Goal: Entertainment & Leisure: Participate in discussion

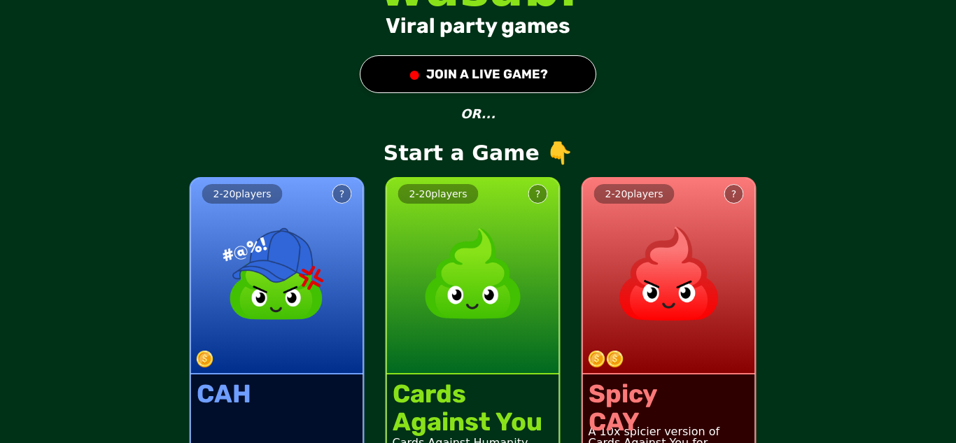
drag, startPoint x: 0, startPoint y: 0, endPoint x: 449, endPoint y: 67, distance: 453.7
click at [449, 67] on button "● JOIN A LIVE GAME?" at bounding box center [478, 74] width 237 height 38
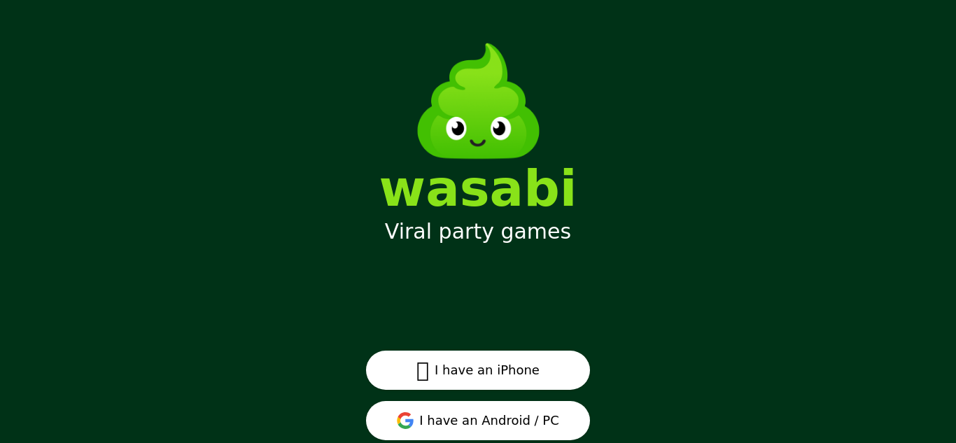
scroll to position [42, 0]
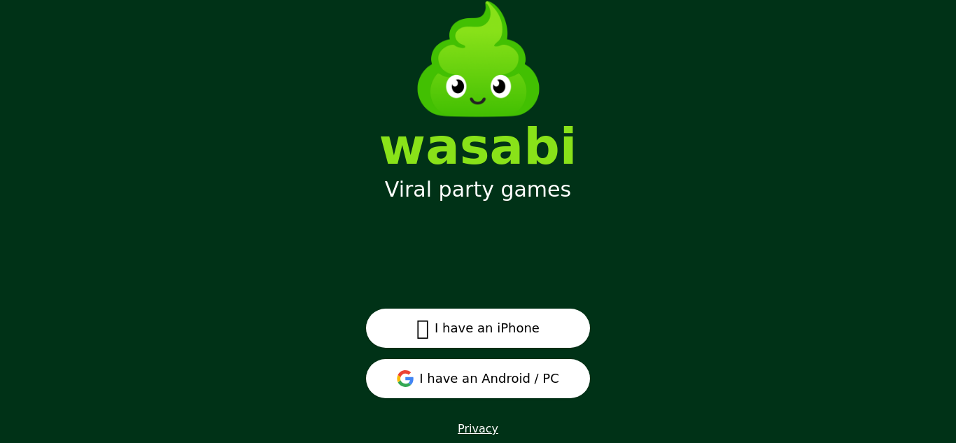
click at [408, 331] on button " I have an iPhone" at bounding box center [478, 328] width 224 height 39
click at [485, 382] on button "I have an Android / PC" at bounding box center [478, 378] width 224 height 39
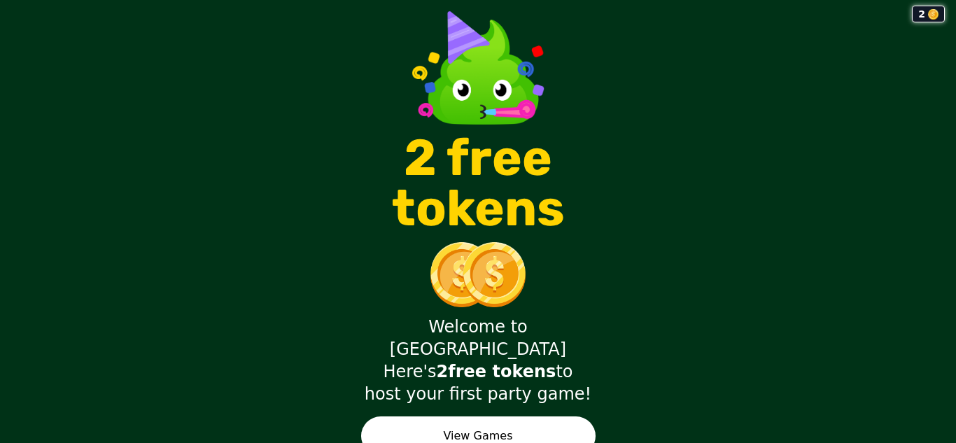
click at [530, 416] on button "View Games" at bounding box center [478, 435] width 234 height 39
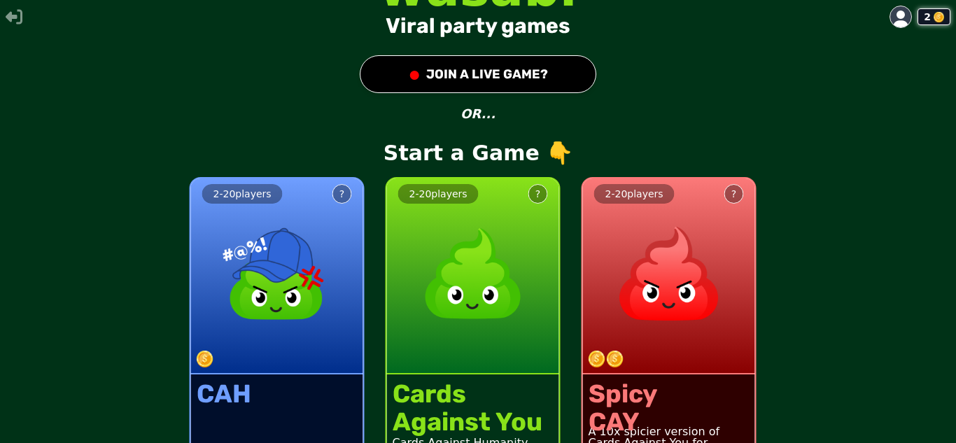
click at [500, 90] on button "● JOIN A LIVE GAME?" at bounding box center [478, 74] width 237 height 38
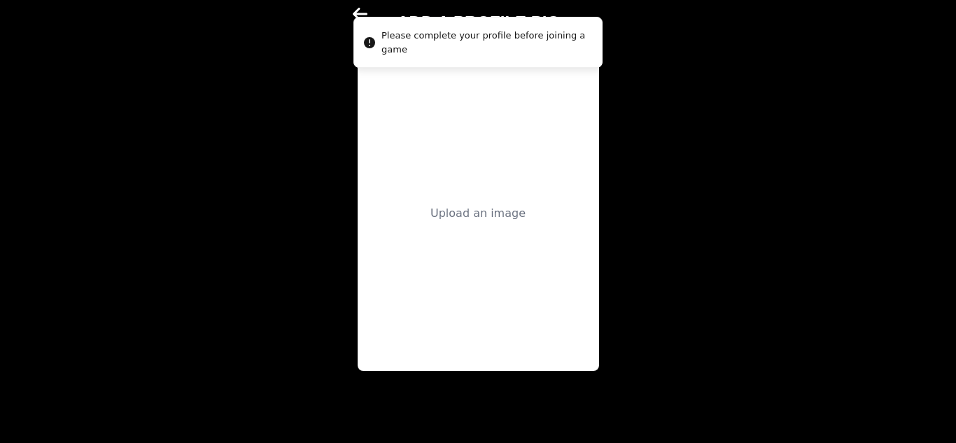
click at [446, 130] on div "Upload an image" at bounding box center [478, 213] width 241 height 315
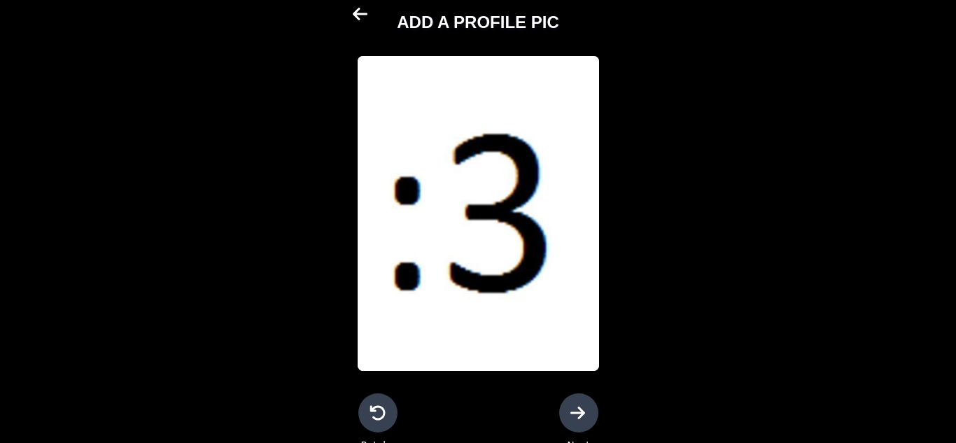
click at [564, 402] on div at bounding box center [578, 412] width 39 height 39
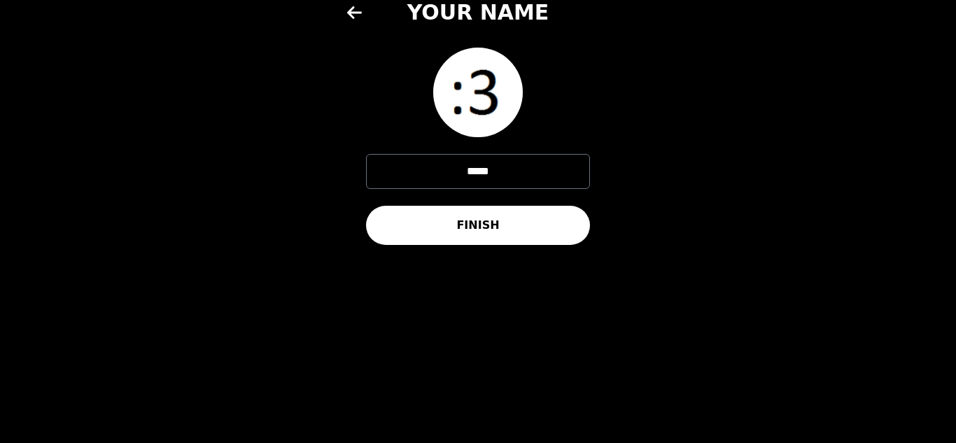
click at [496, 174] on input "*****" at bounding box center [478, 171] width 224 height 35
type input "*"
type input "**********"
click at [474, 213] on button "FINISH" at bounding box center [478, 225] width 224 height 39
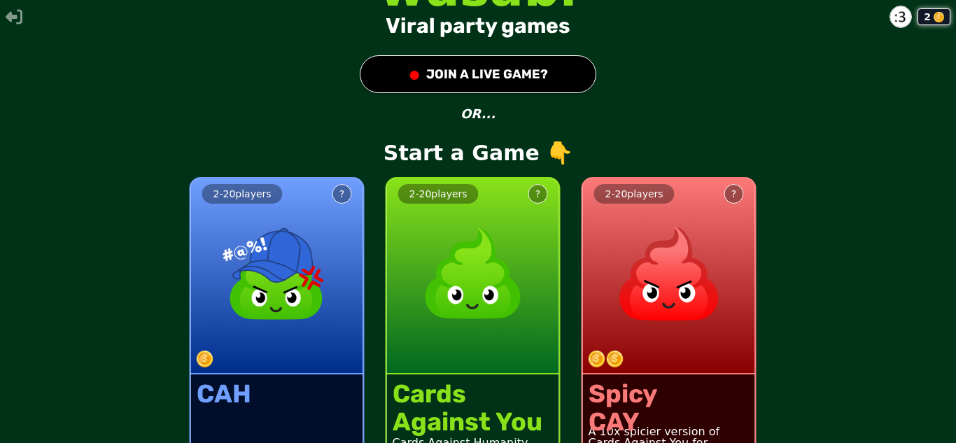
click at [513, 76] on button "● JOIN A LIVE GAME?" at bounding box center [478, 74] width 237 height 38
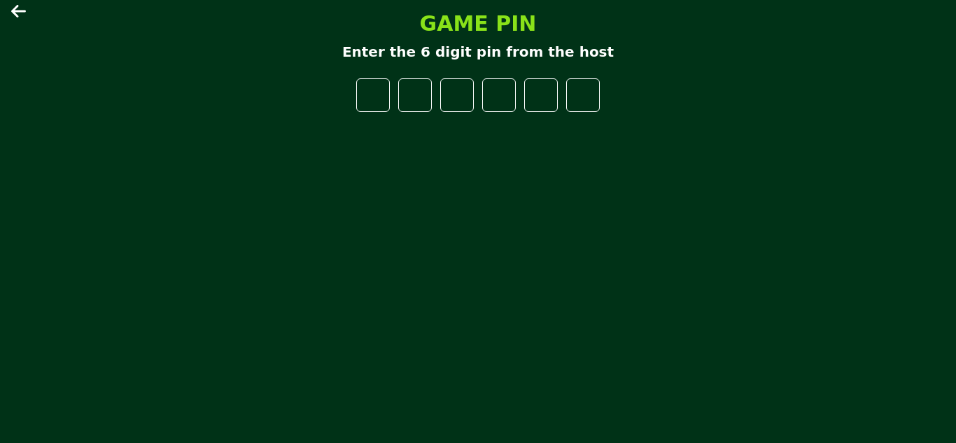
click at [373, 97] on input "number" at bounding box center [373, 95] width 34 height 34
click at [364, 96] on input "number" at bounding box center [373, 95] width 34 height 34
type input "*"
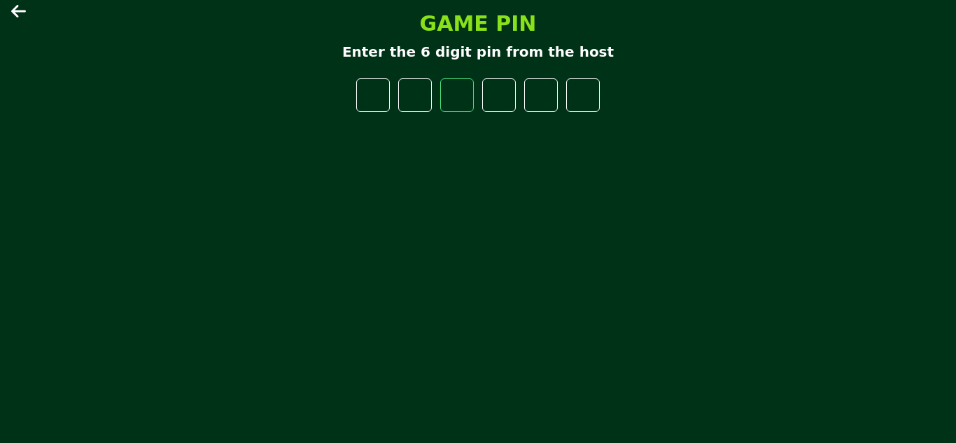
type input "*"
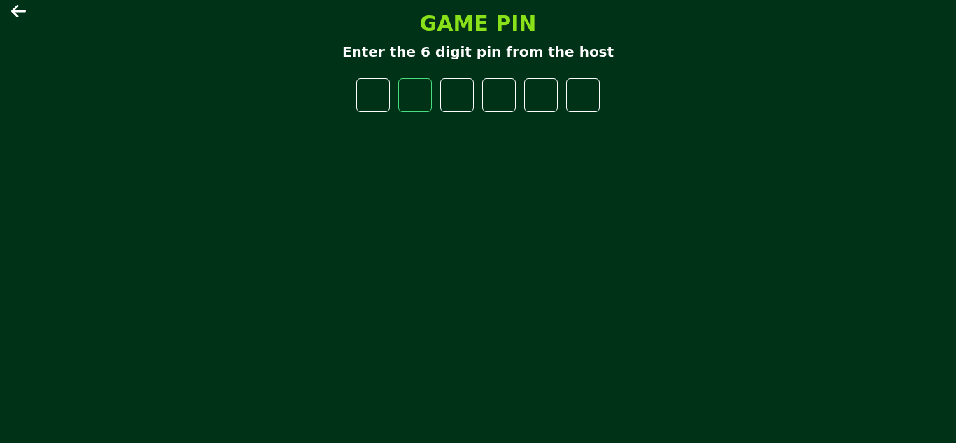
type input "*"
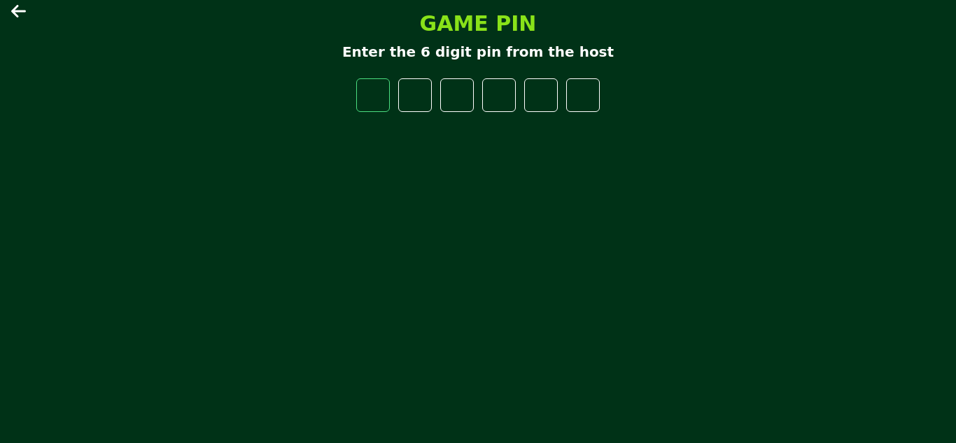
type input "*"
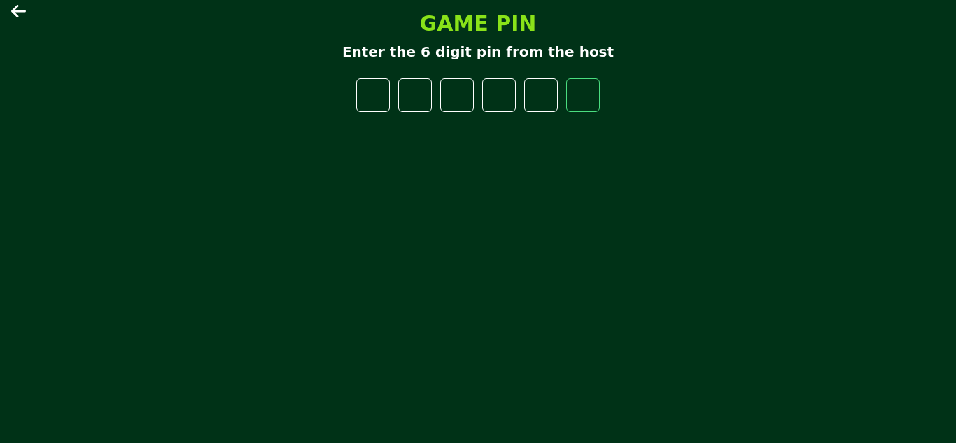
type input "*"
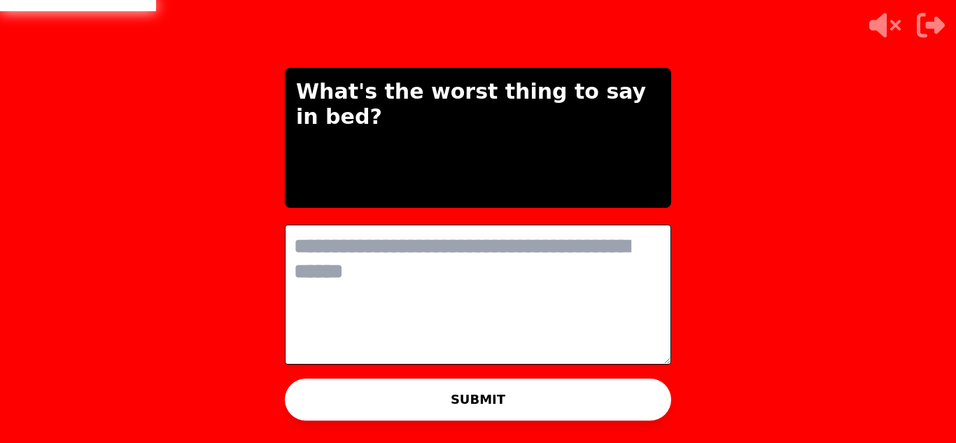
click at [497, 247] on textarea at bounding box center [478, 295] width 386 height 140
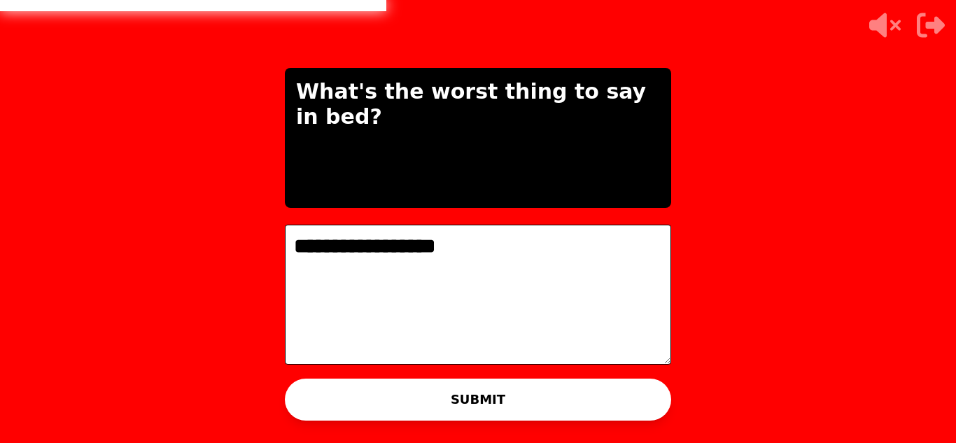
type textarea "**********"
click at [454, 401] on div "WAITING ON LAW TO ADVANCE..." at bounding box center [477, 415] width 215 height 34
click at [478, 397] on button "SUBMIT" at bounding box center [478, 400] width 386 height 42
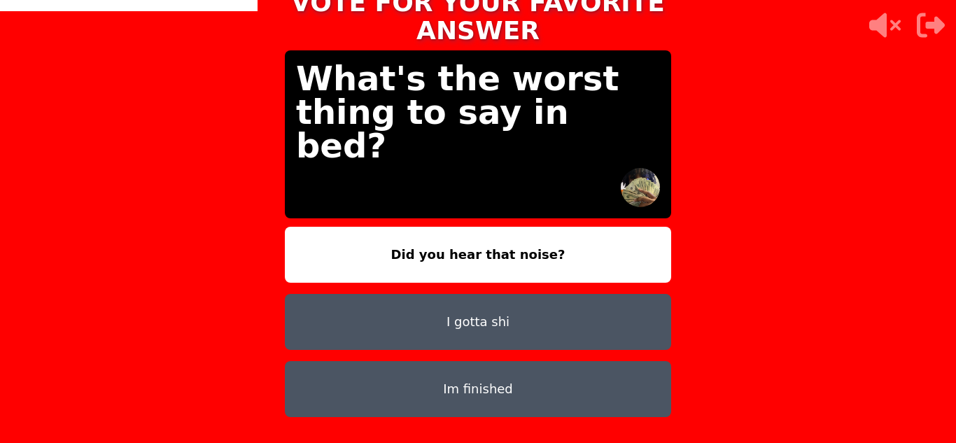
click at [516, 300] on button "I gotta shi" at bounding box center [478, 322] width 386 height 56
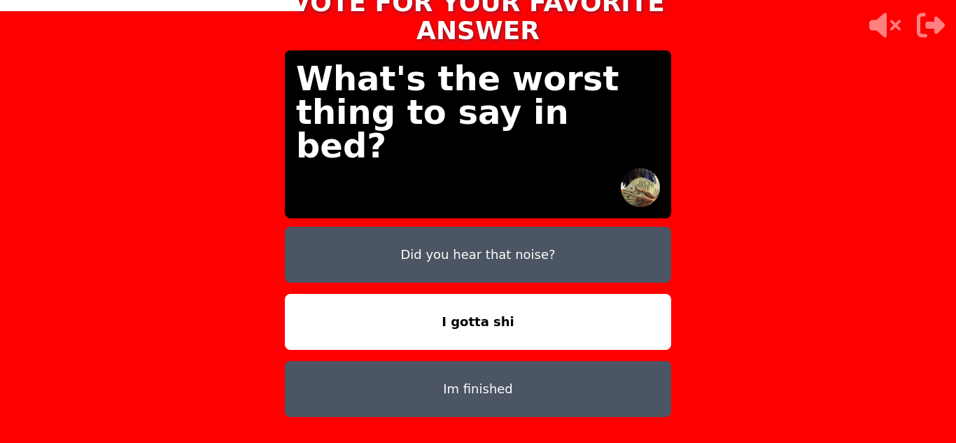
scroll to position [42, 0]
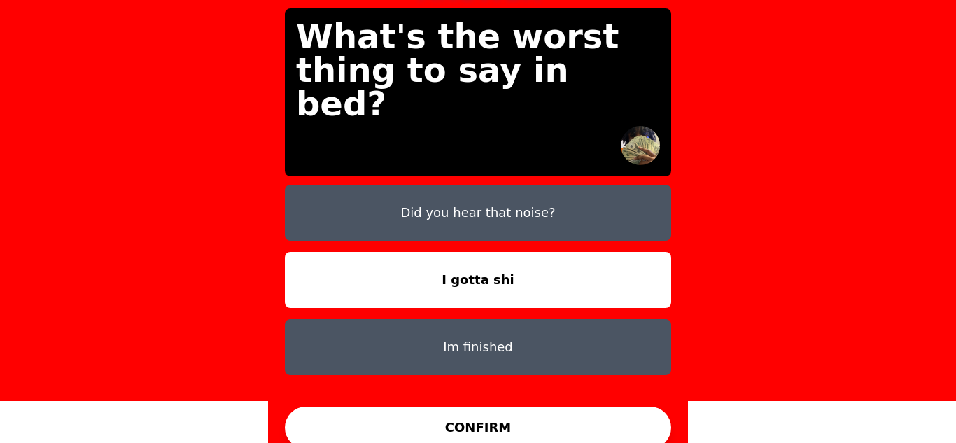
click at [504, 426] on button "CONFIRM" at bounding box center [478, 428] width 386 height 42
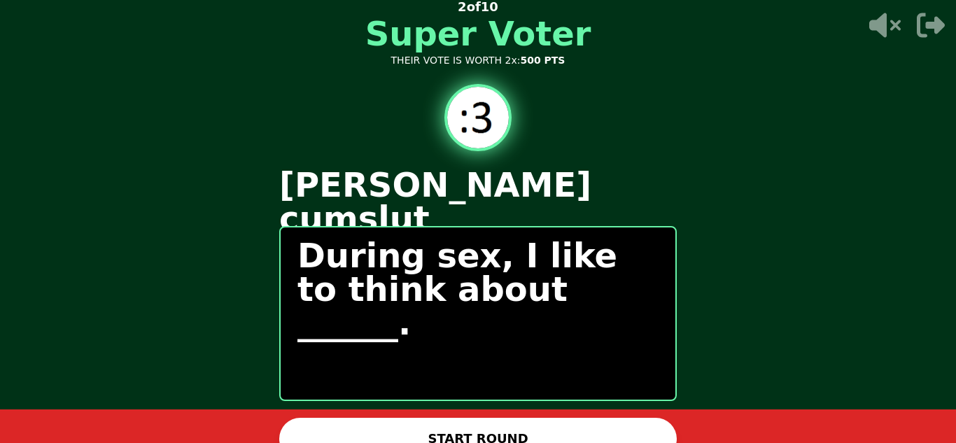
scroll to position [17, 0]
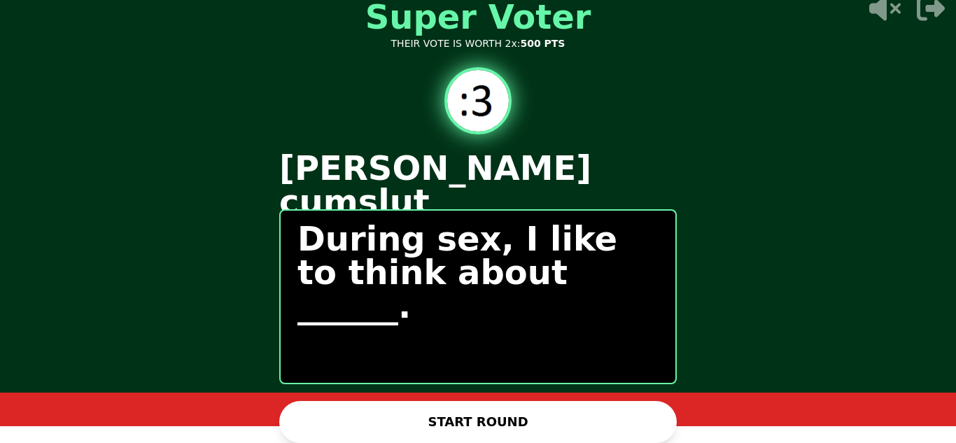
click at [420, 416] on button "START ROUND" at bounding box center [478, 422] width 398 height 42
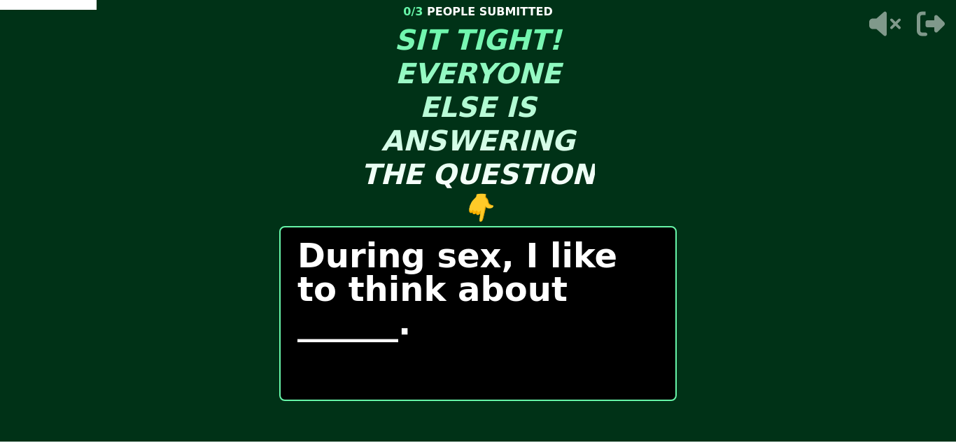
scroll to position [18, 0]
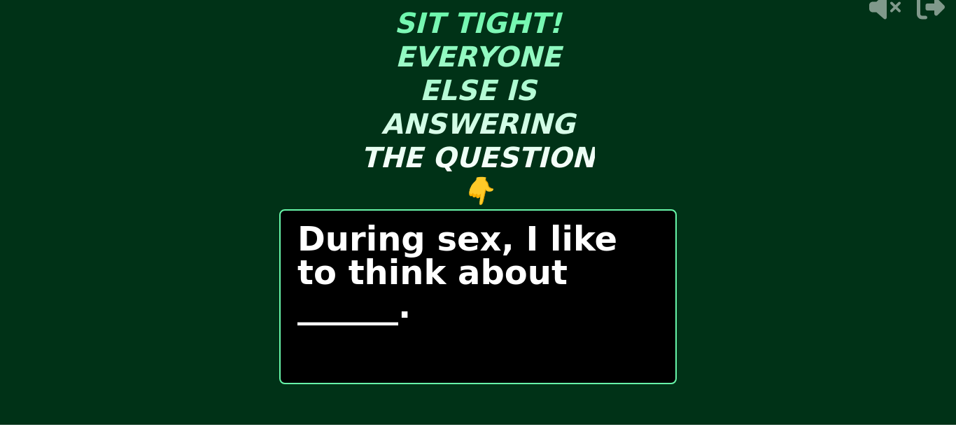
click at [508, 272] on p "During sex, I like to think about ______." at bounding box center [477, 272] width 361 height 101
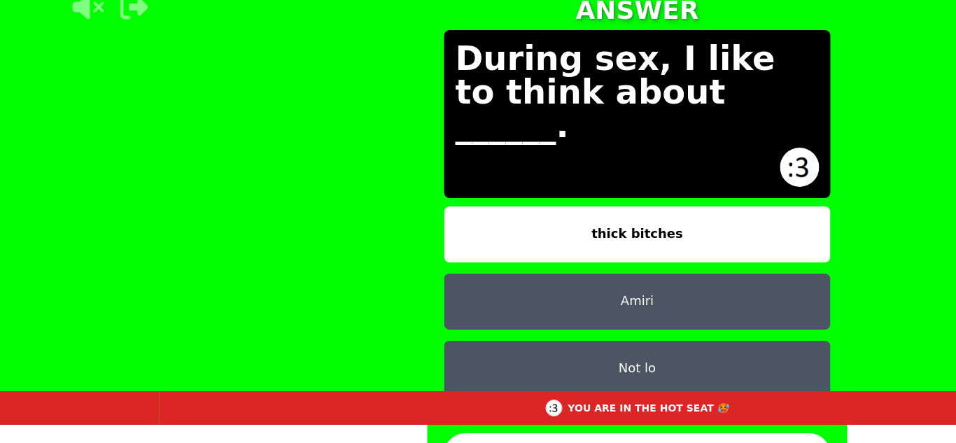
click at [416, 423] on div "YOU ARE IN THE HOT SEAT 🥵" at bounding box center [637, 408] width 956 height 34
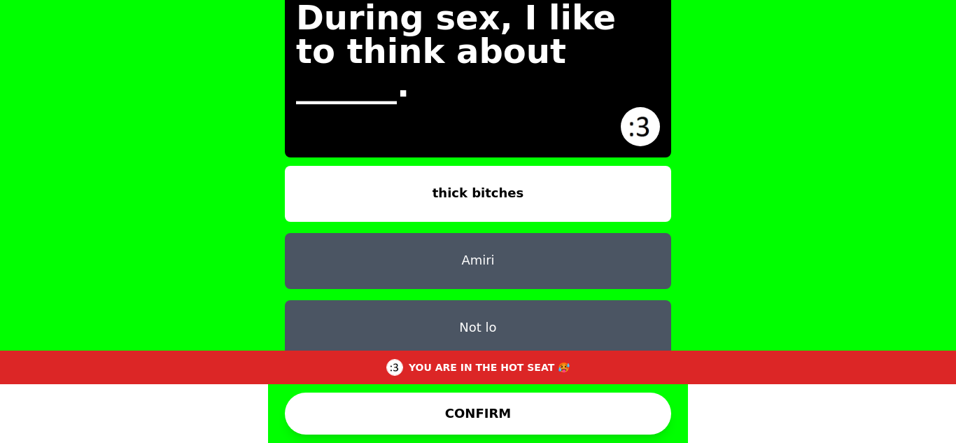
scroll to position [11, 0]
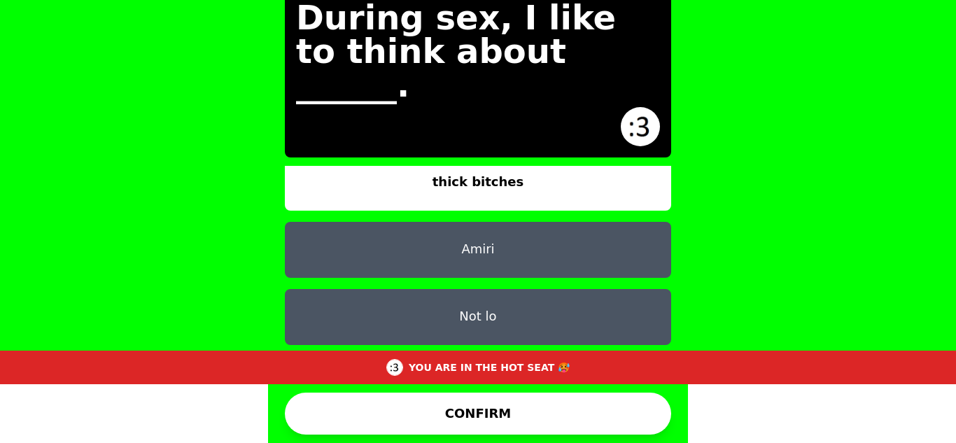
click at [561, 356] on button "my future wife" at bounding box center [478, 384] width 386 height 56
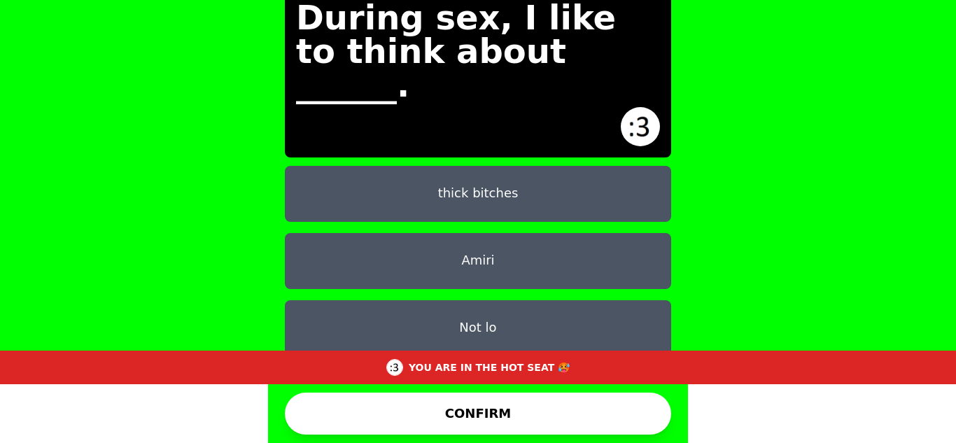
scroll to position [1, 0]
click at [553, 232] on button "Amiri" at bounding box center [478, 260] width 386 height 56
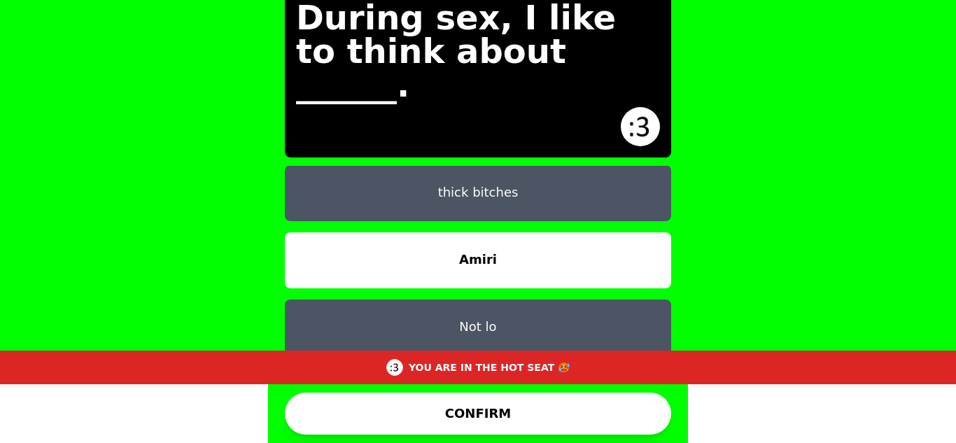
click at [551, 165] on button "thick bitches" at bounding box center [478, 193] width 386 height 56
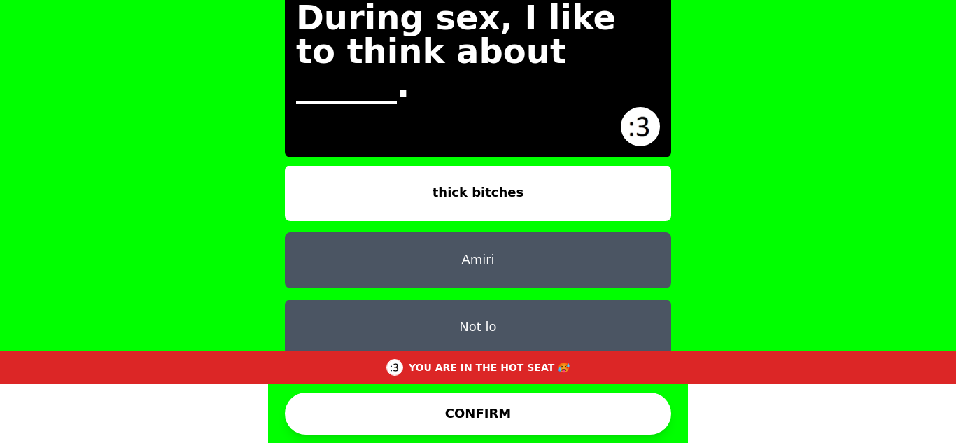
click at [431, 421] on button "CONFIRM" at bounding box center [478, 414] width 386 height 42
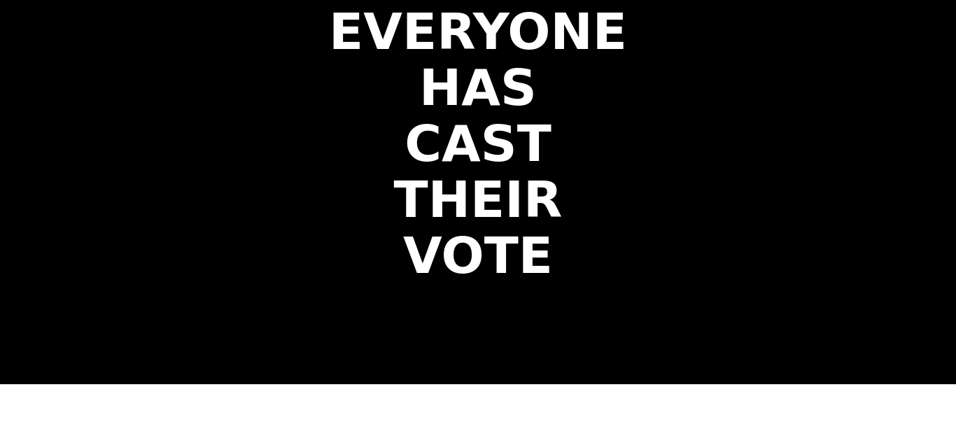
scroll to position [0, 0]
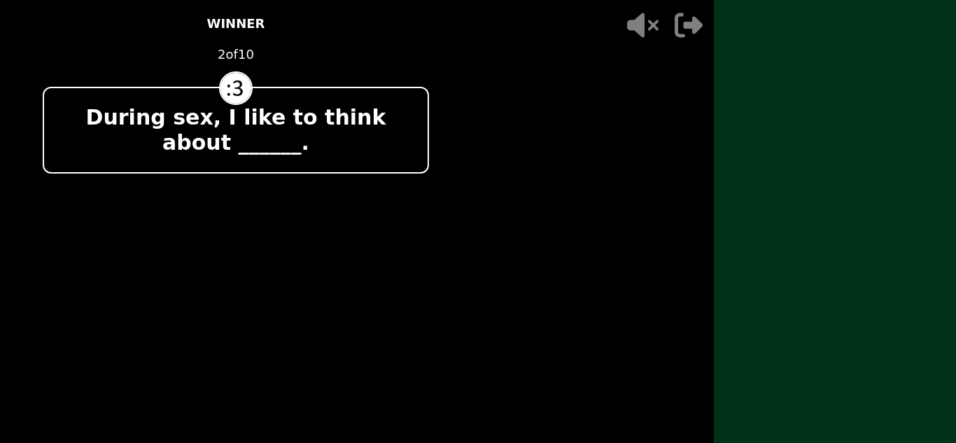
click at [472, 127] on main "- 500 PTS WINNER 2 of 10 During sex, I like to think about ______. + 1000 Law W…" at bounding box center [478, 221] width 956 height 443
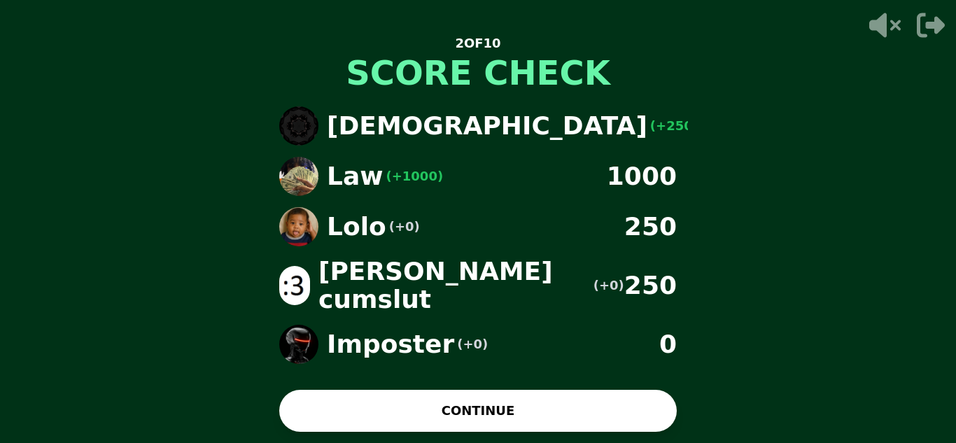
click at [412, 396] on button "CONTINUE" at bounding box center [478, 411] width 398 height 42
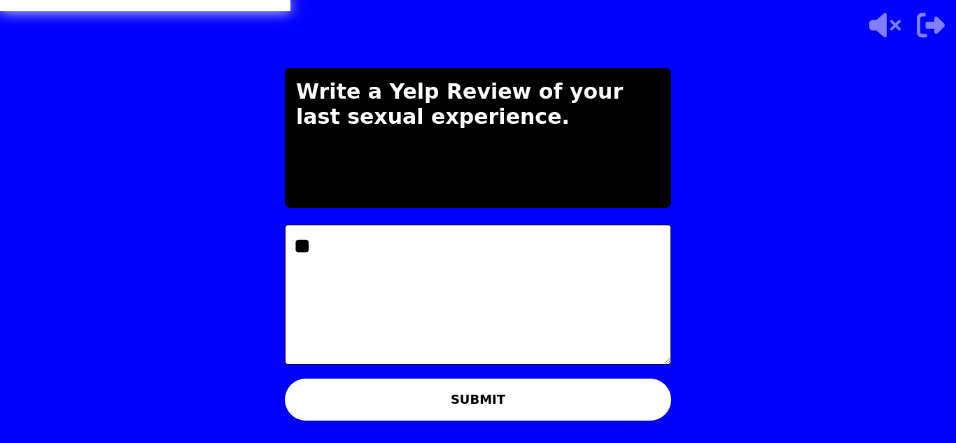
type textarea "*"
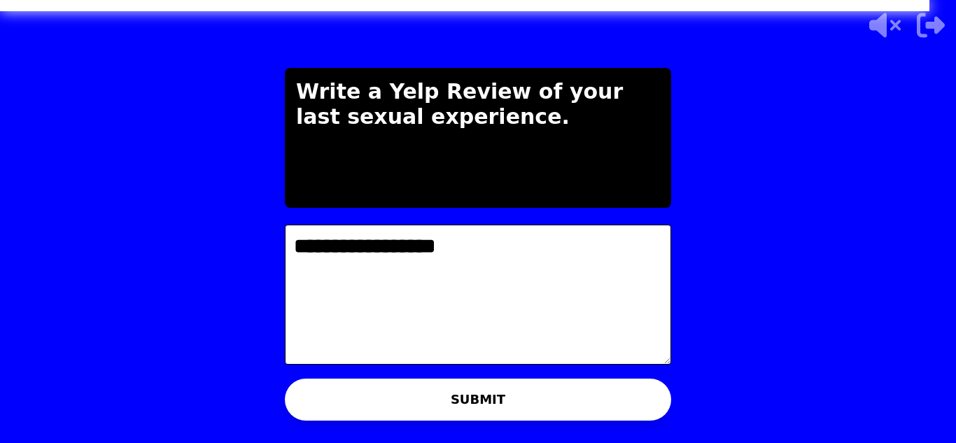
type textarea "**********"
click at [370, 416] on button "SUBMIT" at bounding box center [478, 400] width 386 height 42
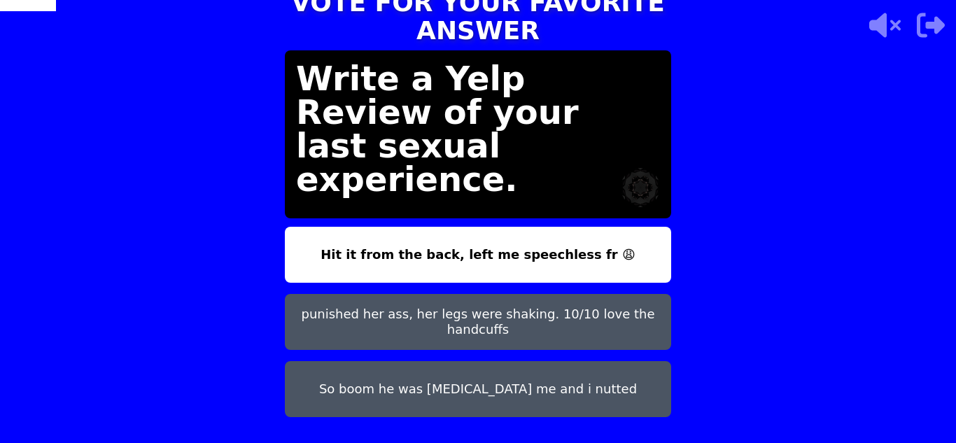
scroll to position [10, 0]
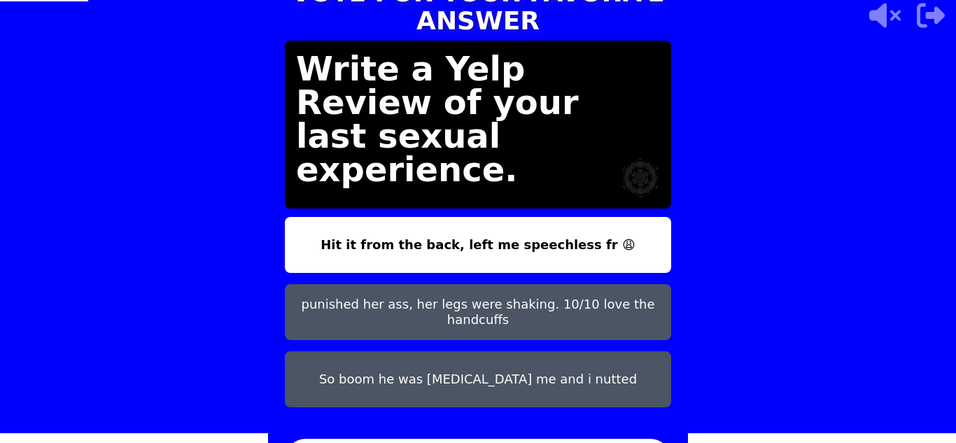
click at [693, 267] on div "TAP AND CONFIRM TO VOTE FOR YOUR FAVORITE ANSWER Write a Yelp Review of your la…" at bounding box center [478, 211] width 956 height 443
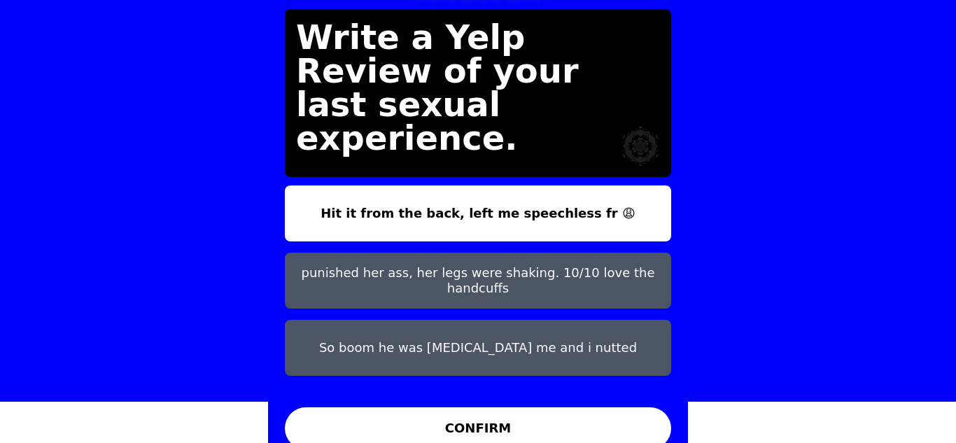
scroll to position [42, 0]
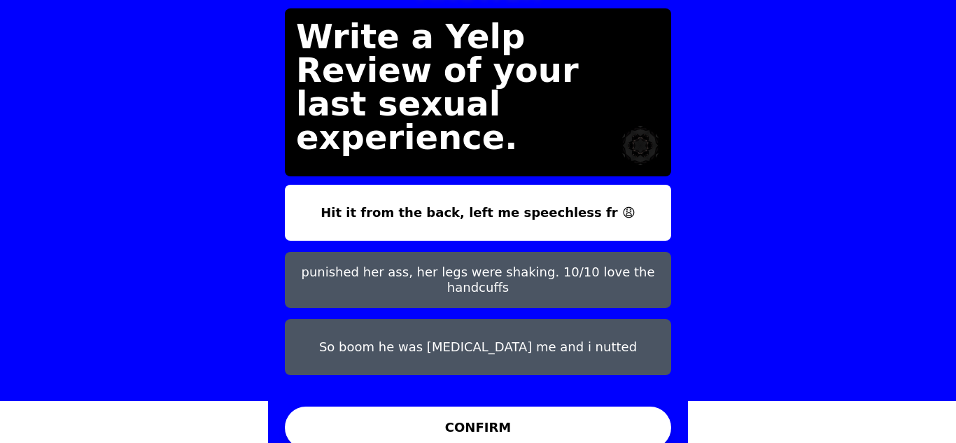
click at [517, 274] on button "punished her ass, her legs were shaking. 10/10 love the handcuffs" at bounding box center [478, 280] width 386 height 56
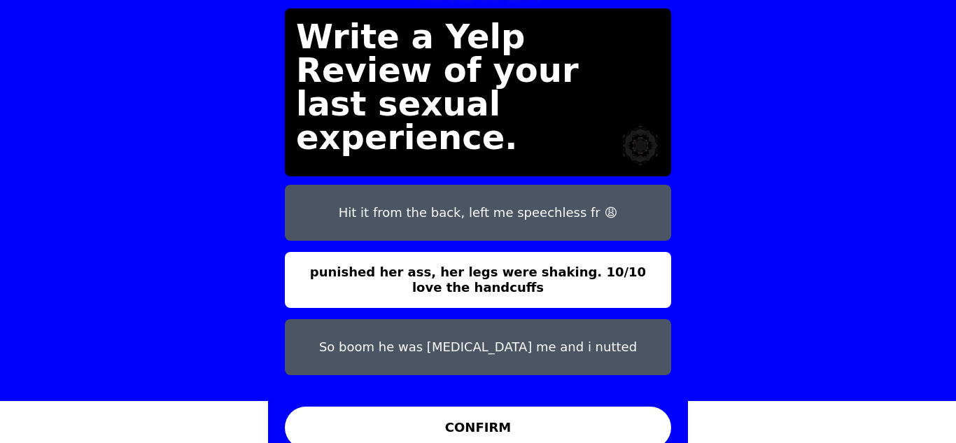
click at [468, 414] on button "CONFIRM" at bounding box center [478, 428] width 386 height 42
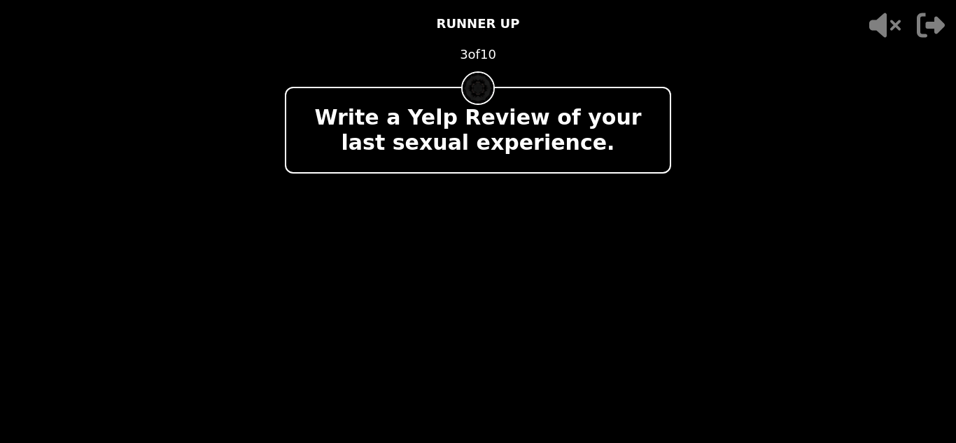
scroll to position [0, 0]
click at [526, 329] on div "+ 250 Law WINS 1 VOTE" at bounding box center [478, 360] width 177 height 126
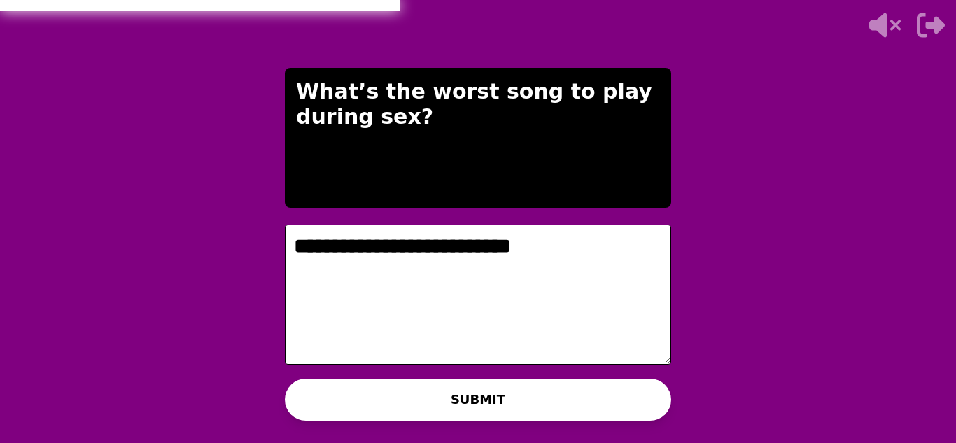
click at [536, 248] on textarea "**********" at bounding box center [478, 295] width 386 height 140
drag, startPoint x: 536, startPoint y: 248, endPoint x: 267, endPoint y: 273, distance: 270.6
click at [267, 273] on div "**********" at bounding box center [478, 221] width 956 height 443
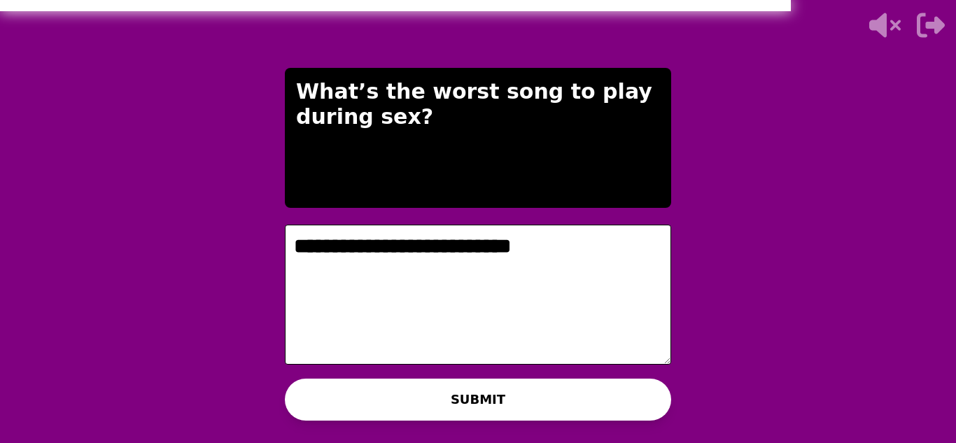
type textarea "**********"
click at [336, 397] on button "SUBMIT" at bounding box center [478, 400] width 386 height 42
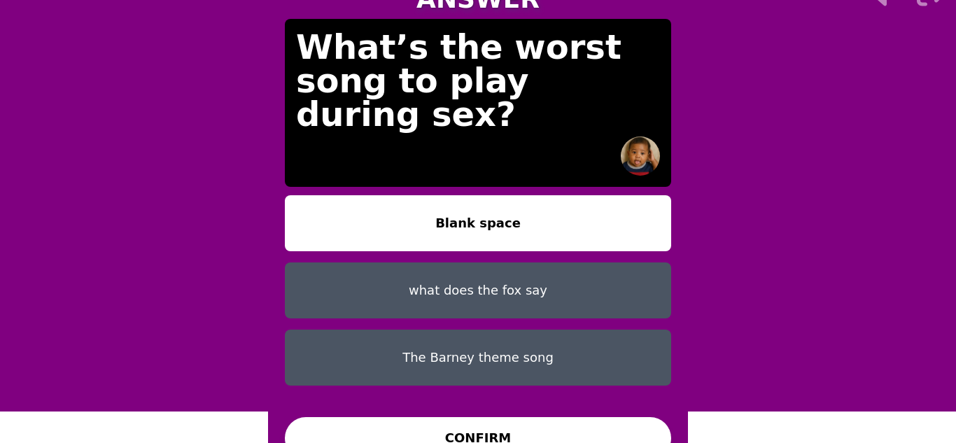
scroll to position [42, 0]
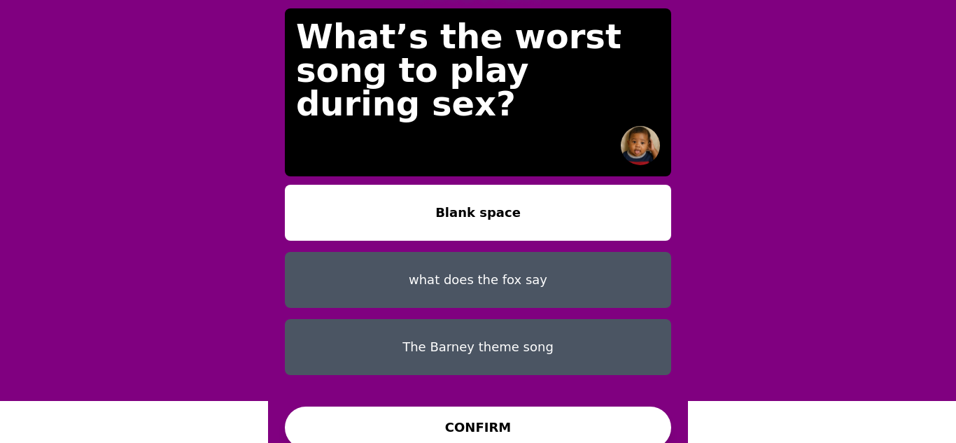
click at [527, 339] on button "The Barney theme song" at bounding box center [478, 347] width 386 height 56
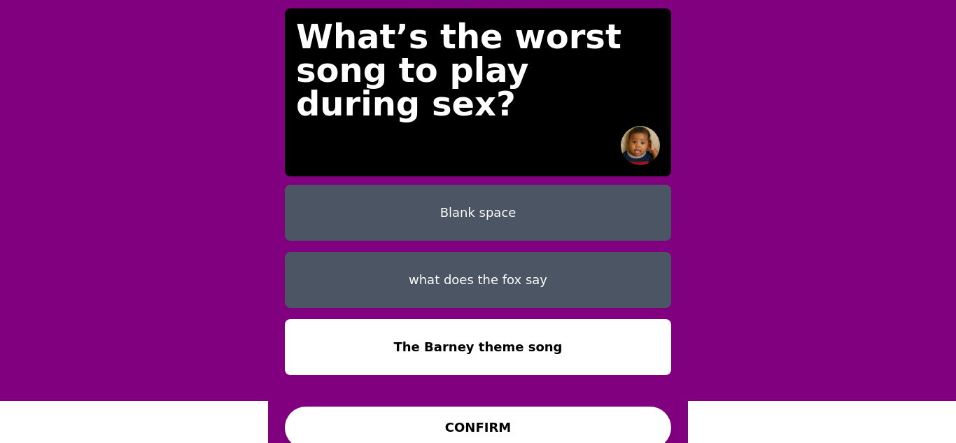
click at [497, 419] on button "CONFIRM" at bounding box center [478, 428] width 386 height 42
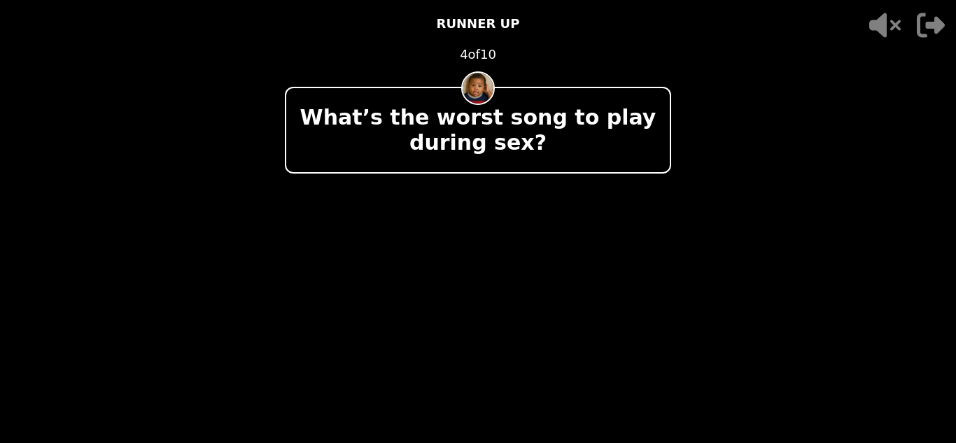
scroll to position [0, 0]
click at [611, 92] on div "What’s the worst song to play during sex?" at bounding box center [478, 130] width 386 height 87
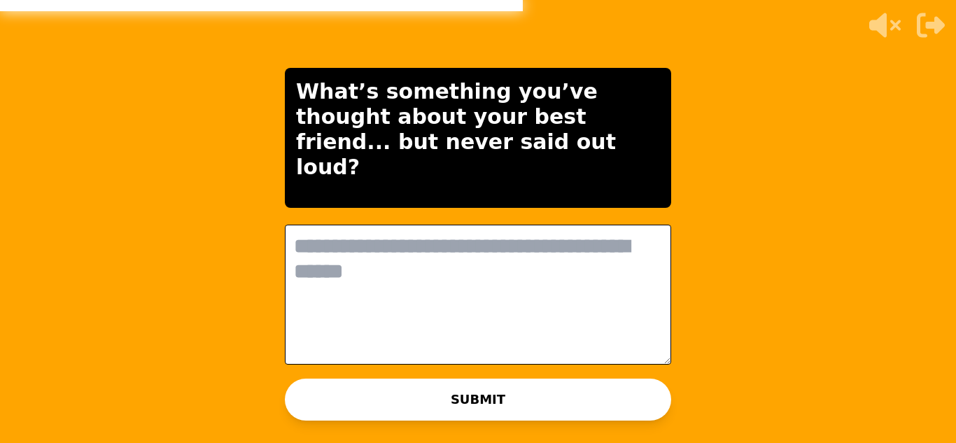
type textarea "*"
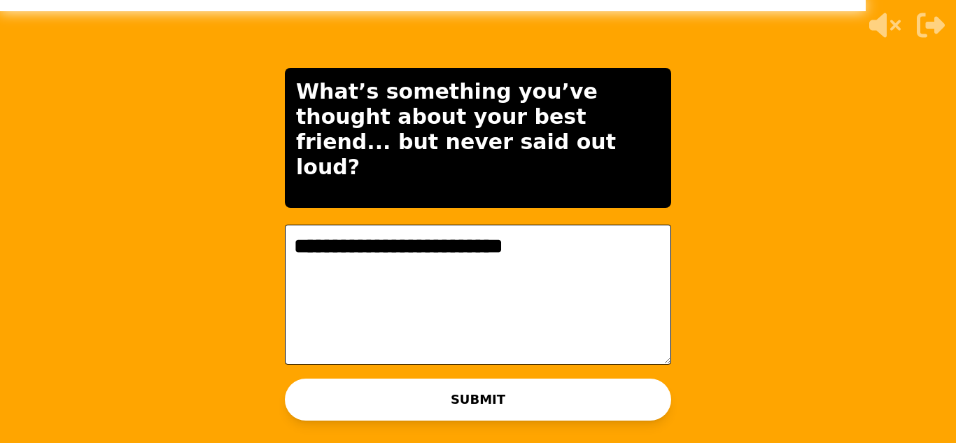
click at [395, 255] on textarea "**********" at bounding box center [478, 295] width 386 height 140
type textarea "**********"
click at [377, 388] on button "SUBMIT" at bounding box center [478, 400] width 386 height 42
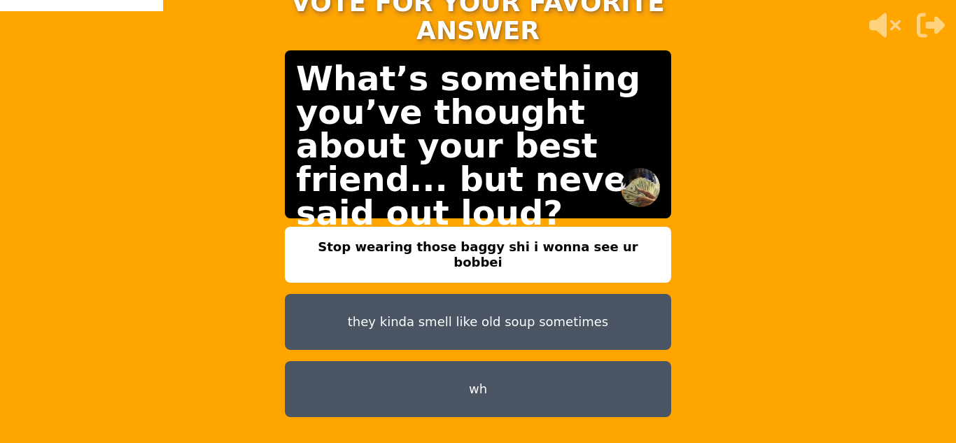
scroll to position [42, 0]
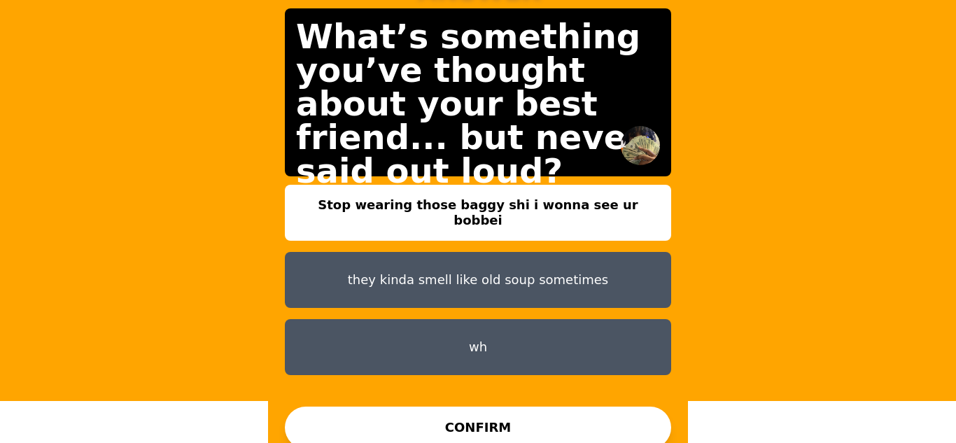
click at [545, 203] on button "Stop wearing those baggy shi i wonna see ur bobbei" at bounding box center [478, 213] width 386 height 56
click at [470, 430] on button "CONFIRM" at bounding box center [478, 428] width 386 height 42
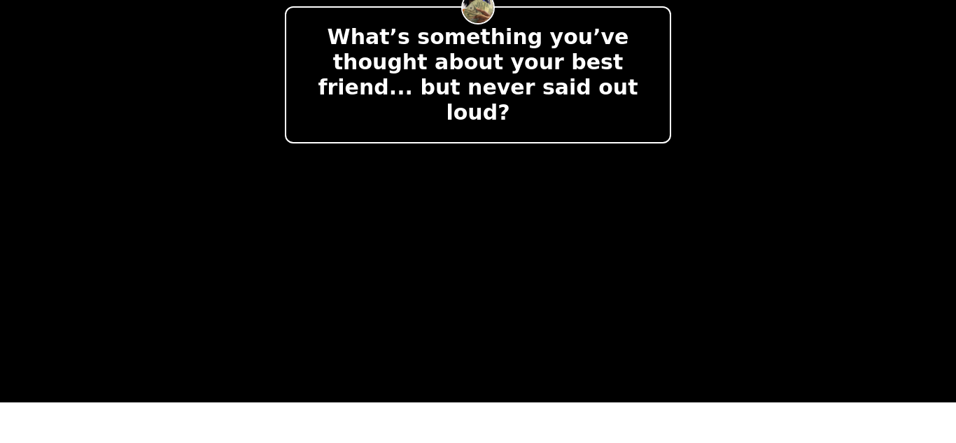
scroll to position [11, 0]
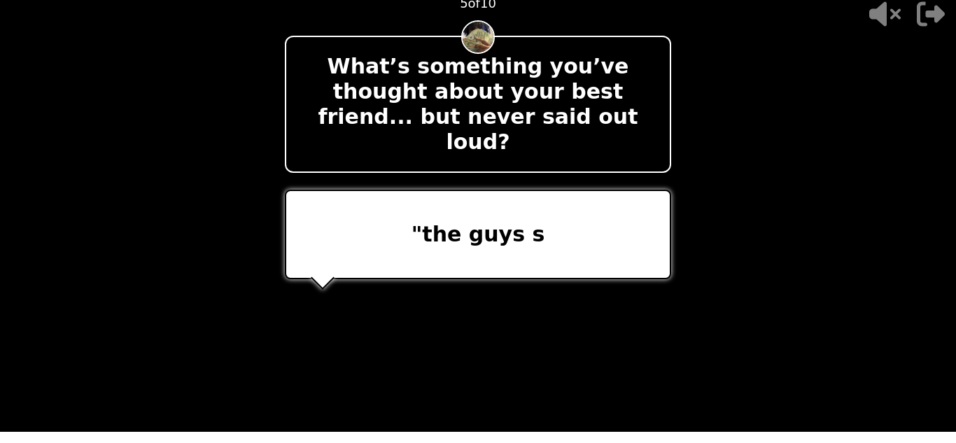
click at [630, 223] on div ""the guys s" at bounding box center [478, 235] width 386 height 90
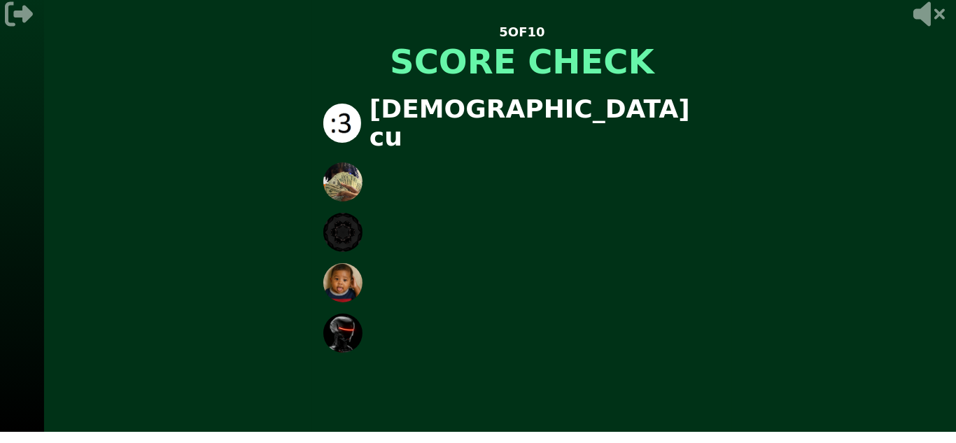
scroll to position [0, 0]
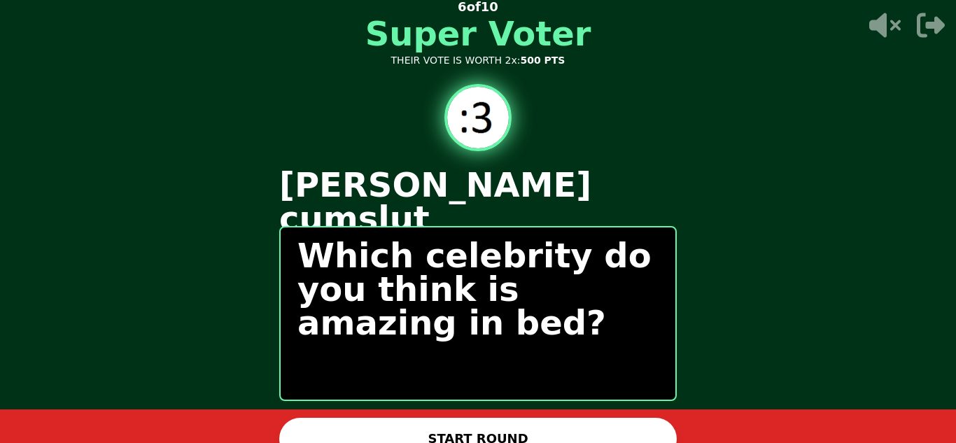
click at [488, 425] on button "START ROUND" at bounding box center [478, 439] width 398 height 42
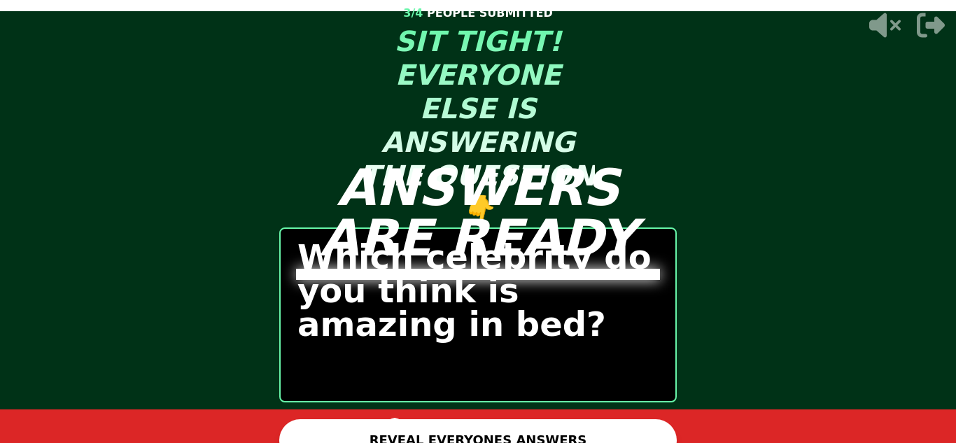
scroll to position [18, 0]
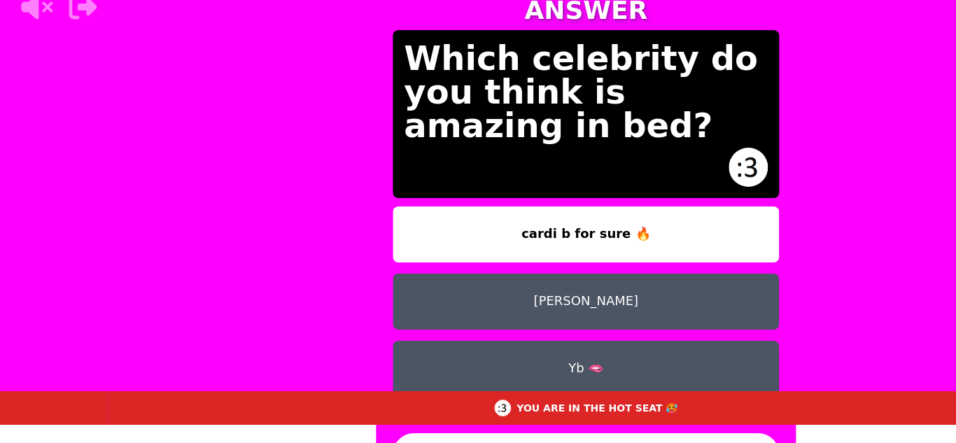
click at [458, 410] on div "YOU ARE IN THE HOT SEAT 🥵" at bounding box center [586, 408] width 956 height 34
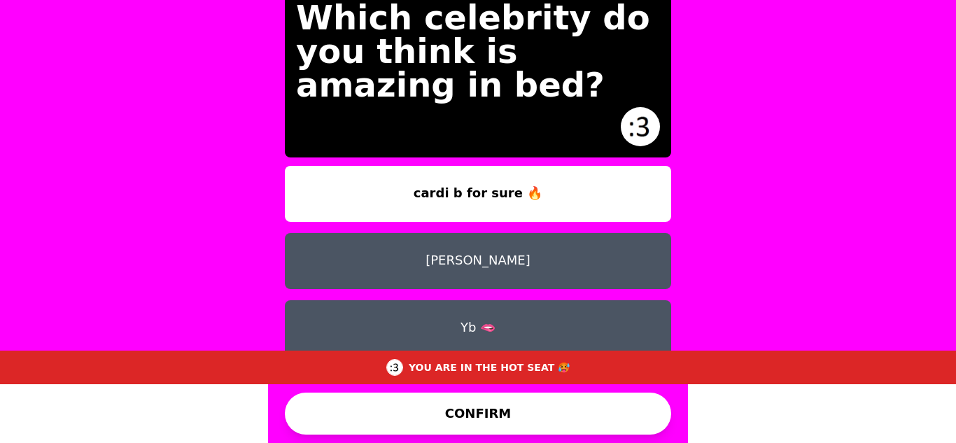
scroll to position [11, 0]
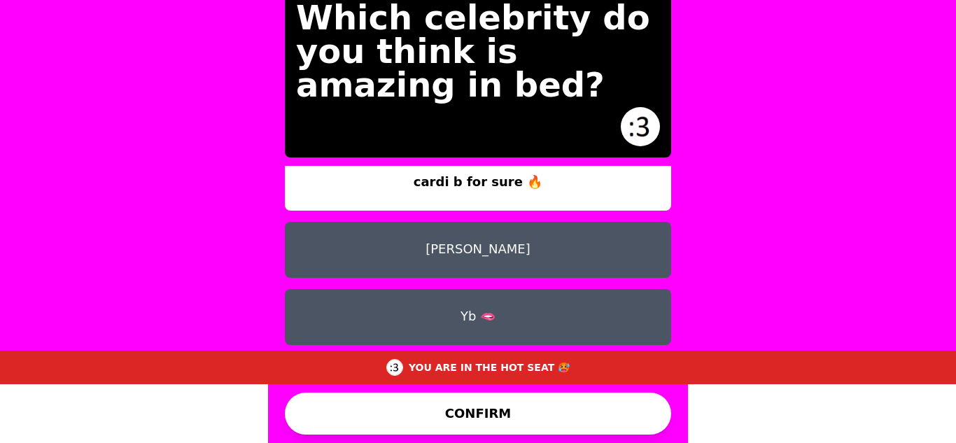
click at [503, 289] on button "Yb 🫦" at bounding box center [478, 317] width 386 height 56
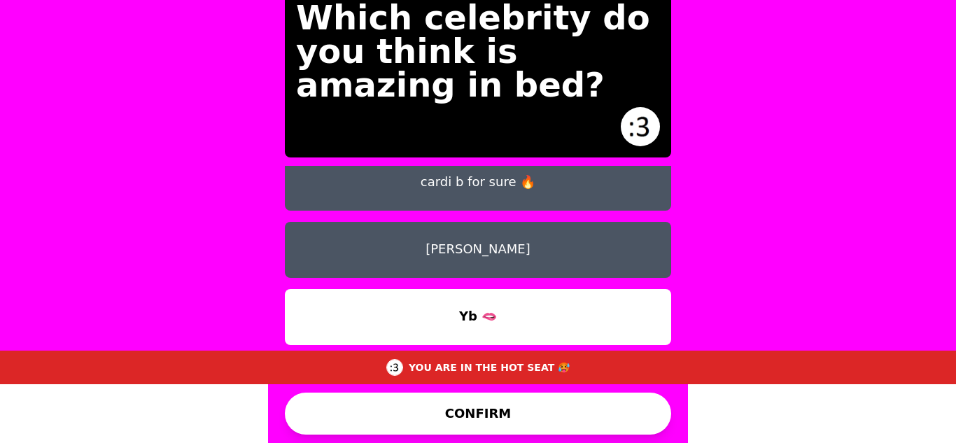
click at [514, 418] on button "CONFIRM" at bounding box center [478, 414] width 386 height 42
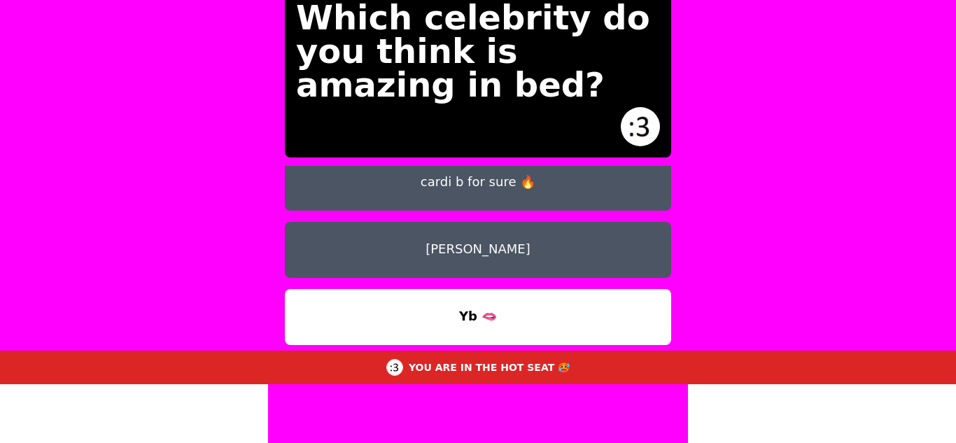
scroll to position [0, 0]
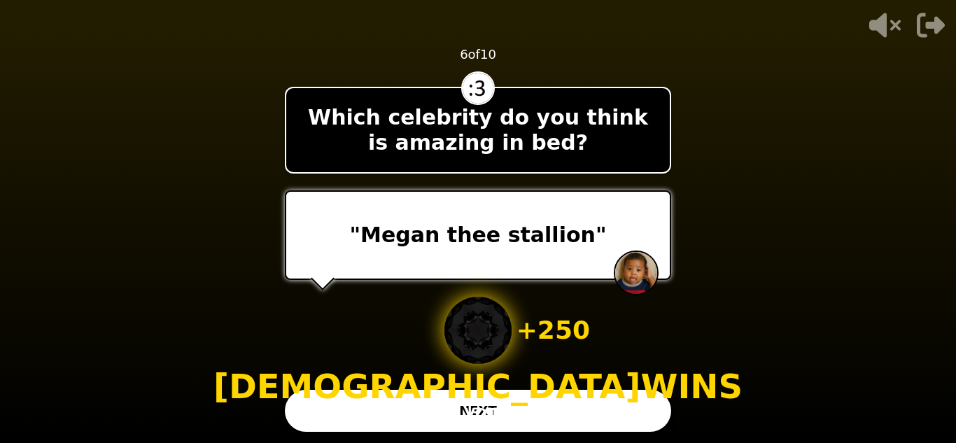
click at [506, 409] on div "+ 250 Jus WINS 1 VOTE" at bounding box center [477, 360] width 529 height 126
click at [478, 410] on p "1 VOTE" at bounding box center [478, 413] width 56 height 20
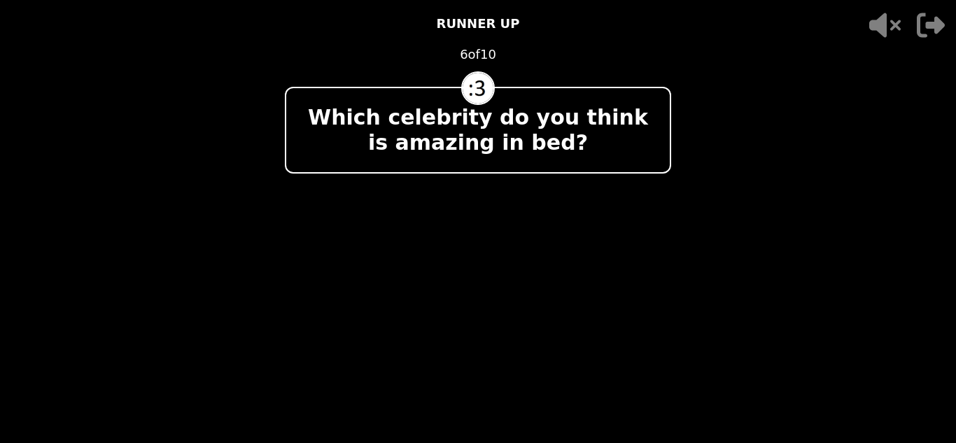
click at [513, 199] on div "- 250 - 250" at bounding box center [478, 235] width 386 height 90
click at [513, 171] on div "- 500 PTS RUNNER UP 6 of 10 Which celebrity do you think is amazing in bed? - 2…" at bounding box center [478, 221] width 386 height 443
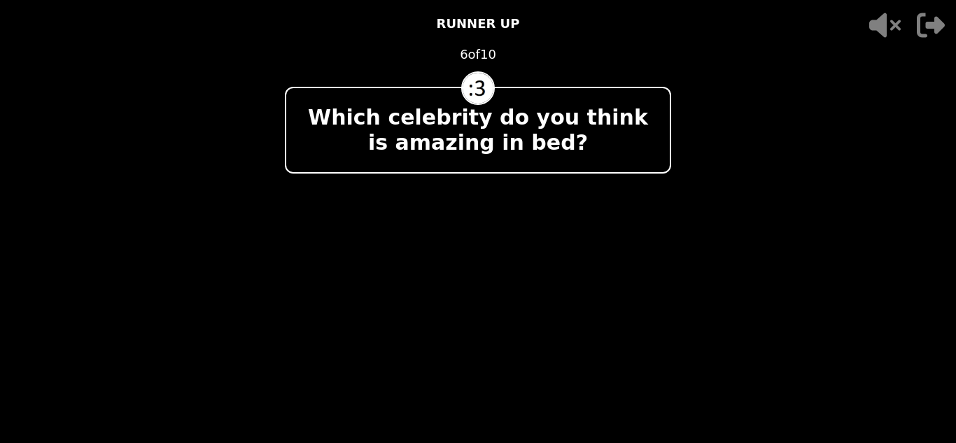
click at [520, 113] on p "Which celebrity do you think is amazing in bed?" at bounding box center [477, 130] width 361 height 50
click at [539, 37] on div "- 500 PTS RUNNER UP 6 of 10 Which celebrity do you think is amazing in bed? - 2…" at bounding box center [478, 221] width 386 height 443
drag, startPoint x: 539, startPoint y: 37, endPoint x: 475, endPoint y: 264, distance: 235.7
click at [475, 264] on div "- 500 PTS RUNNER UP 6 of 10 Which celebrity do you think is amazing in bed? - 2…" at bounding box center [478, 221] width 386 height 443
click at [475, 264] on div "- 250 - 250" at bounding box center [478, 235] width 386 height 90
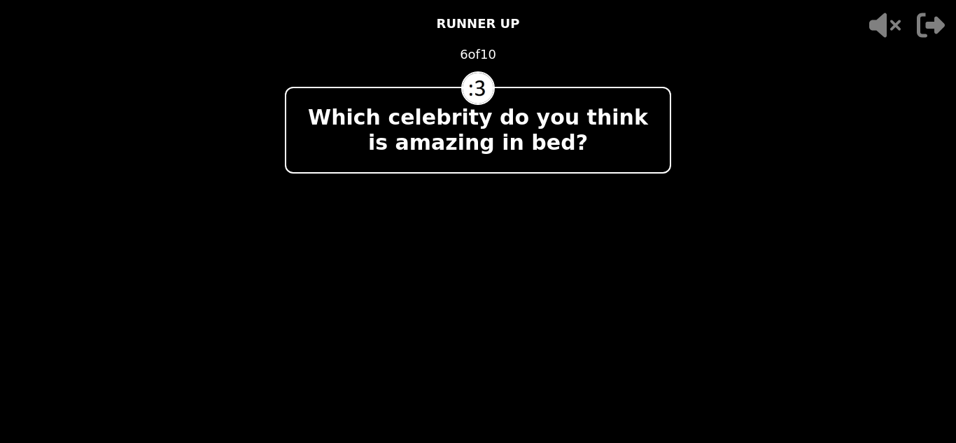
click at [462, 292] on div "- 500 PTS RUNNER UP 6 of 10 Which celebrity do you think is amazing in bed? - 2…" at bounding box center [478, 221] width 386 height 443
click at [499, 170] on div "Which celebrity do you think is amazing in bed?" at bounding box center [478, 130] width 386 height 87
click at [455, 263] on div at bounding box center [478, 235] width 386 height 90
drag, startPoint x: 455, startPoint y: 263, endPoint x: 473, endPoint y: 89, distance: 175.2
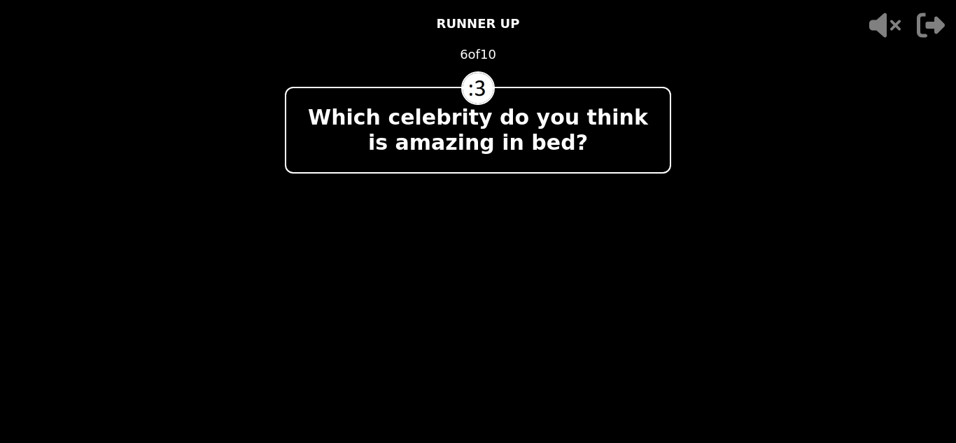
click at [473, 89] on div "- 500 PTS RUNNER UP 6 of 10 Which celebrity do you think is amazing in bed? + 5…" at bounding box center [478, 221] width 386 height 443
click at [473, 89] on img at bounding box center [478, 88] width 31 height 31
click at [449, 209] on div at bounding box center [478, 235] width 386 height 90
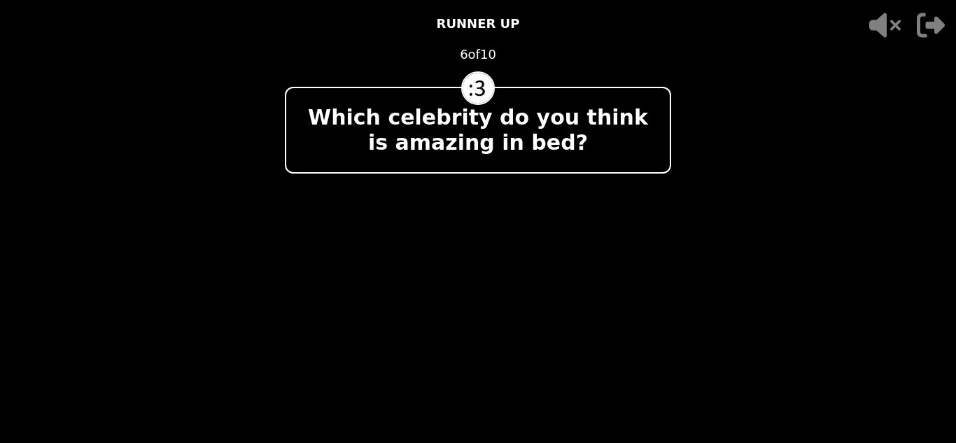
drag, startPoint x: 449, startPoint y: 209, endPoint x: 552, endPoint y: 195, distance: 103.2
click at [552, 195] on div at bounding box center [478, 235] width 386 height 90
click at [463, 246] on div at bounding box center [478, 235] width 386 height 90
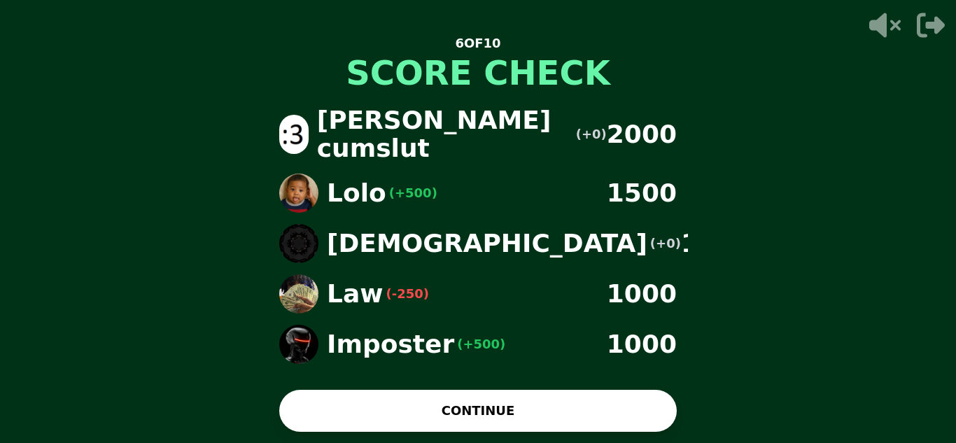
click at [454, 397] on button "CONTINUE" at bounding box center [478, 411] width 398 height 42
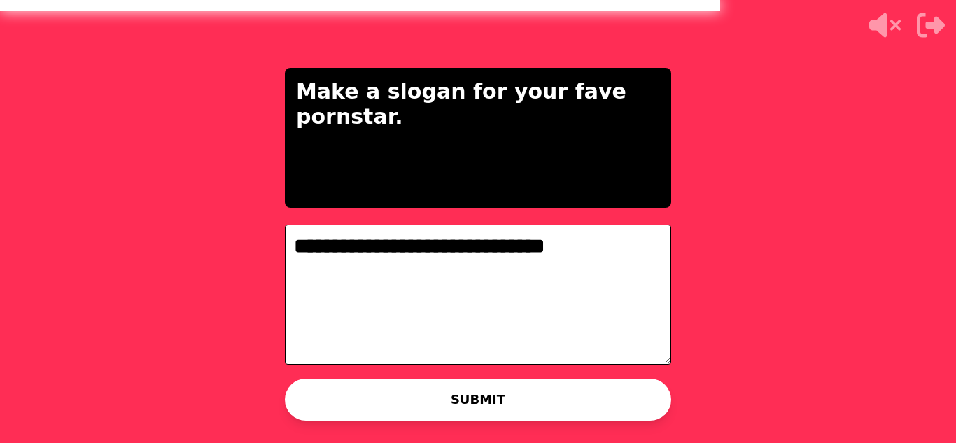
type textarea "**********"
click at [523, 399] on div "WAITING ON JUS TO ADVANCE..." at bounding box center [477, 415] width 209 height 34
click at [482, 391] on button "SUBMIT" at bounding box center [478, 400] width 386 height 42
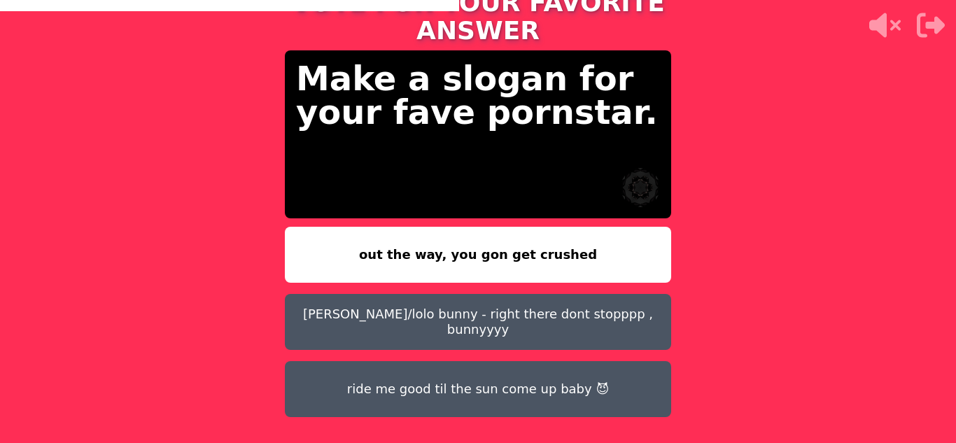
scroll to position [42, 0]
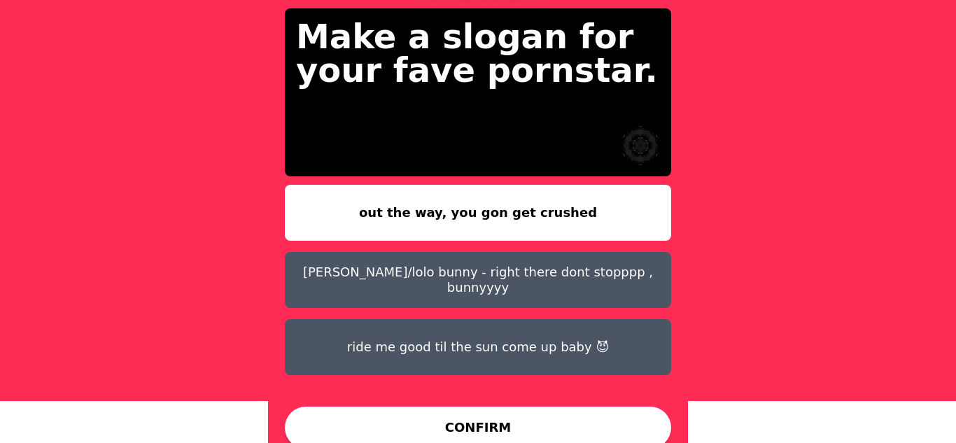
click at [553, 252] on button "[PERSON_NAME]/lolo bunny - right there dont stopppp , bunnyyyy" at bounding box center [478, 280] width 386 height 56
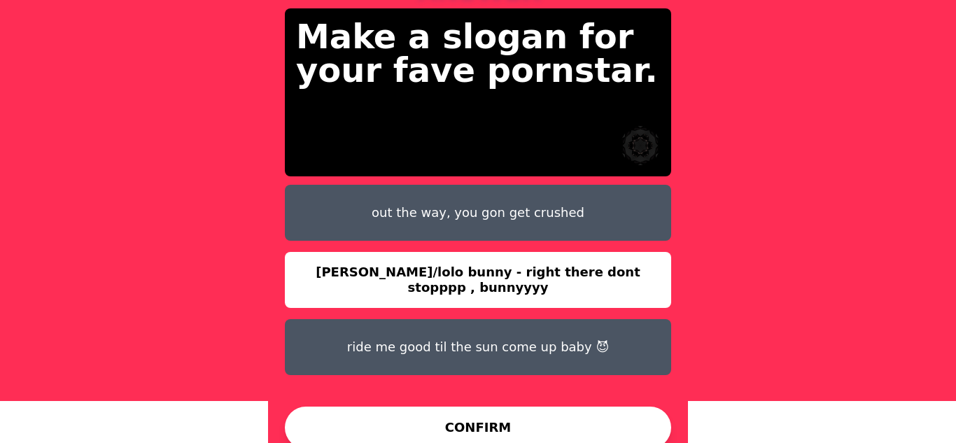
click at [498, 407] on button "CONFIRM" at bounding box center [478, 428] width 386 height 42
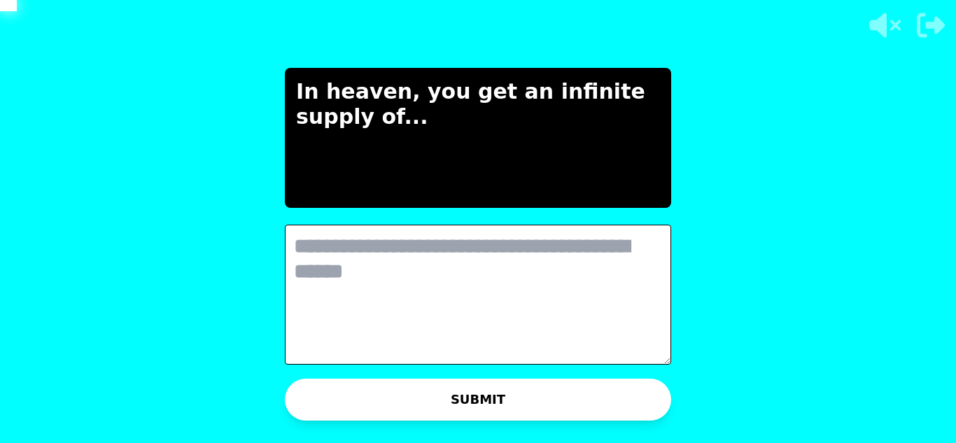
scroll to position [0, 0]
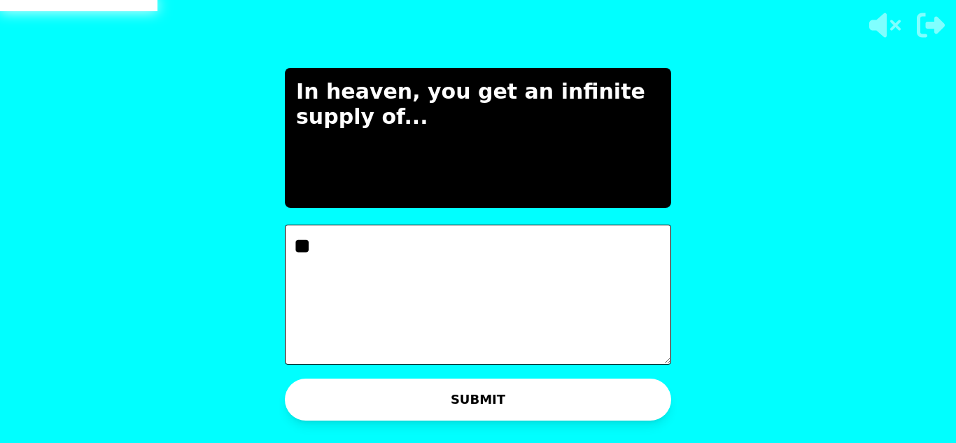
type textarea "*"
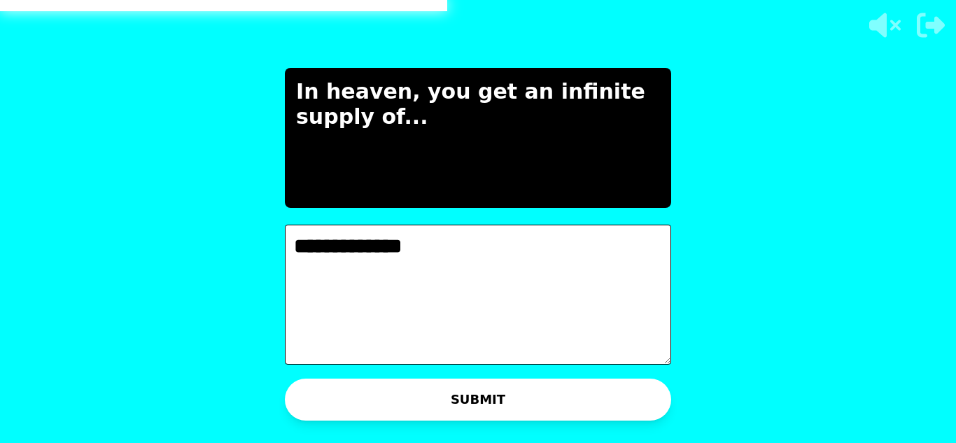
type textarea "**********"
click at [414, 383] on button "SUBMIT" at bounding box center [478, 400] width 386 height 42
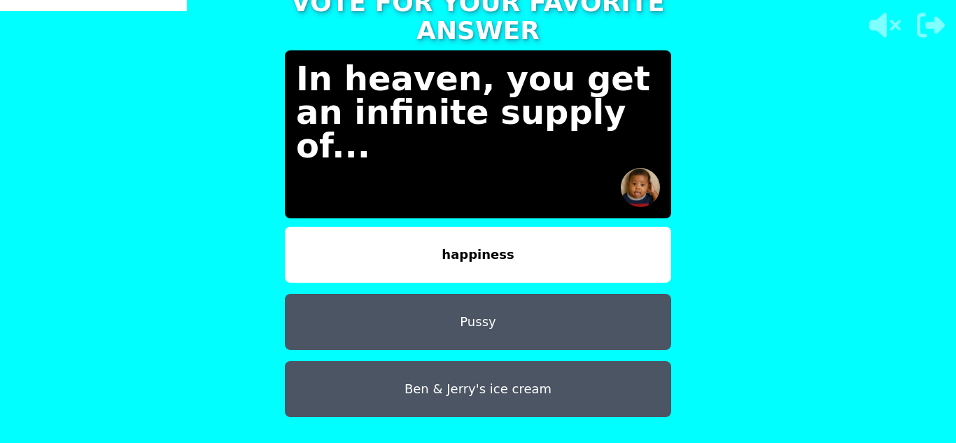
click at [438, 227] on button "happiness" at bounding box center [478, 255] width 386 height 56
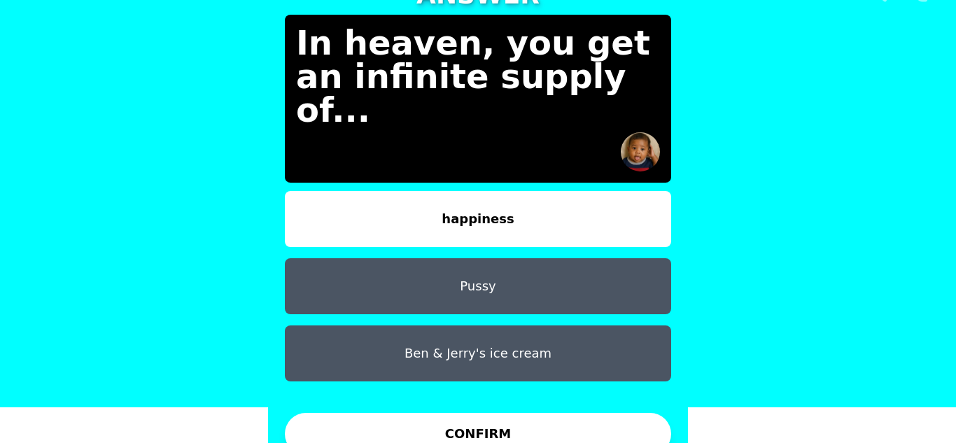
scroll to position [42, 0]
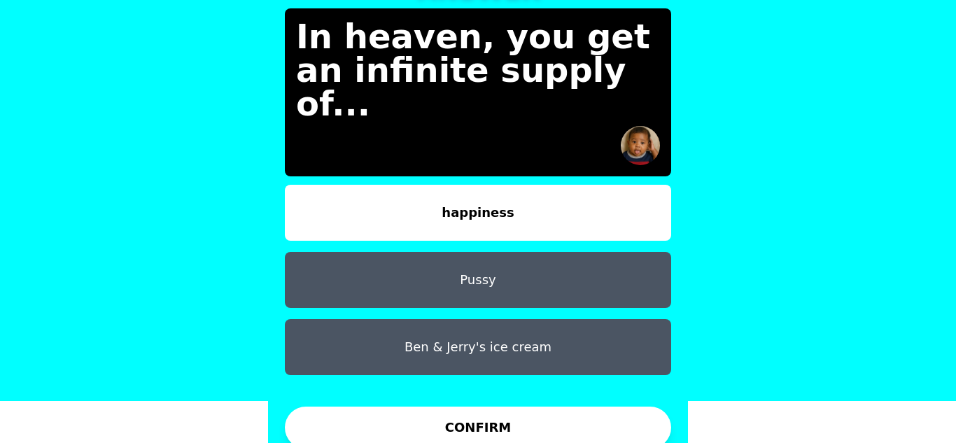
click at [454, 419] on button "CONFIRM" at bounding box center [478, 428] width 386 height 42
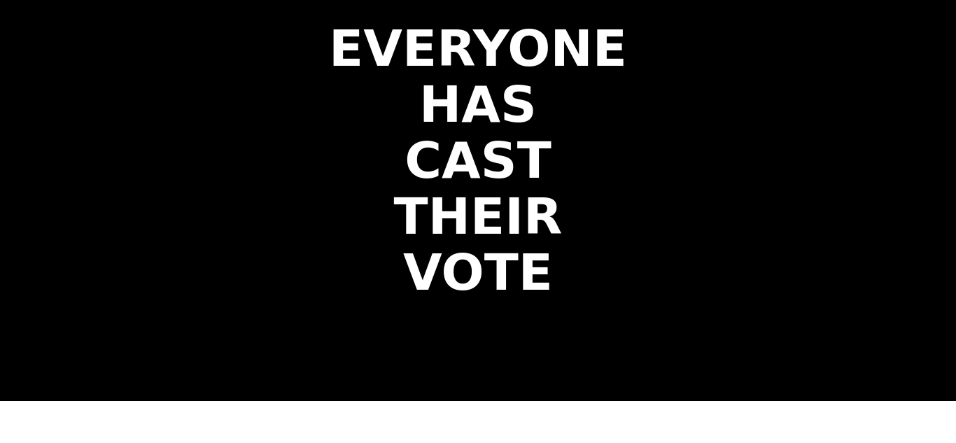
scroll to position [0, 0]
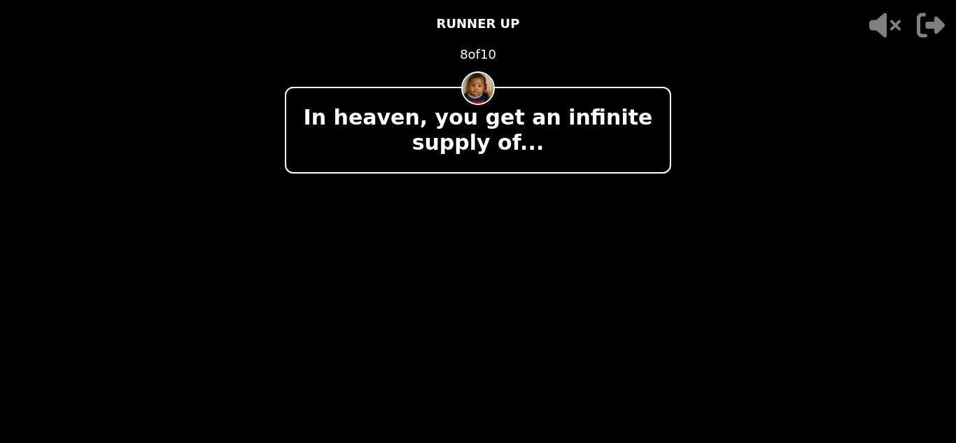
click at [461, 177] on div "- 500 PTS RUNNER UP 8 of 10 In heaven, you get an infinite supply of... + 500 L…" at bounding box center [478, 221] width 386 height 443
click at [486, 222] on div at bounding box center [478, 235] width 386 height 90
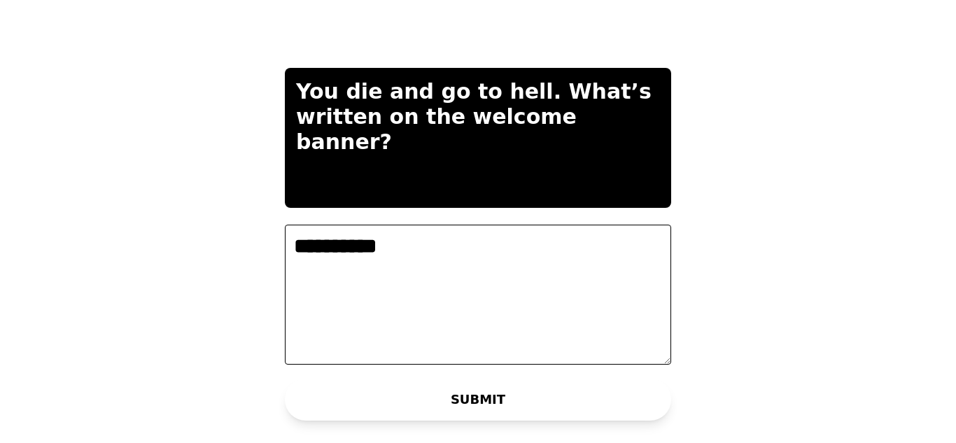
click at [287, 244] on textarea "**********" at bounding box center [478, 295] width 386 height 140
type textarea "**********"
click at [337, 401] on button "SUBMIT" at bounding box center [478, 400] width 386 height 42
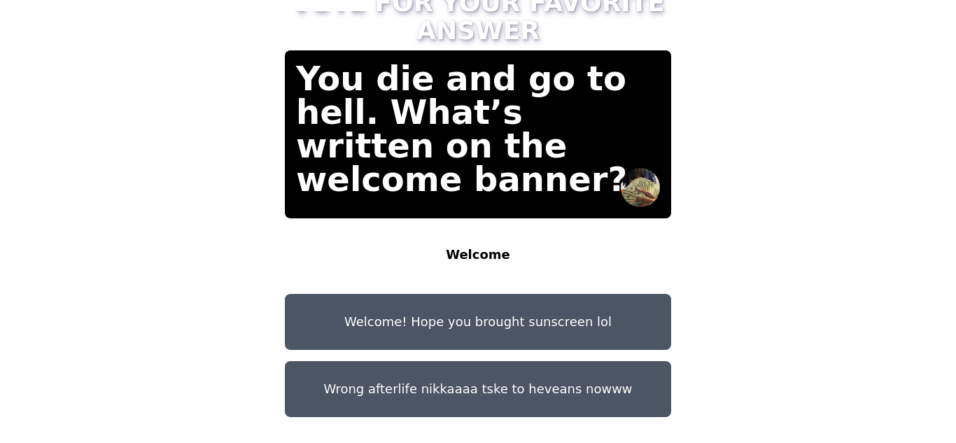
click at [528, 241] on button "Welcome" at bounding box center [478, 255] width 386 height 56
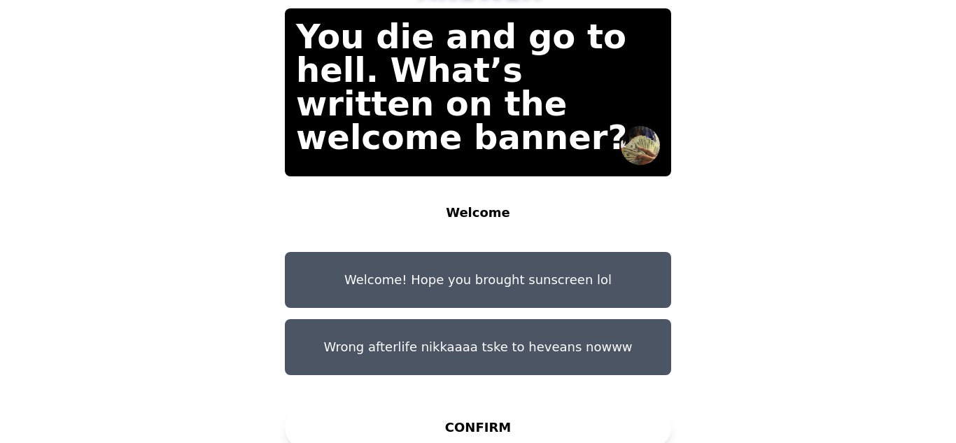
click at [476, 411] on button "CONFIRM" at bounding box center [478, 428] width 386 height 42
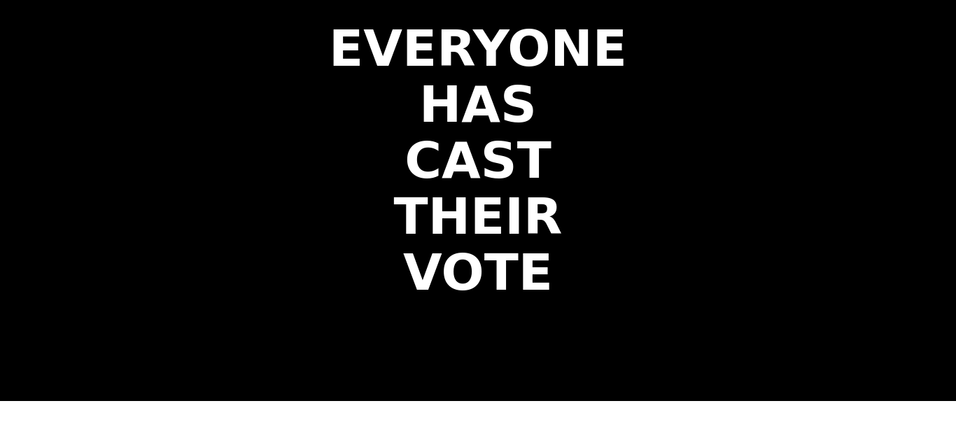
scroll to position [0, 0]
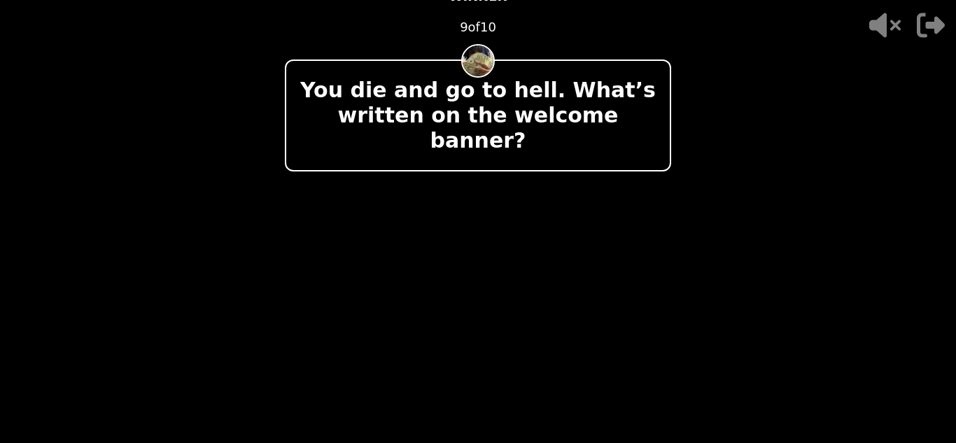
click at [555, 264] on div at bounding box center [478, 233] width 386 height 90
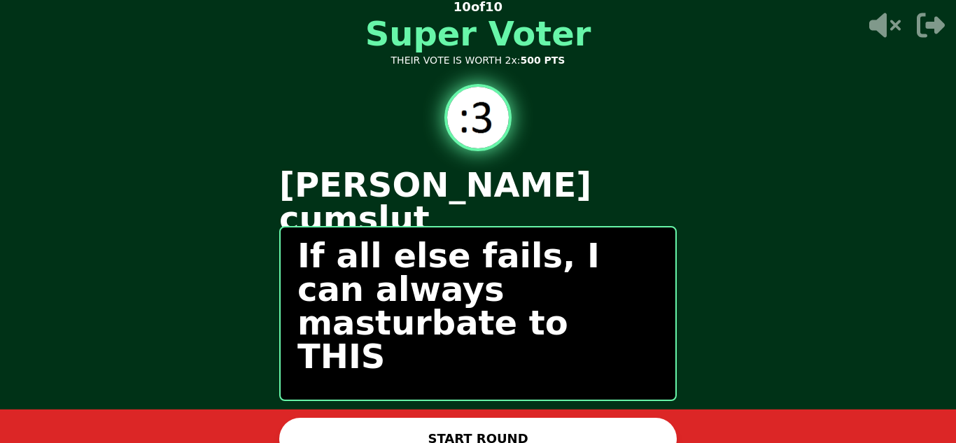
click at [433, 421] on button "START ROUND" at bounding box center [478, 439] width 398 height 42
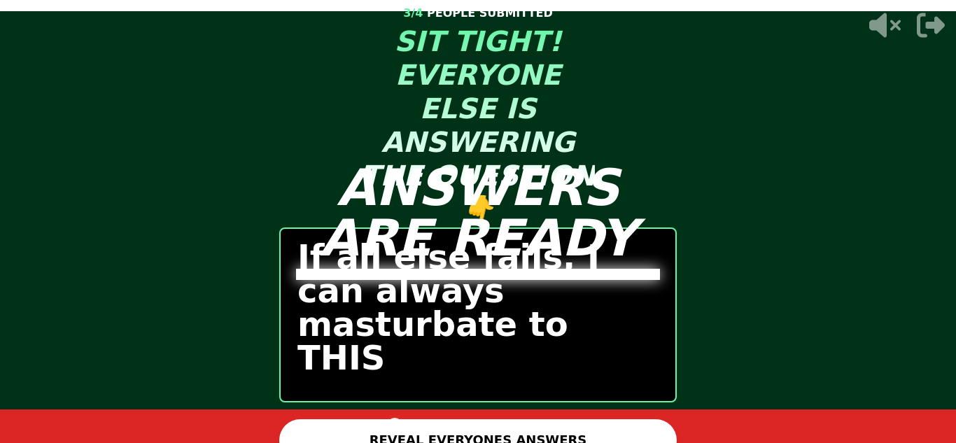
click at [433, 421] on button "REVEAL EVERYONES ANSWERS" at bounding box center [478, 440] width 398 height 42
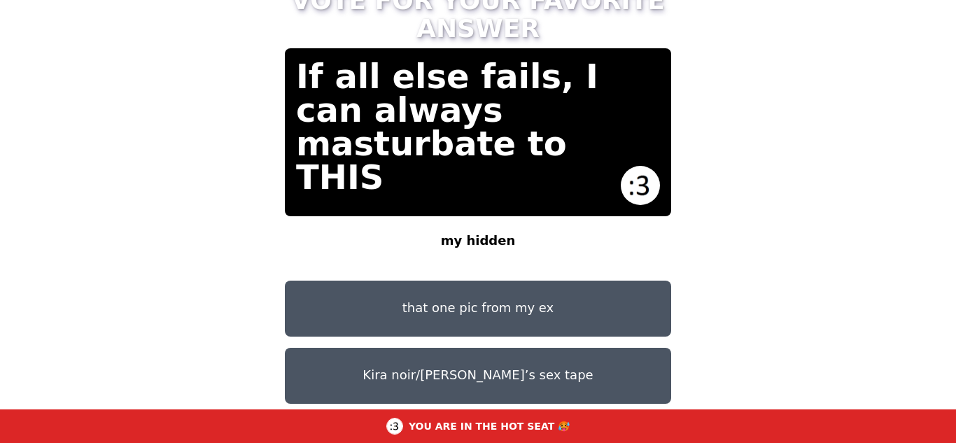
scroll to position [59, 0]
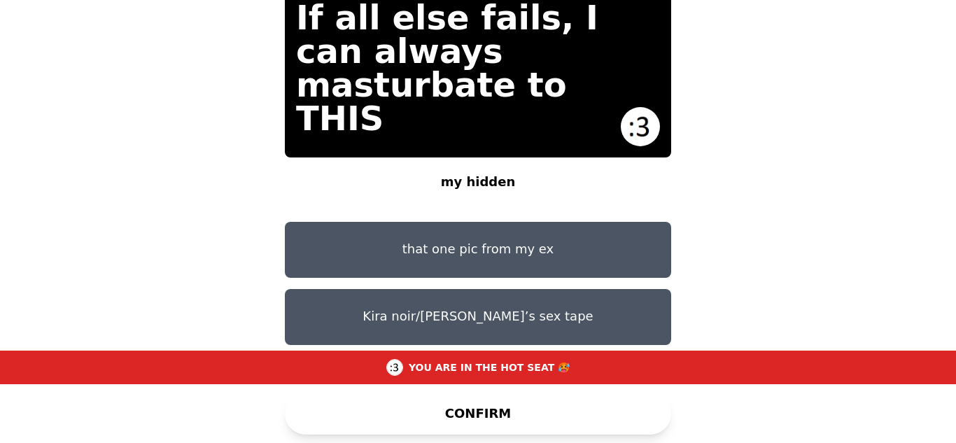
drag, startPoint x: 667, startPoint y: 183, endPoint x: 639, endPoint y: 357, distance: 176.5
click at [639, 357] on div "TAP AND CONFIRM TO VOTE FOR YOUR FAVORITE ANSWER If all else fails, I can alway…" at bounding box center [478, 163] width 420 height 560
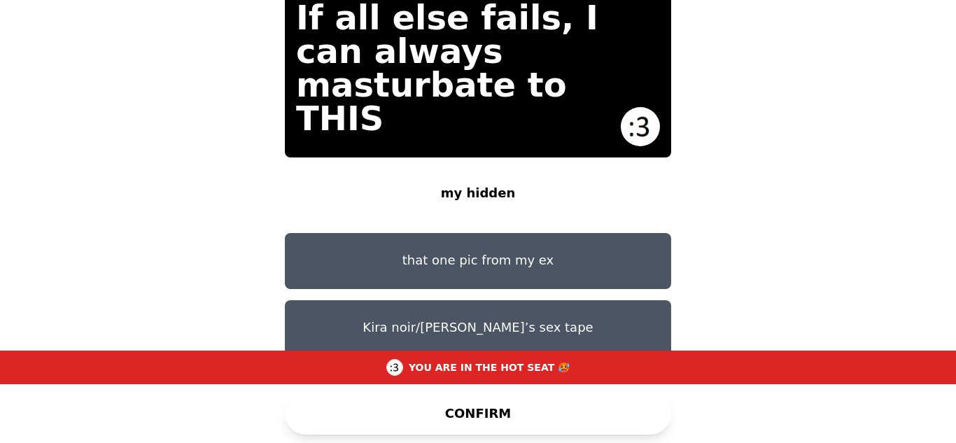
scroll to position [11, 0]
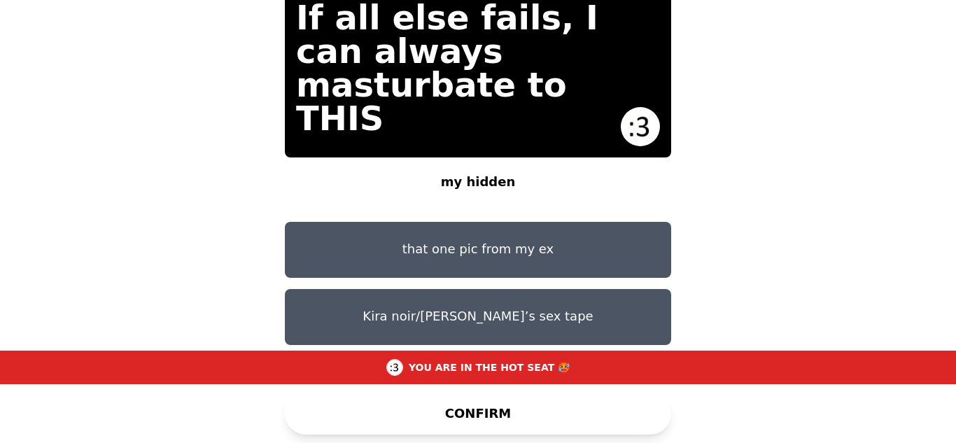
click at [539, 164] on button "my hidden" at bounding box center [478, 183] width 386 height 56
click at [475, 356] on button "Bad bitches" at bounding box center [478, 384] width 386 height 56
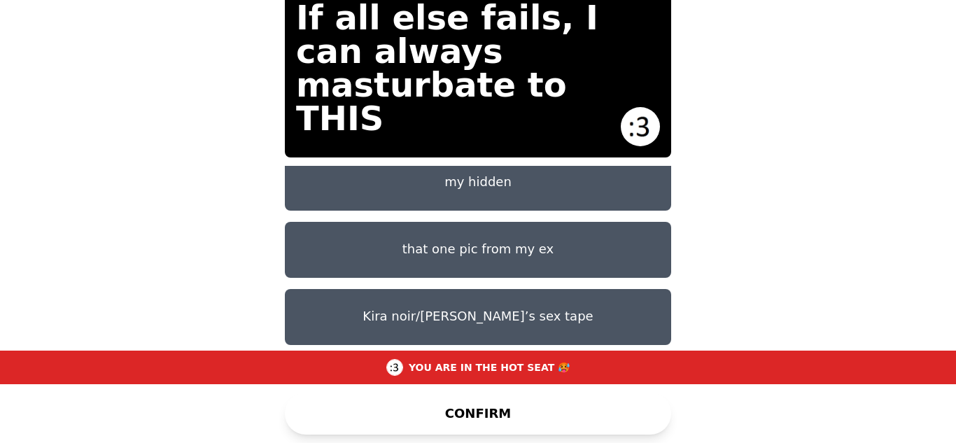
click at [491, 295] on button "Kira noir/[PERSON_NAME]’s sex tape" at bounding box center [478, 317] width 386 height 56
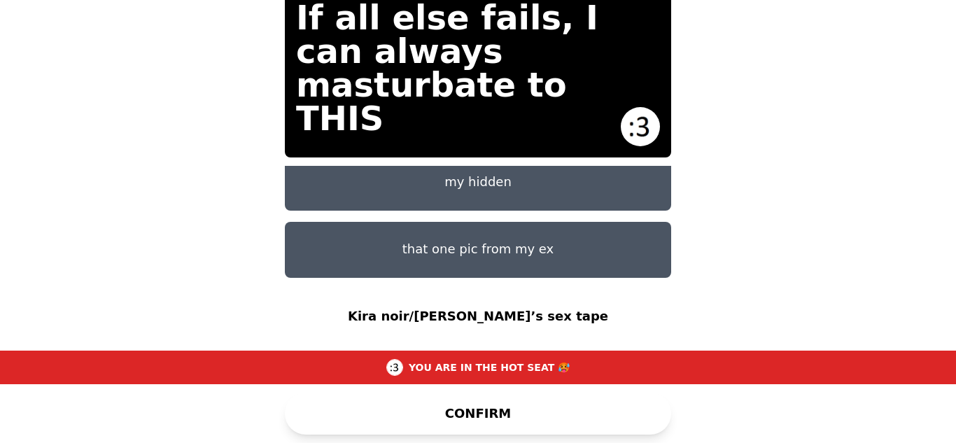
click at [473, 419] on button "CONFIRM" at bounding box center [478, 414] width 386 height 42
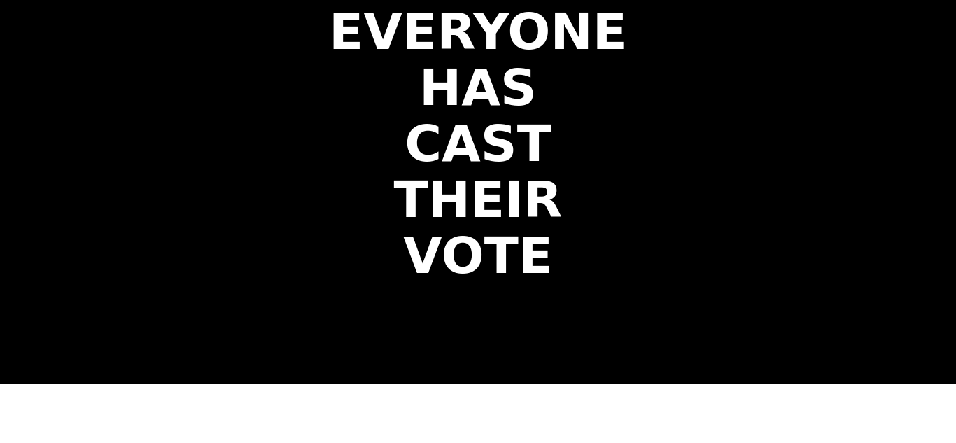
scroll to position [0, 0]
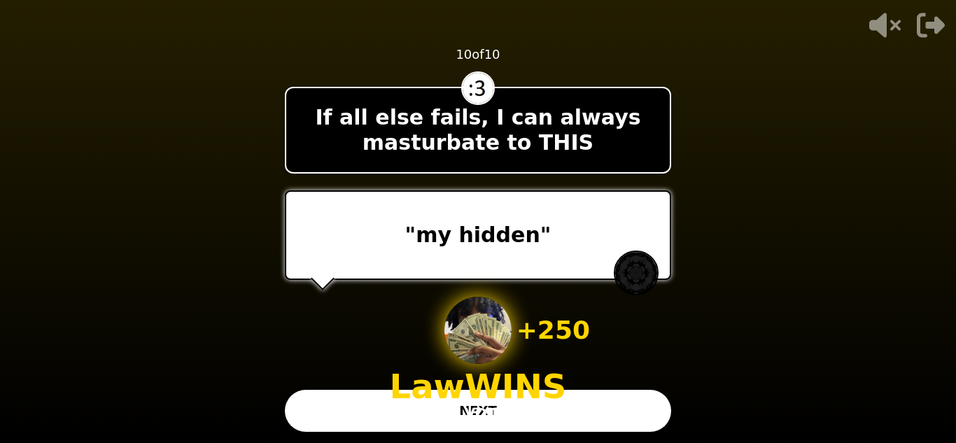
click at [499, 404] on p "1 VOTE" at bounding box center [478, 413] width 56 height 20
click at [454, 416] on p "1 VOTE" at bounding box center [478, 413] width 56 height 20
drag, startPoint x: 475, startPoint y: 409, endPoint x: 344, endPoint y: 428, distance: 132.2
click at [344, 428] on div "- 500 PTS 10 of 10 If all else fails, I can always masturbate to THIS "my hidde…" at bounding box center [478, 221] width 386 height 443
click at [344, 423] on button "NEXT" at bounding box center [478, 411] width 386 height 42
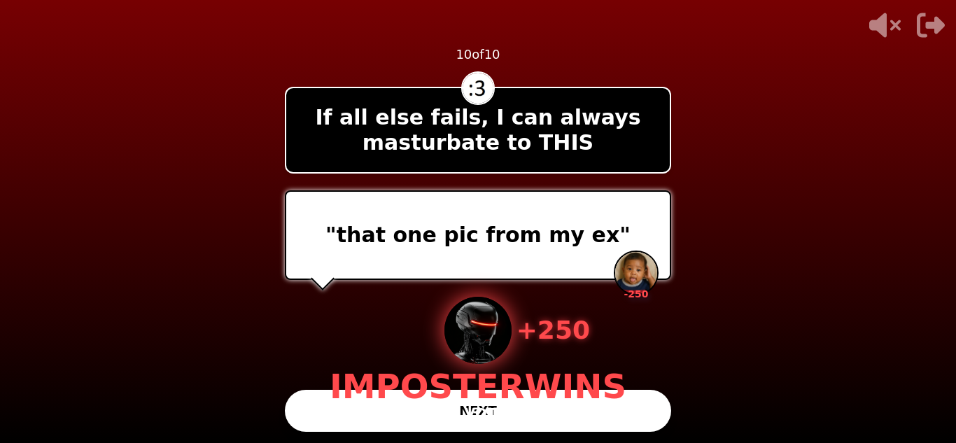
click at [344, 423] on button "NEXT" at bounding box center [478, 411] width 386 height 42
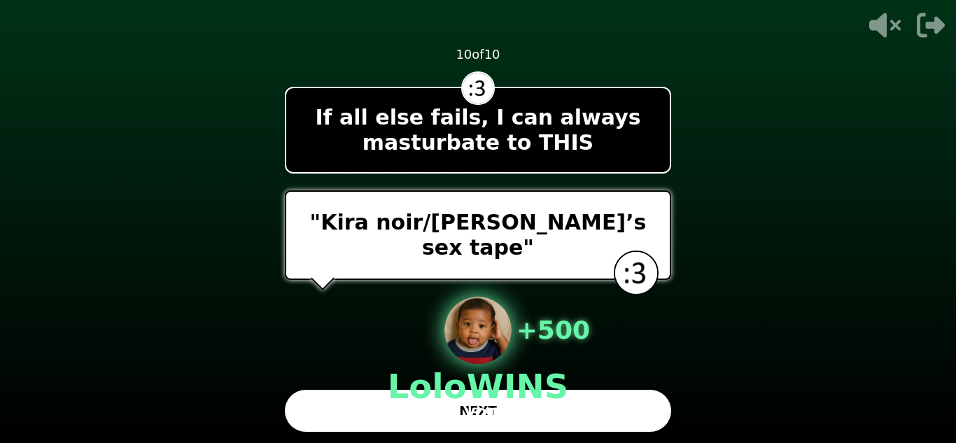
click at [314, 408] on button "NEXT" at bounding box center [478, 411] width 386 height 42
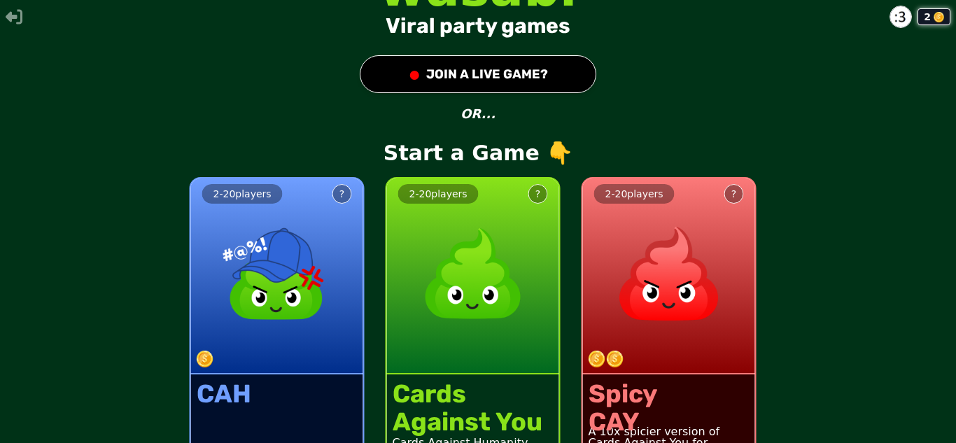
click at [530, 85] on button "● JOIN A LIVE GAME?" at bounding box center [478, 74] width 237 height 38
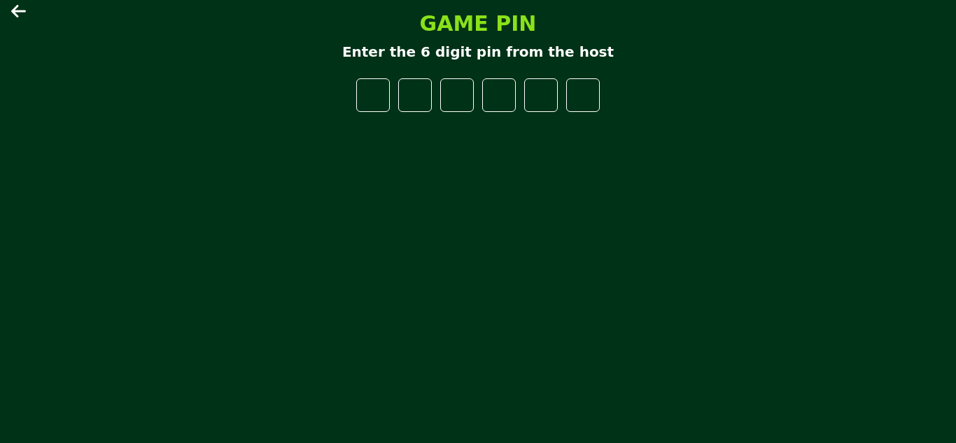
click at [368, 96] on input "number" at bounding box center [373, 95] width 34 height 34
type input "*"
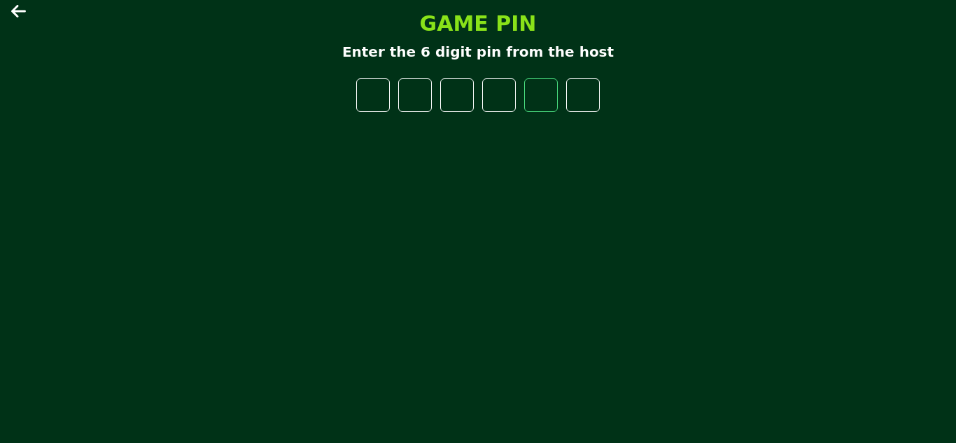
type input "*"
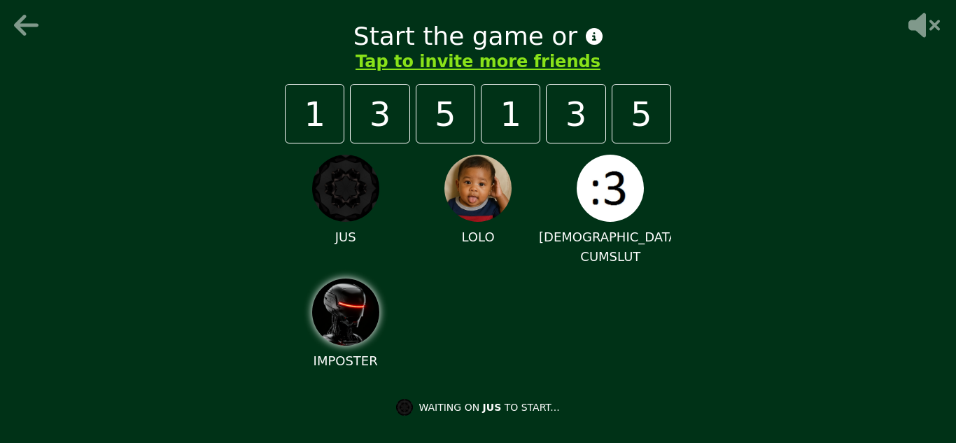
click at [619, 218] on img at bounding box center [610, 188] width 67 height 67
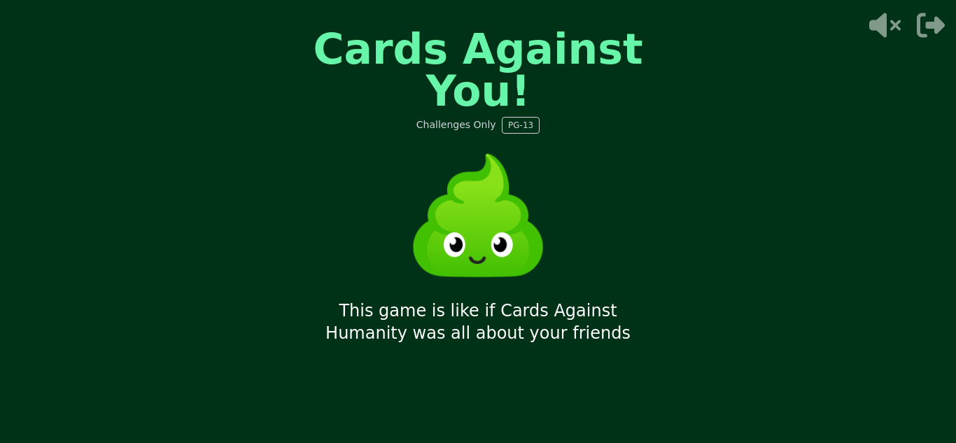
click at [516, 156] on img at bounding box center [478, 216] width 168 height 168
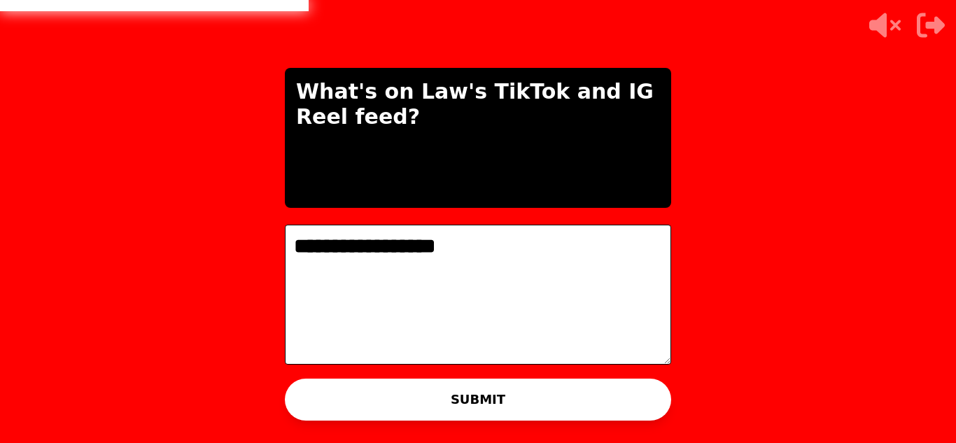
type textarea "**********"
click at [388, 403] on div "WAITING ON LAW TO ADVANCE..." at bounding box center [477, 415] width 215 height 34
click at [491, 400] on div "WAITING ON LAW TO ADVANCE..." at bounding box center [477, 415] width 215 height 34
click at [396, 408] on img at bounding box center [392, 415] width 22 height 22
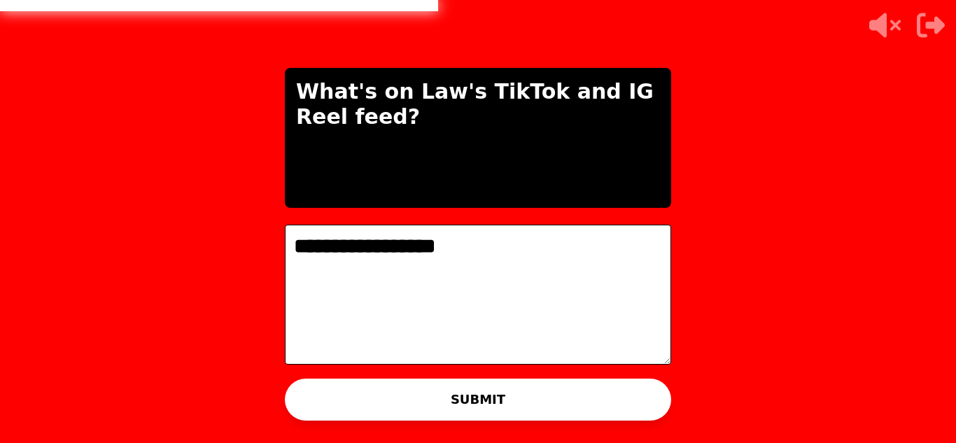
click at [491, 400] on div "WAITING ON LAW TO ADVANCE..." at bounding box center [477, 415] width 215 height 34
click at [531, 394] on button "SUBMIT" at bounding box center [478, 400] width 386 height 42
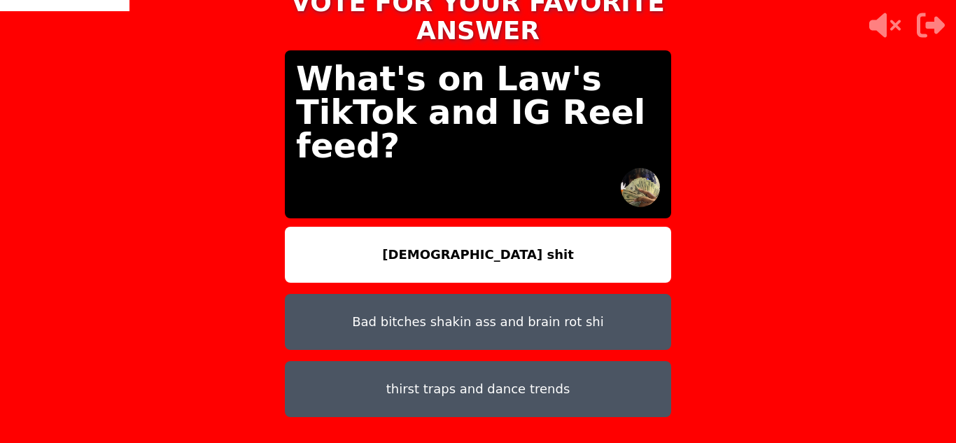
scroll to position [42, 0]
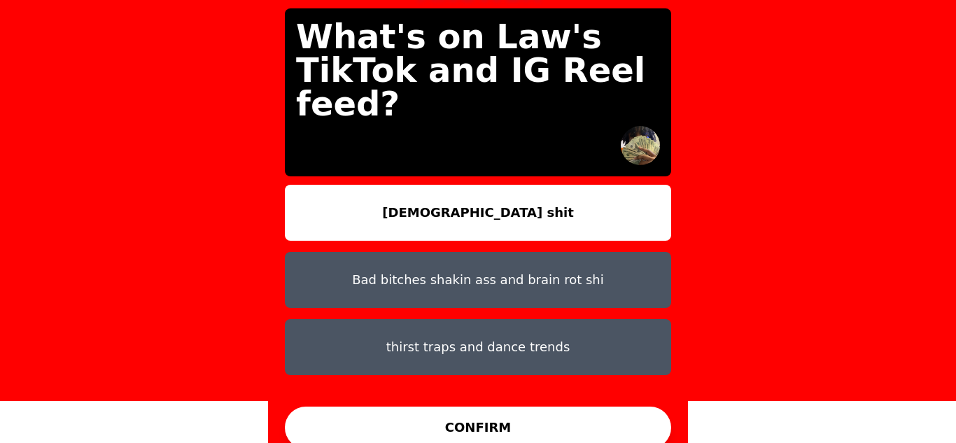
click at [643, 255] on button "Bad bitches shakin ass and brain rot shi" at bounding box center [478, 280] width 386 height 56
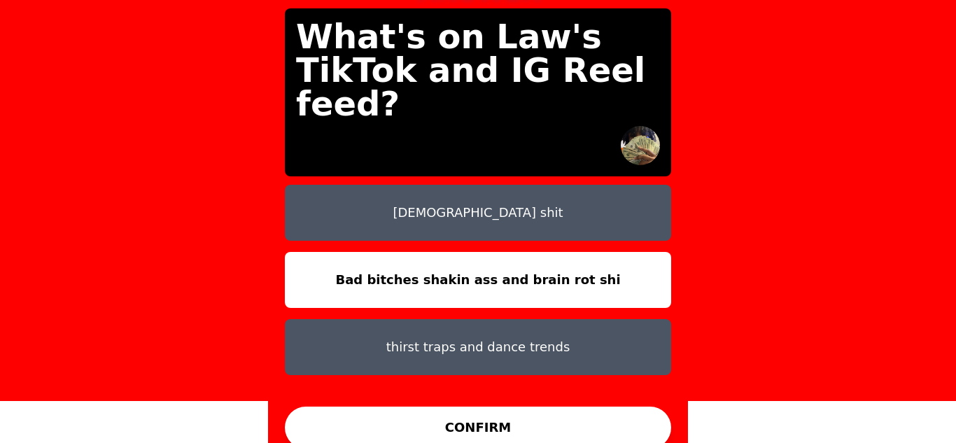
click at [512, 409] on button "CONFIRM" at bounding box center [478, 428] width 386 height 42
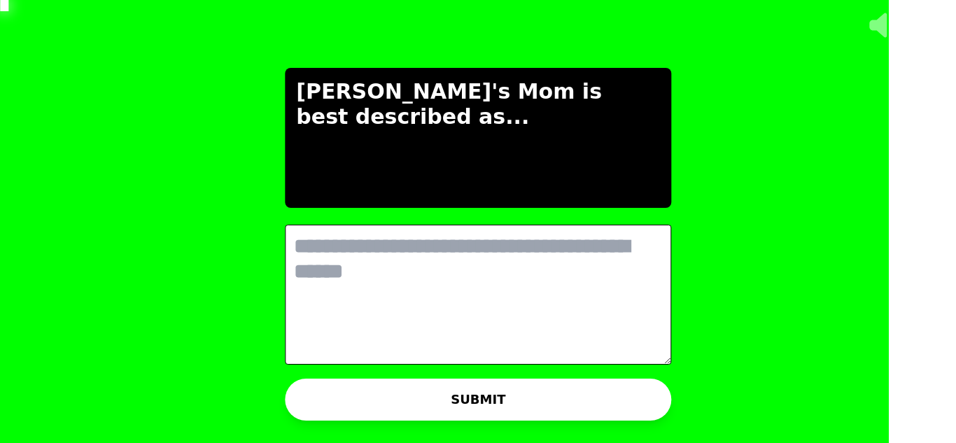
scroll to position [0, 0]
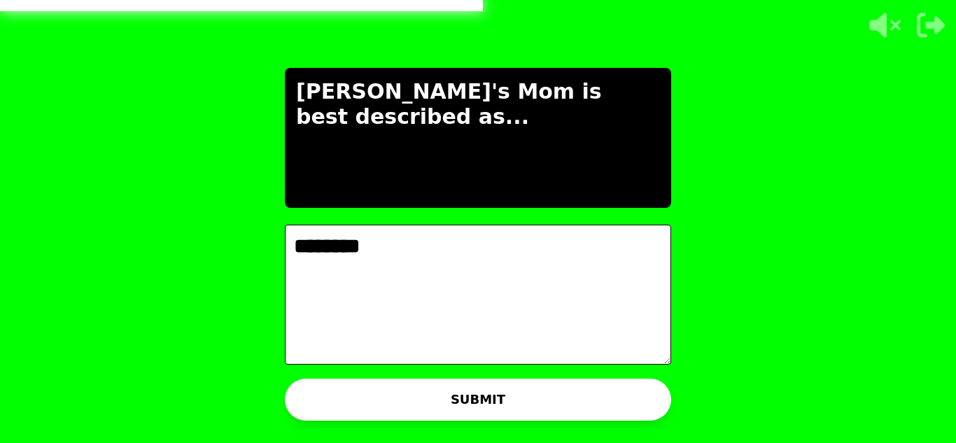
type textarea "********"
click at [481, 390] on button "SUBMIT" at bounding box center [478, 400] width 386 height 42
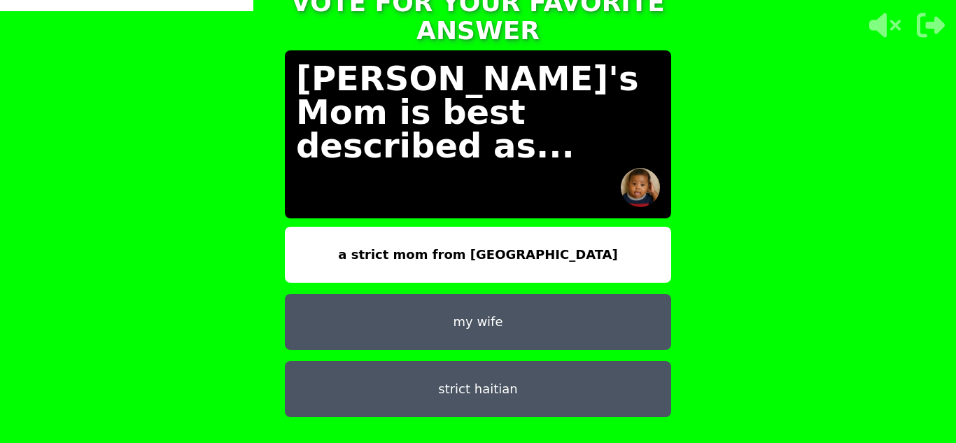
click at [497, 381] on button "strict haitian" at bounding box center [478, 389] width 386 height 56
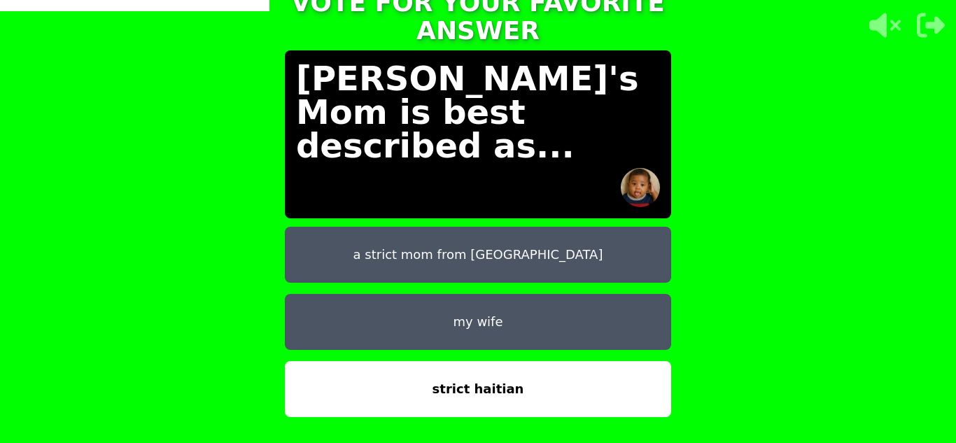
scroll to position [42, 0]
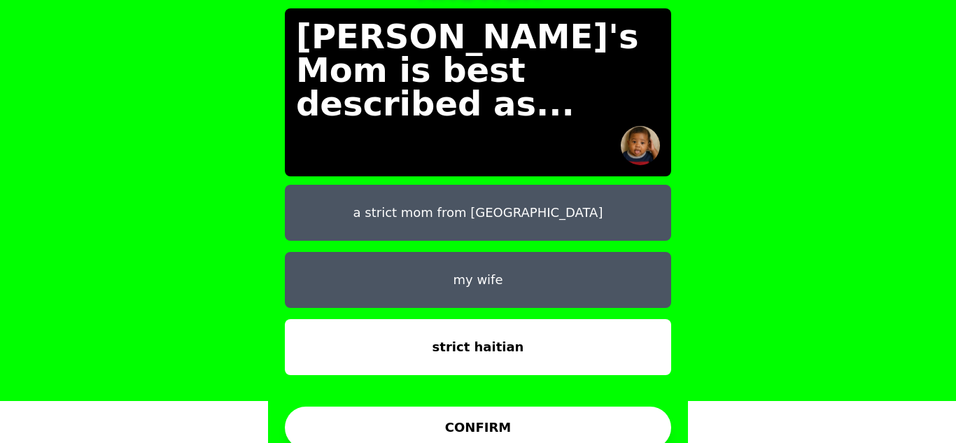
click at [465, 412] on button "CONFIRM" at bounding box center [478, 428] width 386 height 42
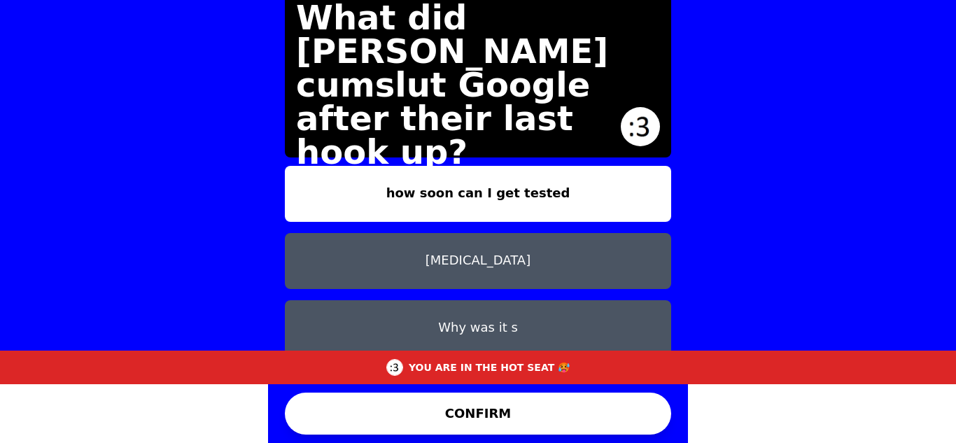
scroll to position [11, 0]
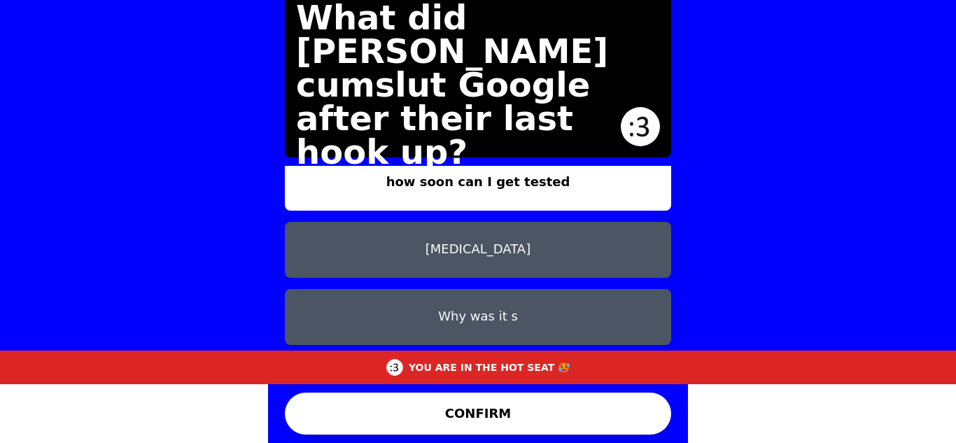
click at [605, 356] on button "Mexican fine shi" at bounding box center [478, 384] width 386 height 56
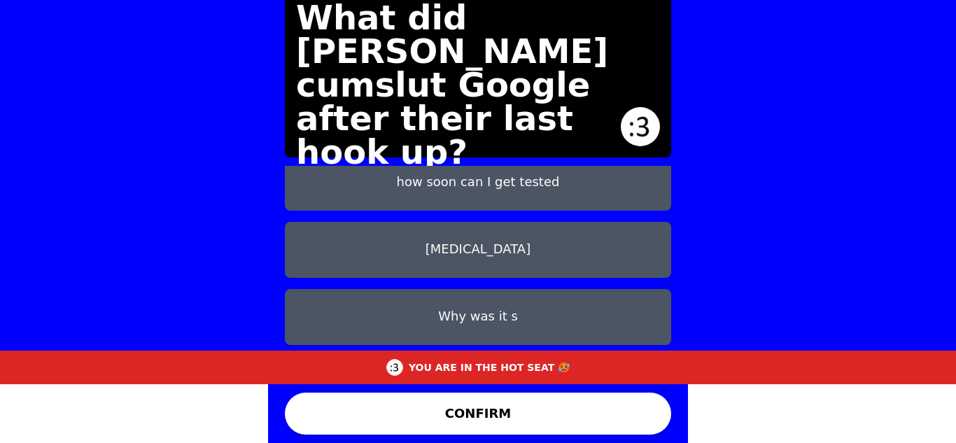
click at [533, 409] on button "CONFIRM" at bounding box center [478, 414] width 386 height 42
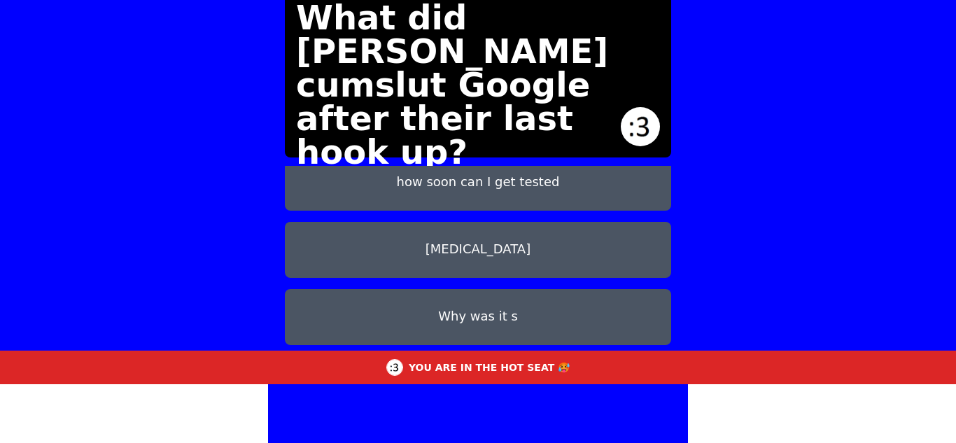
scroll to position [0, 0]
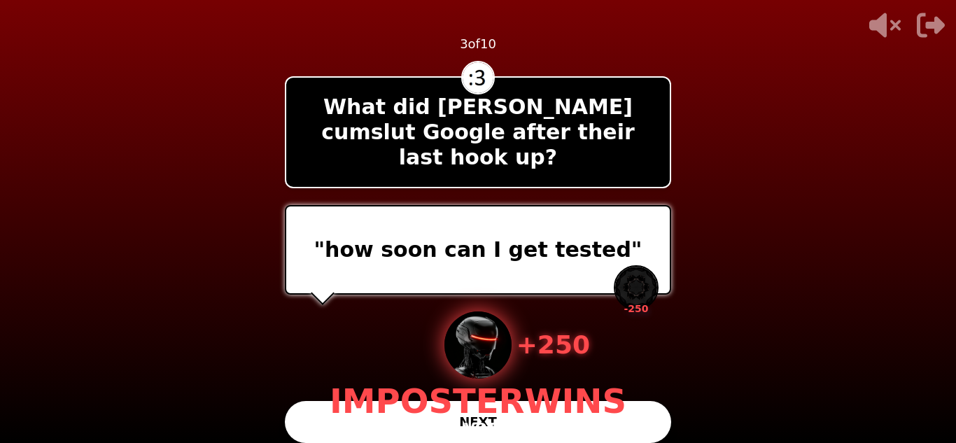
click at [627, 401] on button "NEXT" at bounding box center [478, 422] width 386 height 42
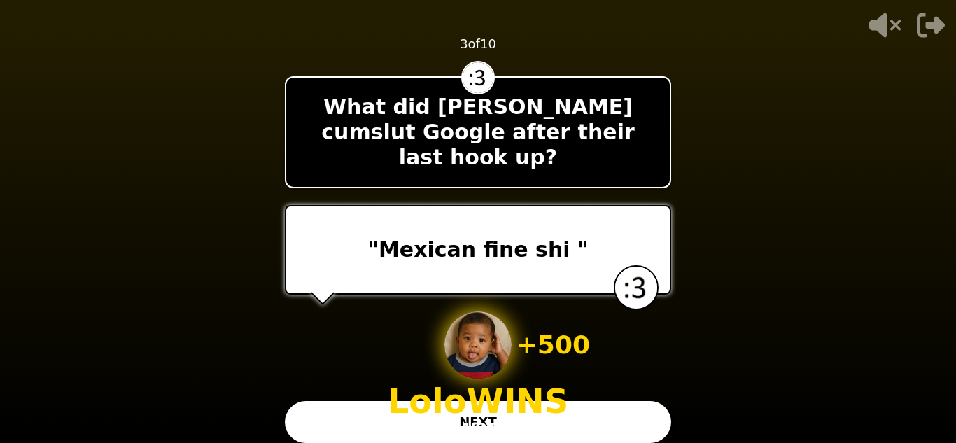
click at [627, 401] on button "NEXT" at bounding box center [478, 422] width 386 height 42
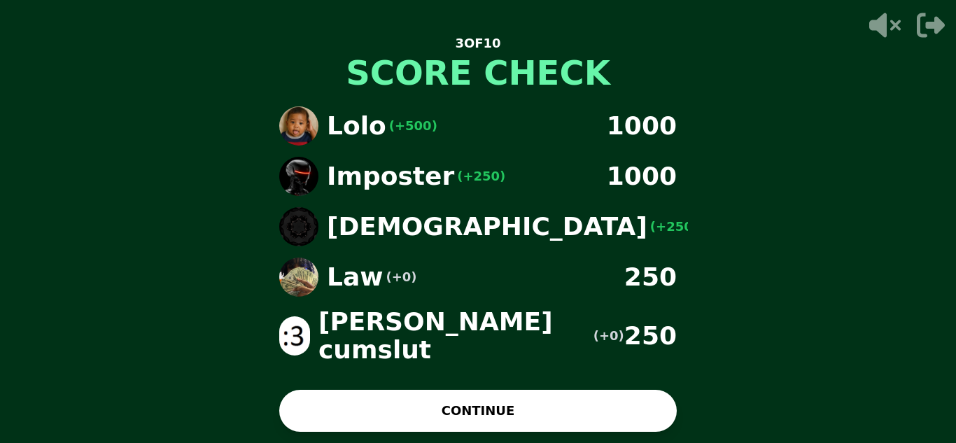
click at [608, 413] on button "CONTINUE" at bounding box center [478, 411] width 398 height 42
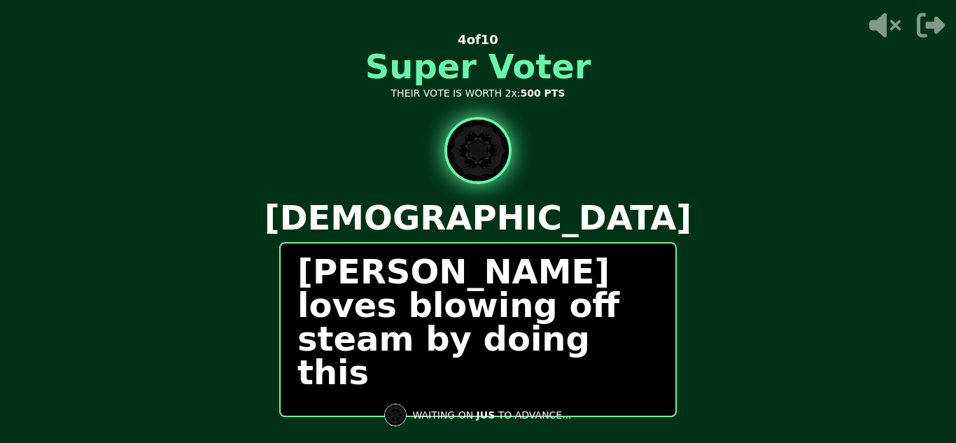
click at [608, 413] on div "[PERSON_NAME] loves blowing off steam by doing this" at bounding box center [478, 329] width 398 height 175
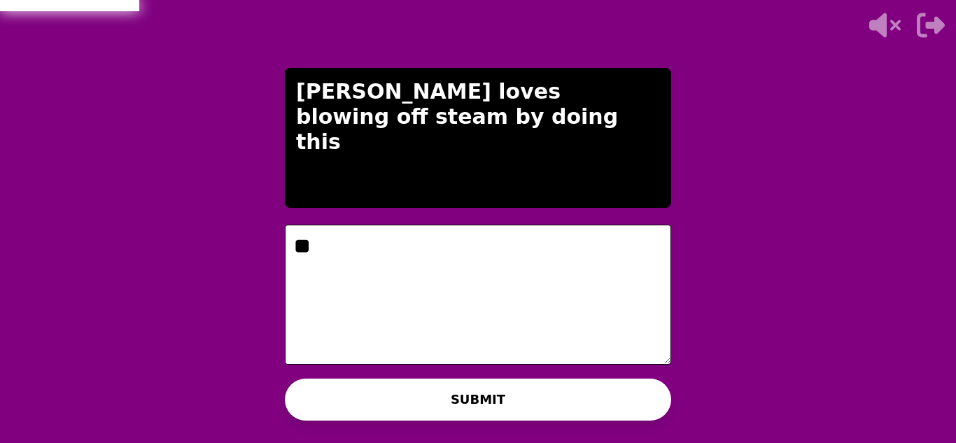
type textarea "*"
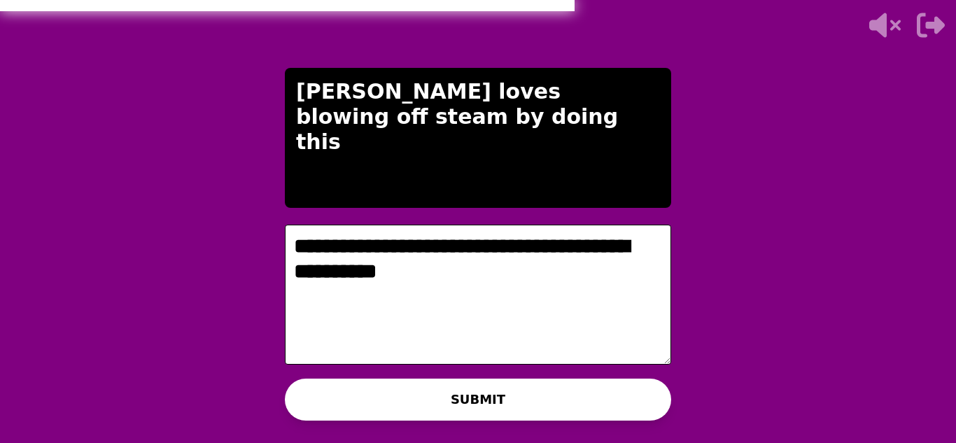
type textarea "**********"
click at [509, 393] on button "SUBMIT" at bounding box center [478, 400] width 386 height 42
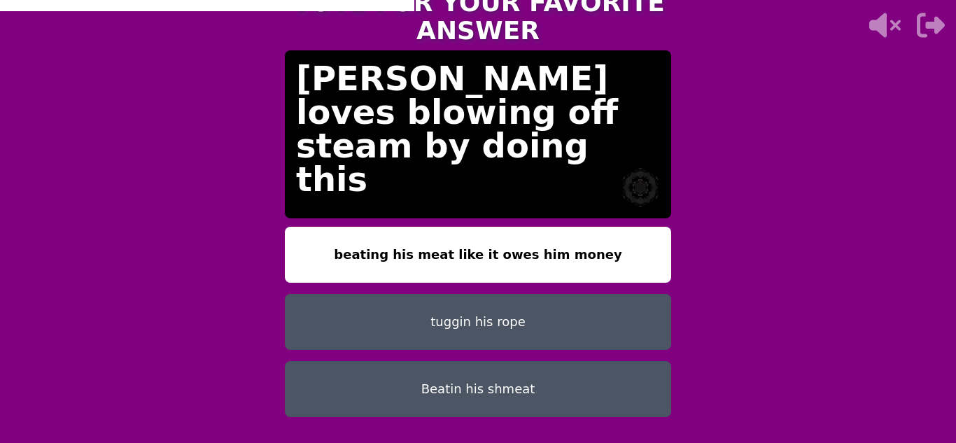
scroll to position [42, 0]
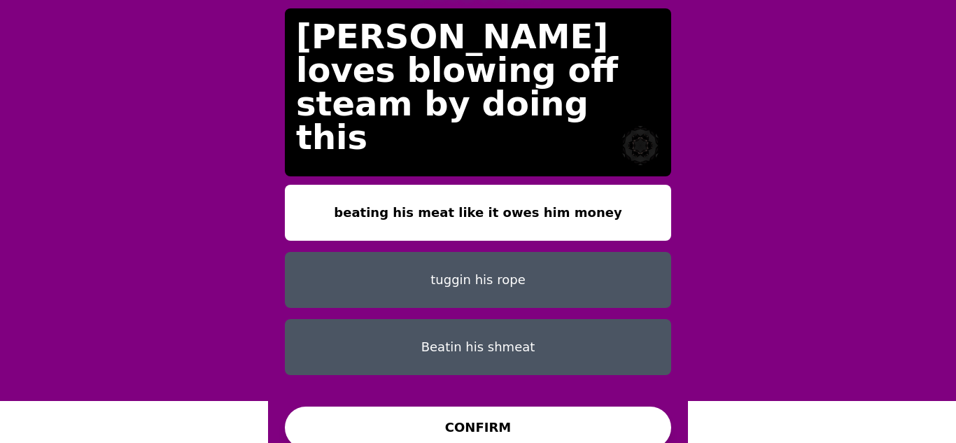
click at [605, 200] on button "beating his meat like it owes him money" at bounding box center [478, 213] width 386 height 56
click at [456, 407] on button "CONFIRM" at bounding box center [478, 428] width 386 height 42
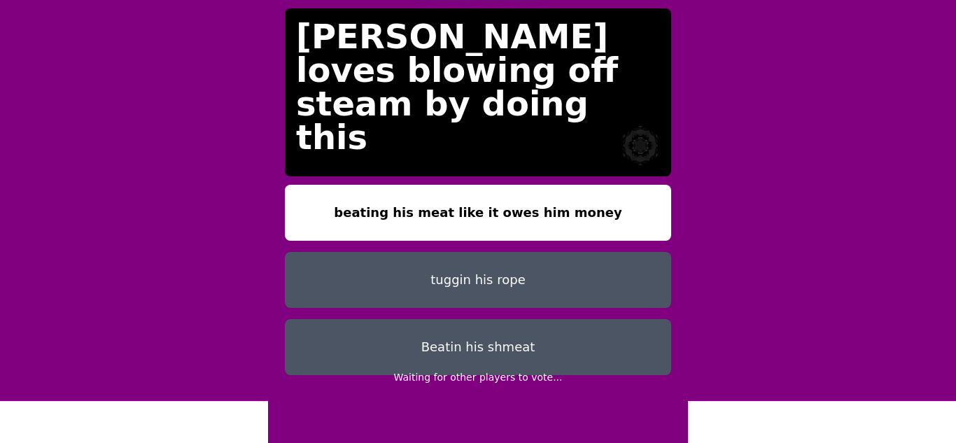
click at [466, 334] on button "Beatin his shmeat" at bounding box center [478, 347] width 386 height 56
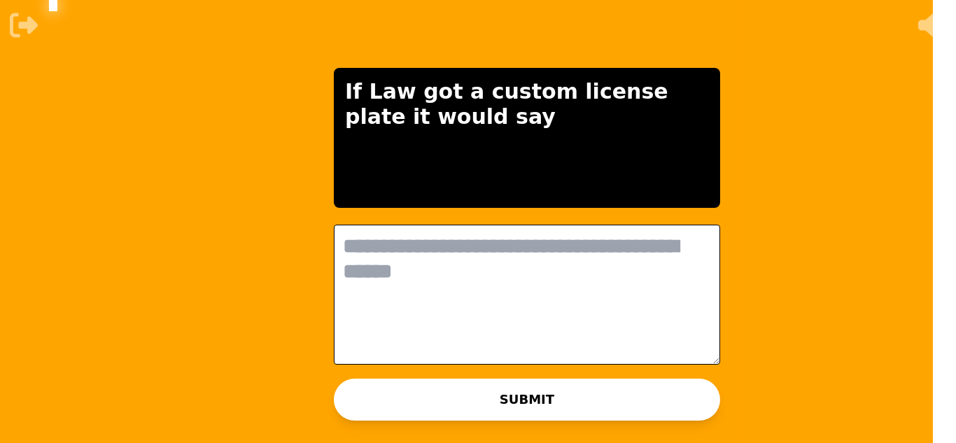
scroll to position [0, 0]
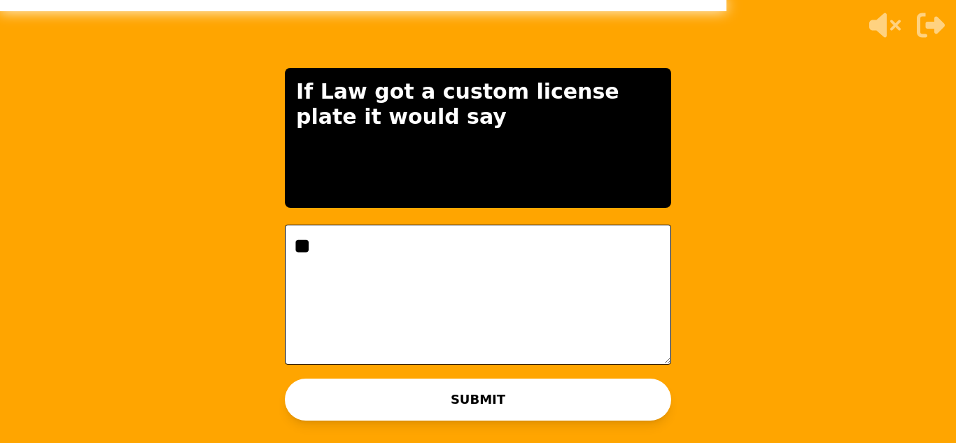
type textarea "*"
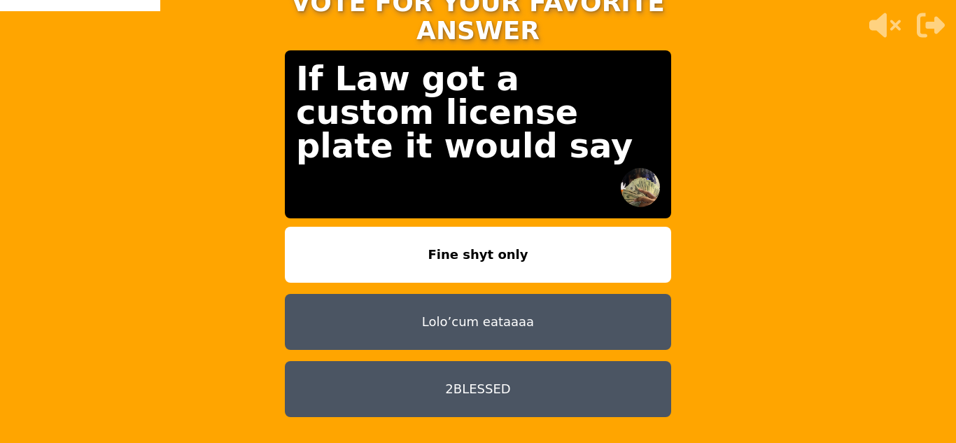
click at [540, 311] on button "Lolo’cum eataaaa" at bounding box center [478, 322] width 386 height 56
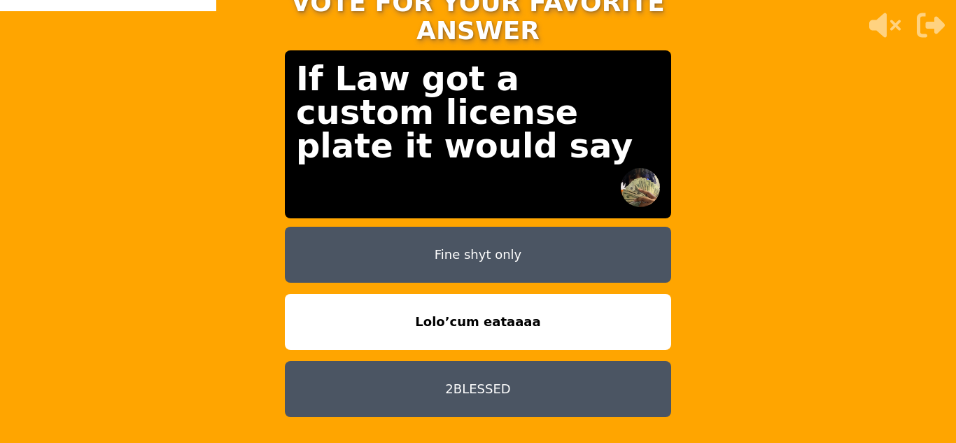
scroll to position [42, 0]
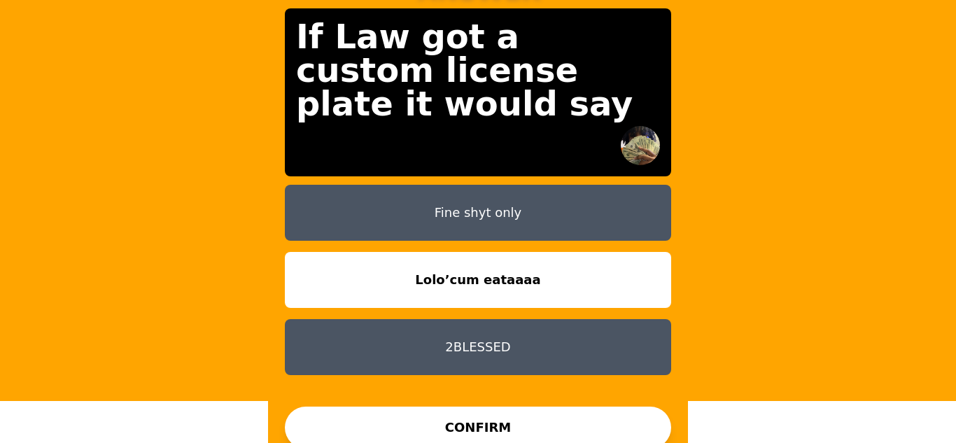
click at [534, 409] on button "CONFIRM" at bounding box center [478, 428] width 386 height 42
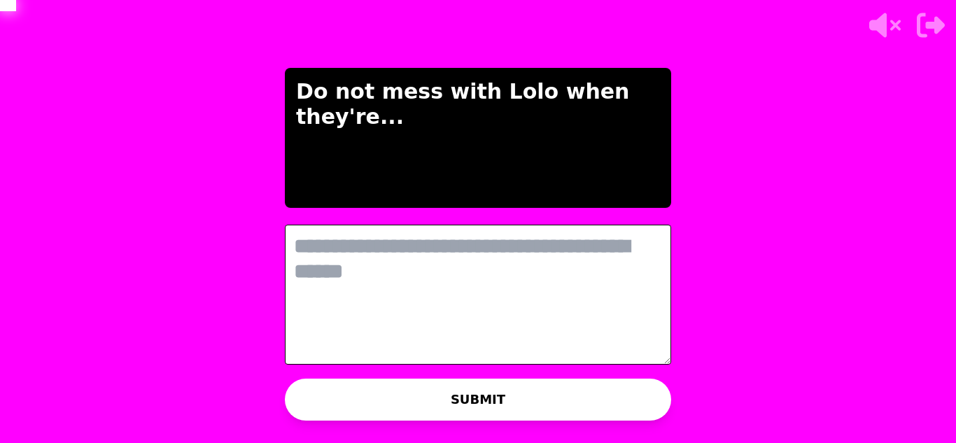
scroll to position [0, 0]
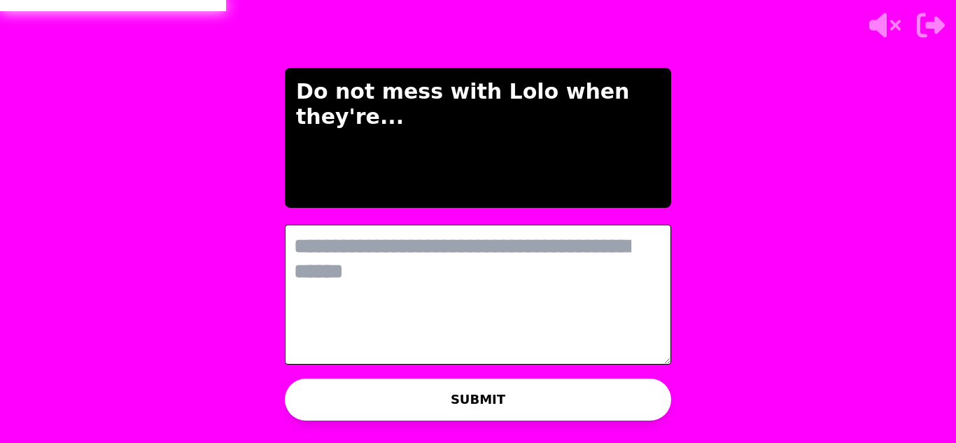
click at [435, 278] on textarea at bounding box center [478, 295] width 386 height 140
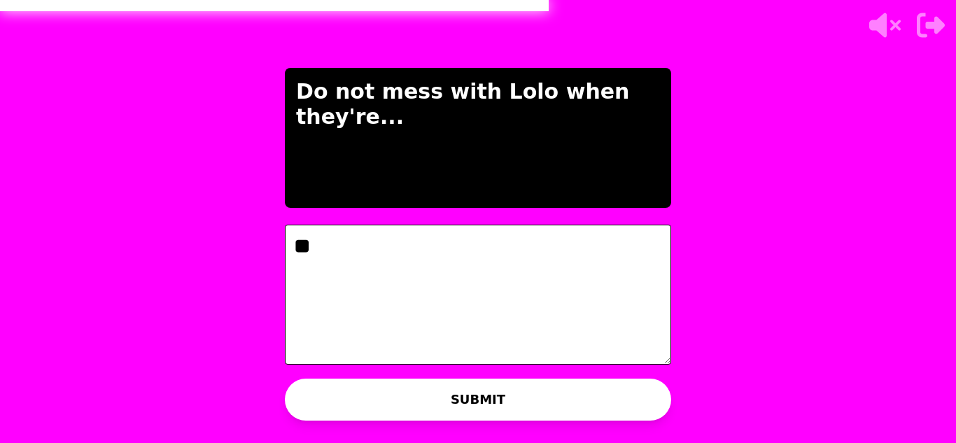
type textarea "*"
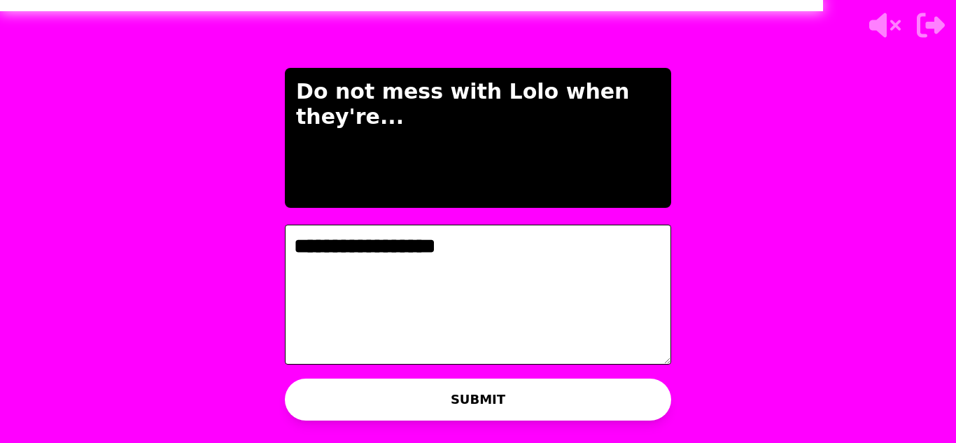
type textarea "**********"
click at [402, 400] on div "WAITING ON LOLO TO ADVANCE..." at bounding box center [477, 415] width 219 height 34
click at [463, 404] on div "WAITING ON LOLO TO ADVANCE..." at bounding box center [477, 415] width 219 height 34
click at [476, 395] on button "SUBMIT" at bounding box center [478, 400] width 386 height 42
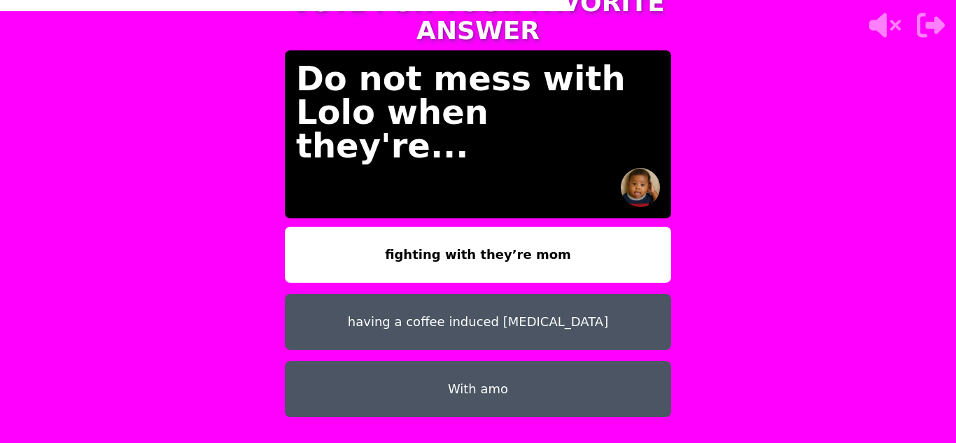
click at [513, 386] on button "With amo" at bounding box center [478, 389] width 386 height 56
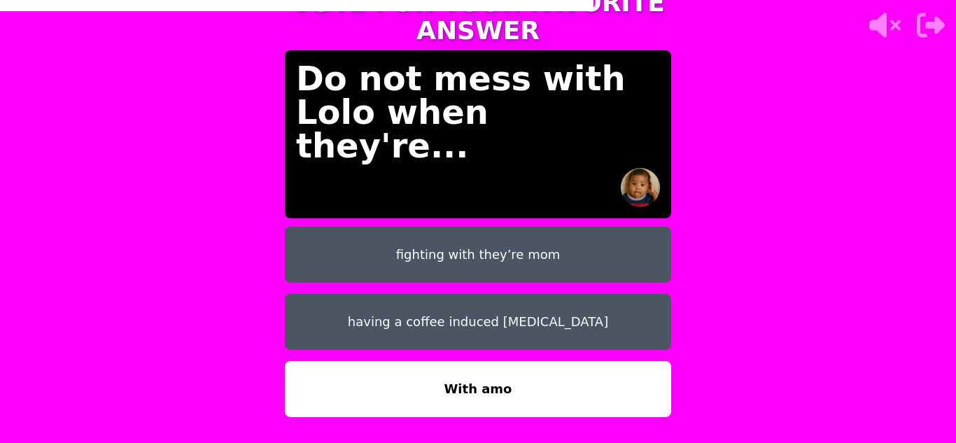
scroll to position [42, 0]
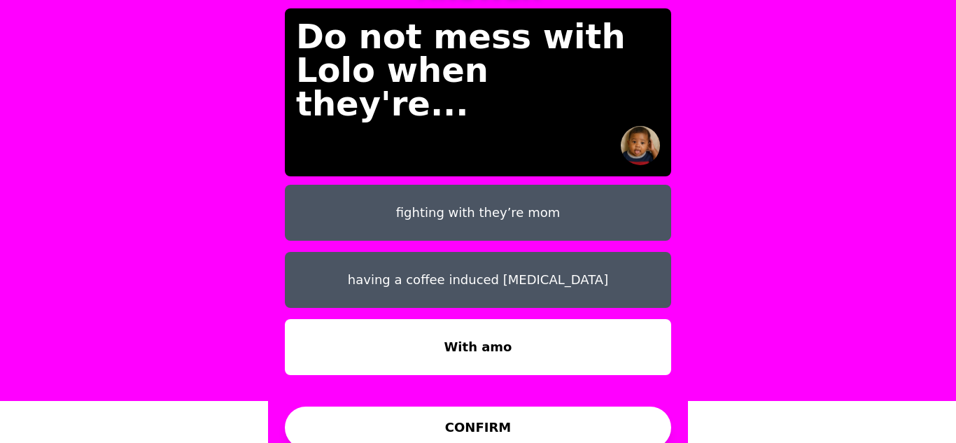
click at [484, 198] on button "fighting with they’re mom" at bounding box center [478, 213] width 386 height 56
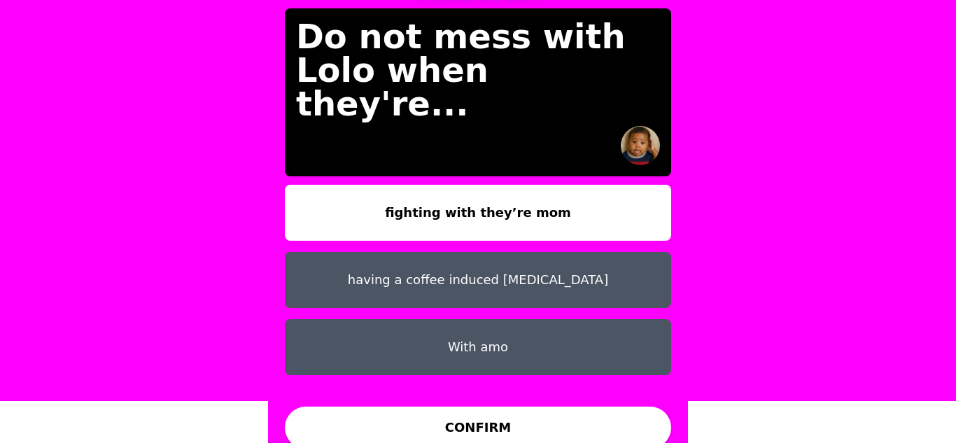
click at [467, 409] on button "CONFIRM" at bounding box center [478, 428] width 386 height 42
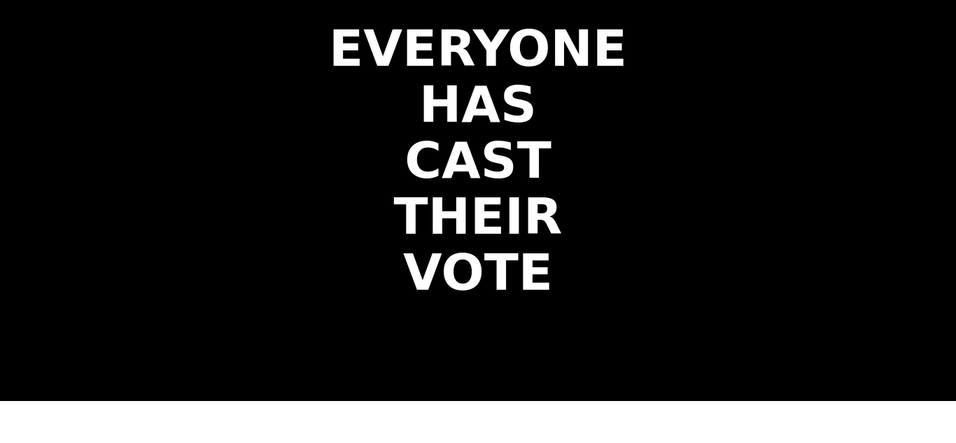
scroll to position [0, 0]
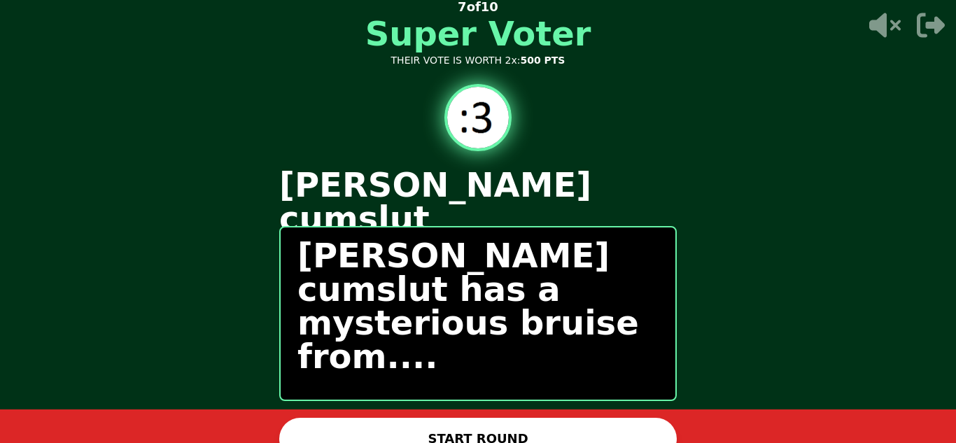
click at [515, 423] on button "START ROUND" at bounding box center [478, 439] width 398 height 42
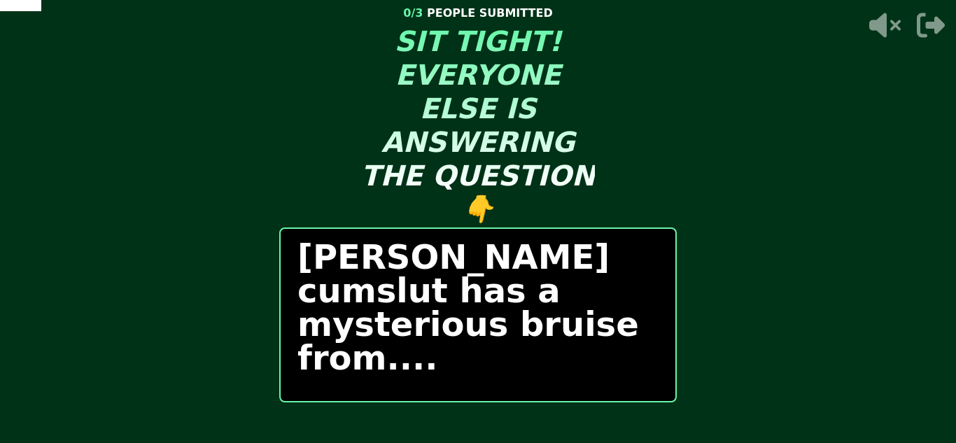
scroll to position [1, 0]
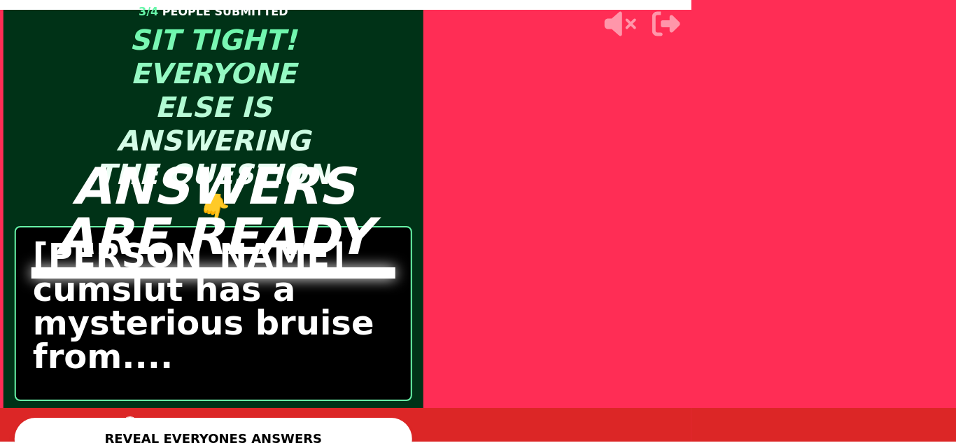
click at [494, 430] on main "ANSWERS ARE READY 3 / 4 PEOPLE SUBMITTED SIT TIGHT! EVERYONE ELSE IS ANSWERING …" at bounding box center [478, 220] width 956 height 443
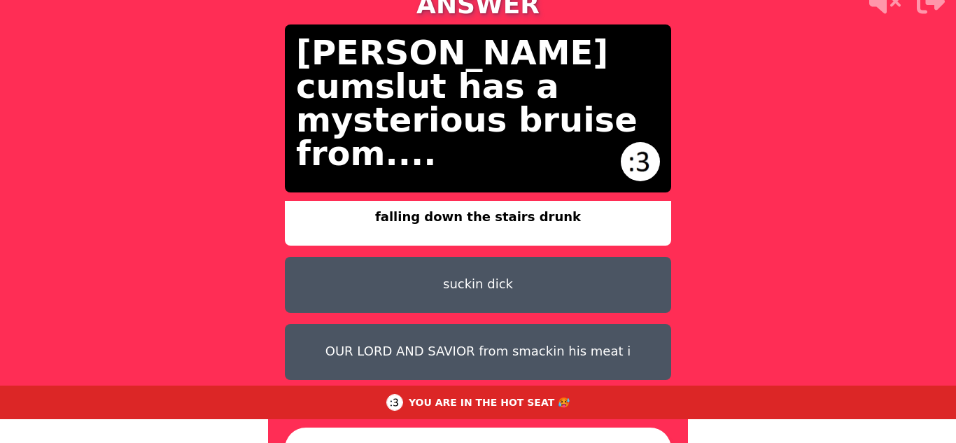
scroll to position [24, 0]
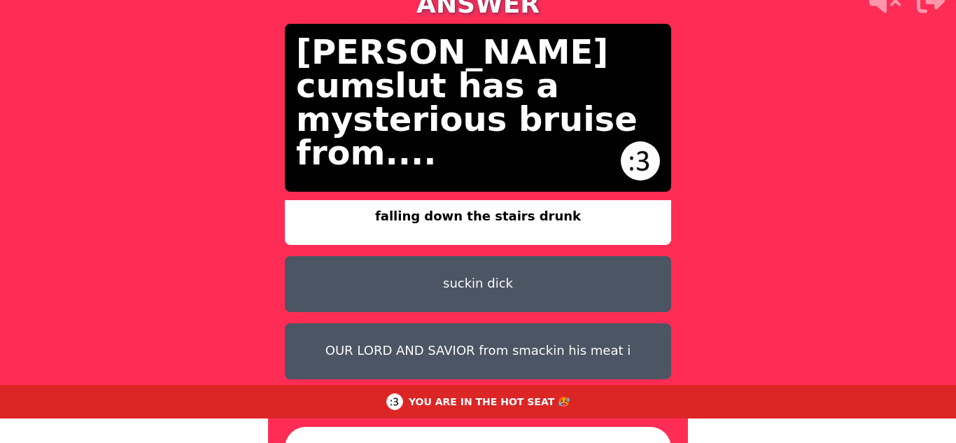
click at [619, 323] on button "OUR LORD AND SAVIOR from smackin his meat i" at bounding box center [478, 351] width 386 height 56
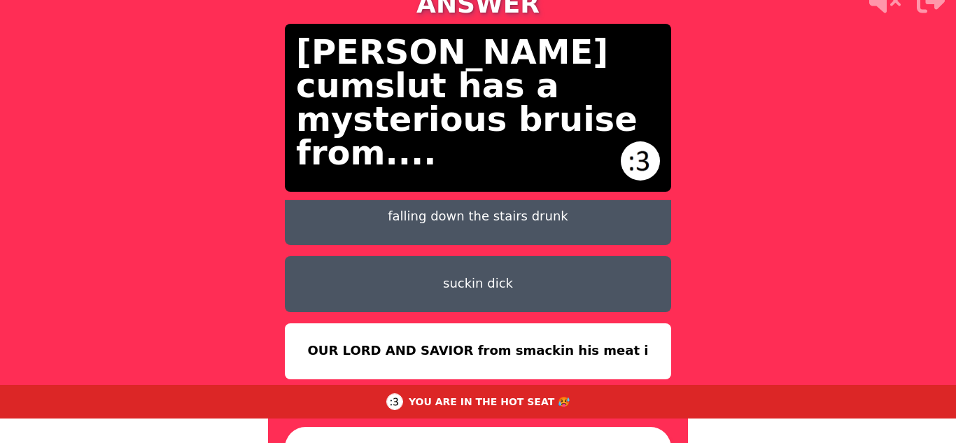
scroll to position [59, 0]
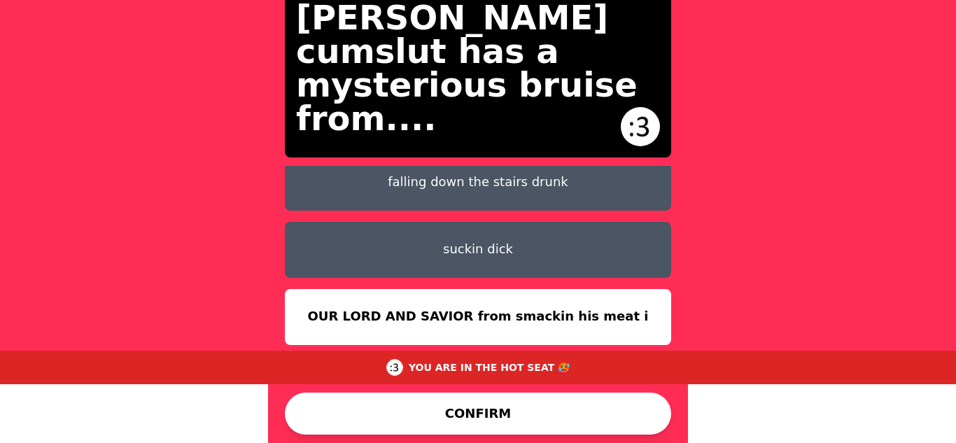
click at [538, 424] on button "CONFIRM" at bounding box center [478, 414] width 386 height 42
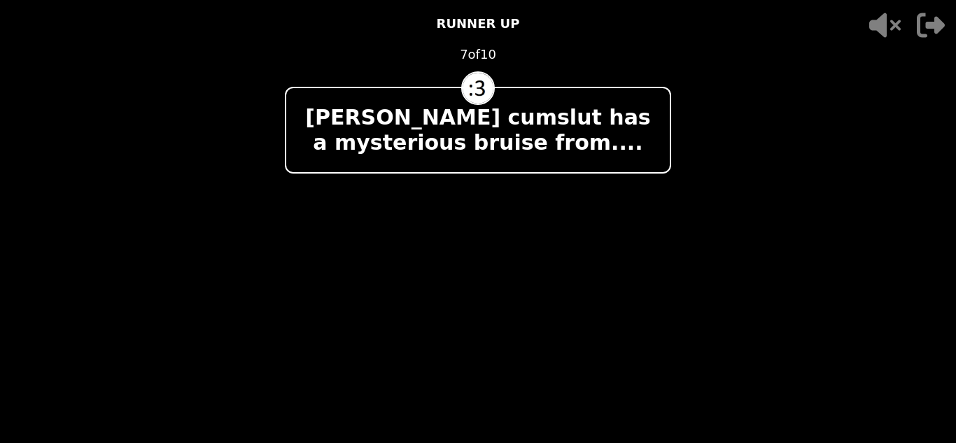
scroll to position [0, 0]
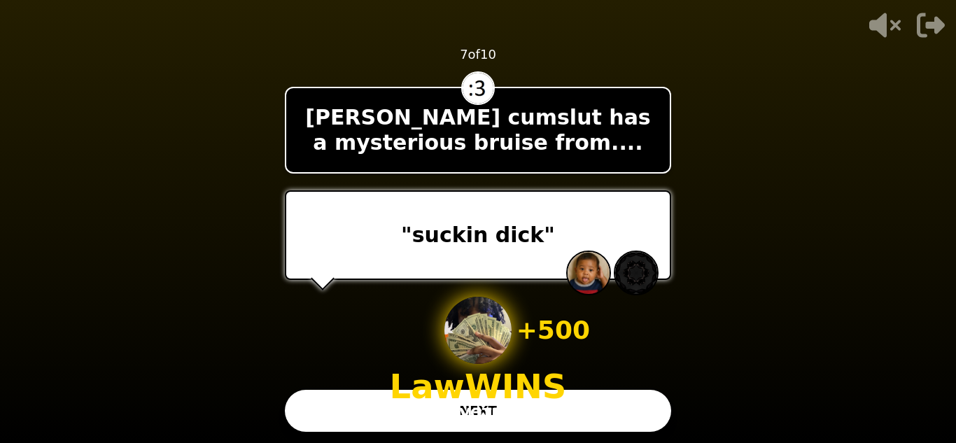
click at [538, 424] on button "NEXT" at bounding box center [478, 411] width 386 height 42
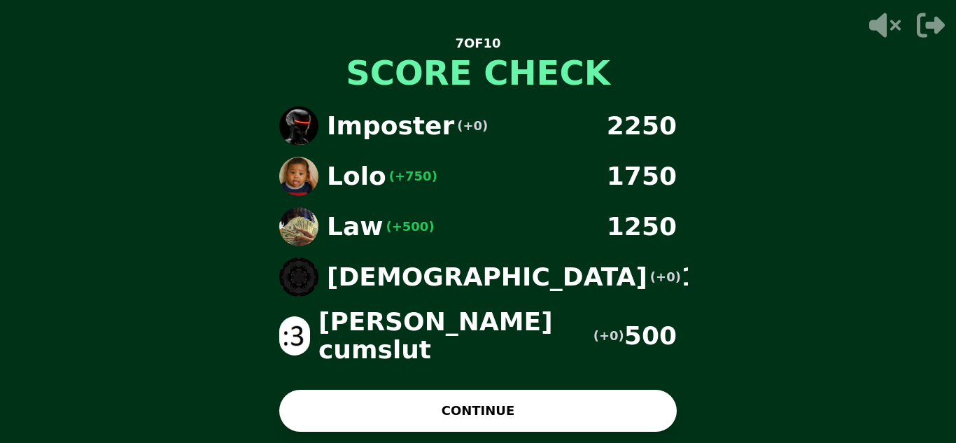
click at [538, 424] on button "CONTINUE" at bounding box center [478, 411] width 398 height 42
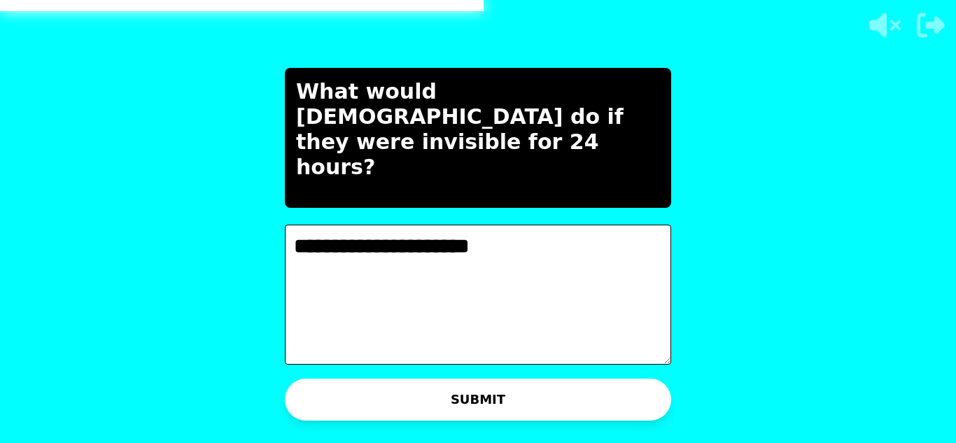
type textarea "**********"
click at [478, 408] on p "WAITING ON JUS TO ADVANCE..." at bounding box center [491, 415] width 159 height 14
click at [484, 398] on div "WAITING ON JUS TO ADVANCE..." at bounding box center [477, 415] width 209 height 34
click at [493, 392] on button "SUBMIT" at bounding box center [478, 400] width 386 height 42
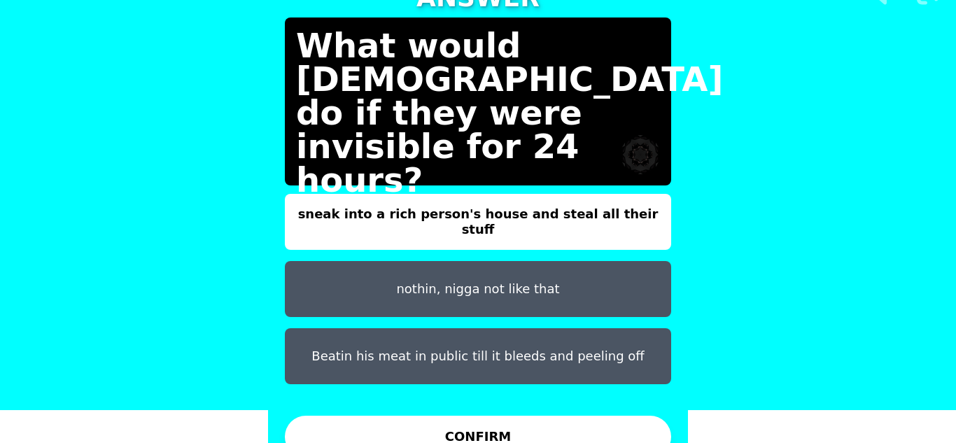
scroll to position [42, 0]
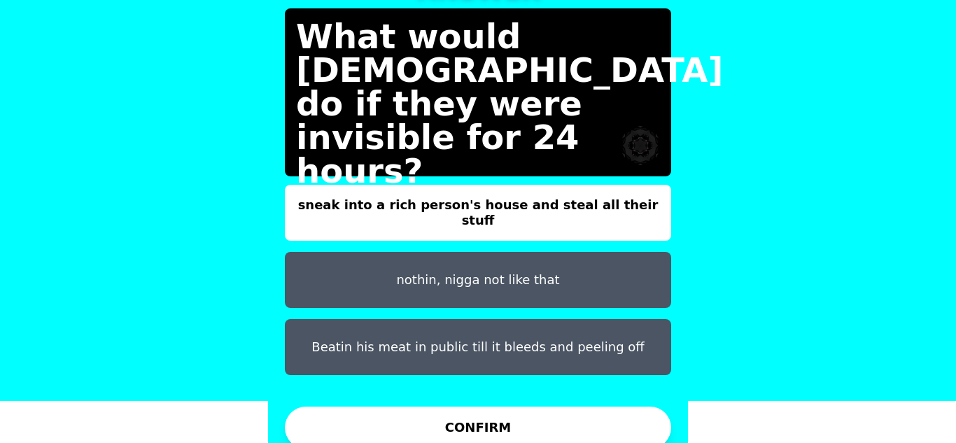
click at [472, 258] on button "nothin, nigga not like that" at bounding box center [478, 280] width 386 height 56
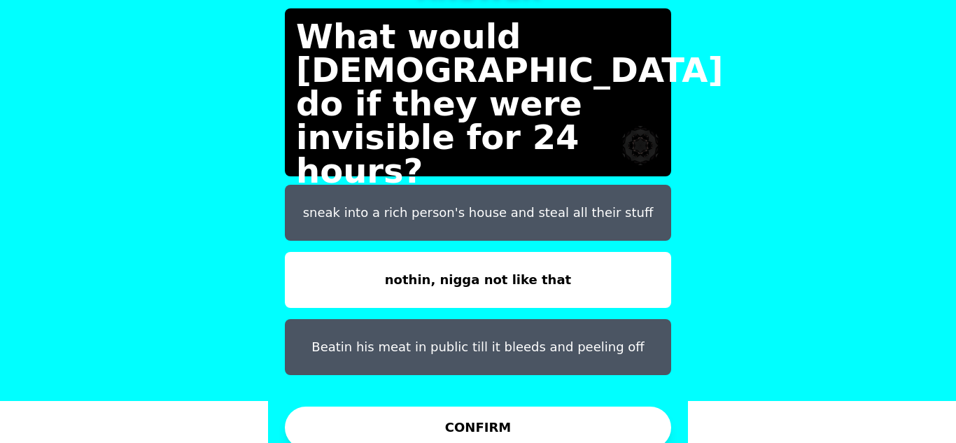
click at [505, 408] on button "CONFIRM" at bounding box center [478, 428] width 386 height 42
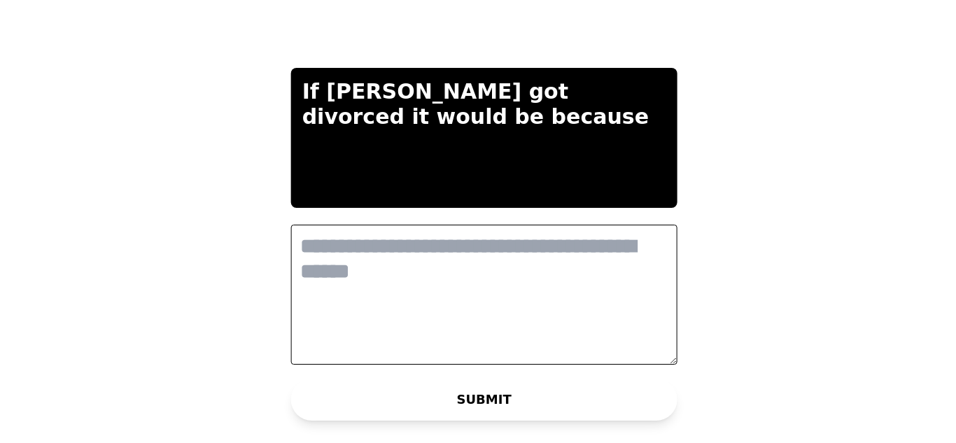
scroll to position [0, 0]
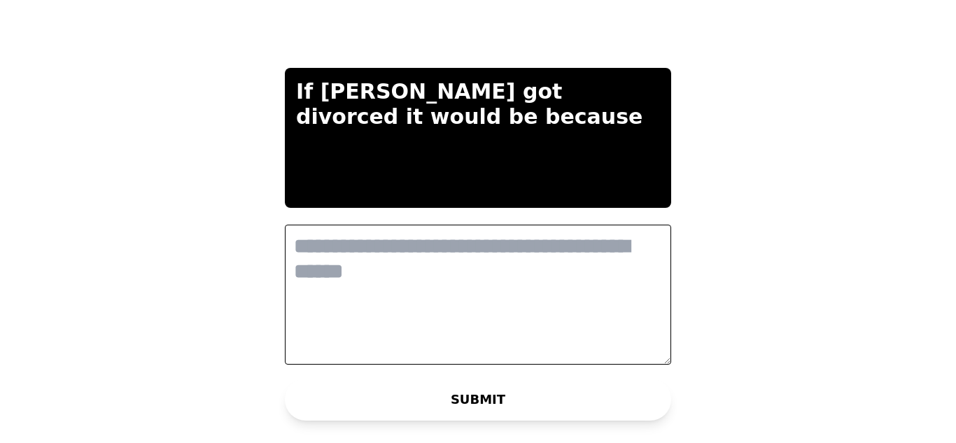
type textarea "*"
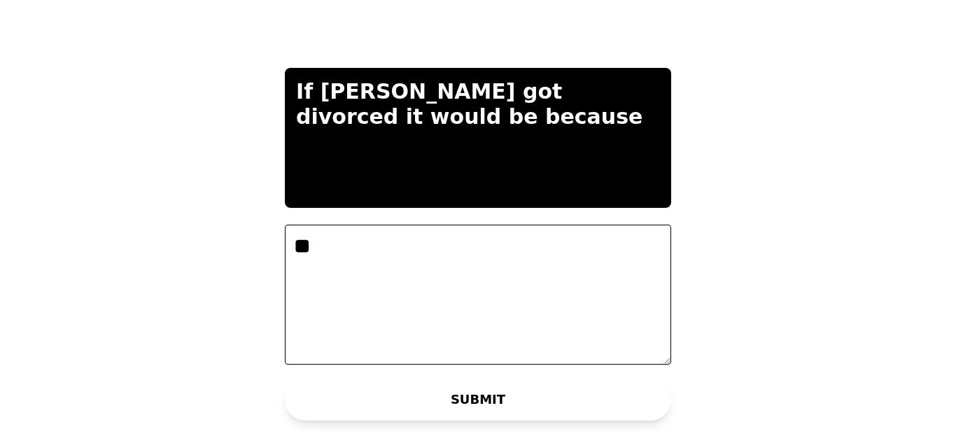
type textarea "*"
type textarea "**"
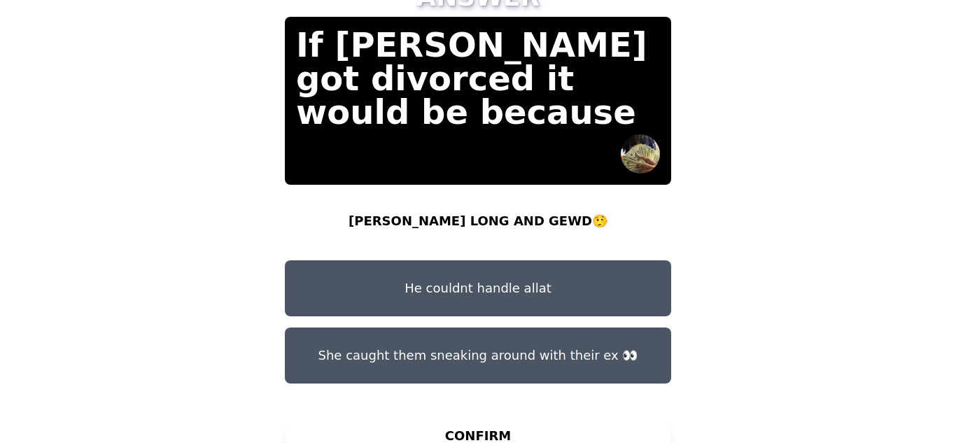
scroll to position [42, 0]
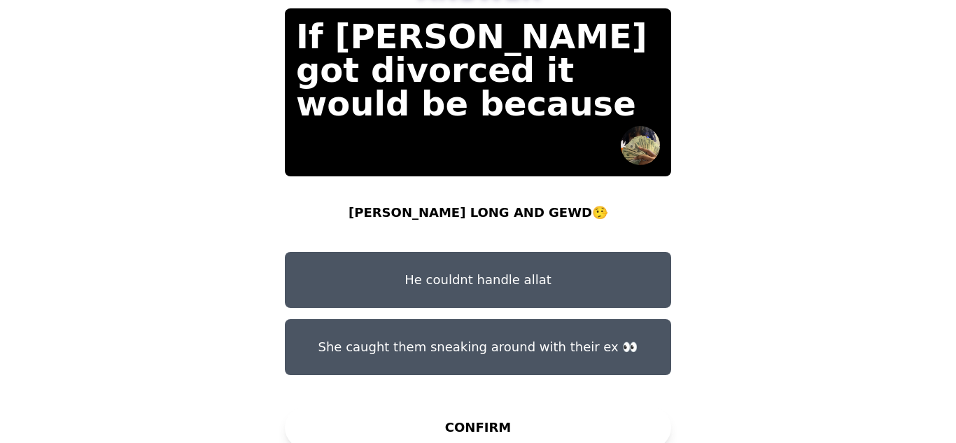
click at [486, 264] on button "He couldnt handle allat" at bounding box center [478, 280] width 386 height 56
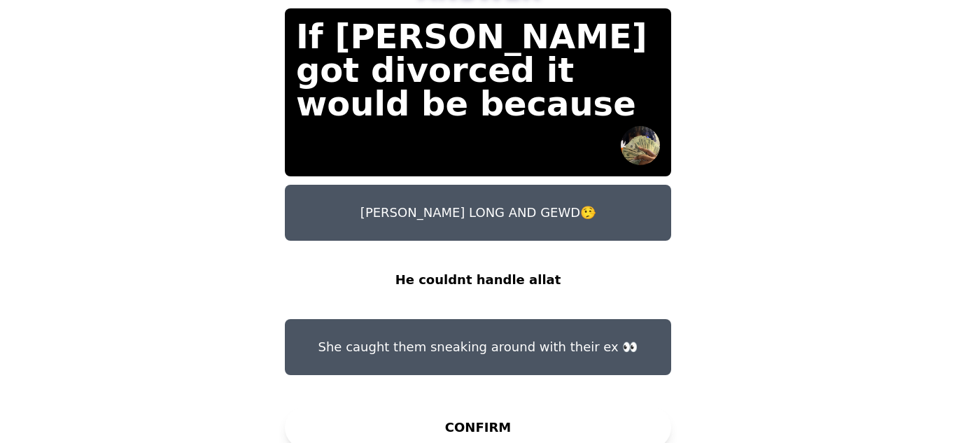
click at [476, 415] on button "CONFIRM" at bounding box center [478, 428] width 386 height 42
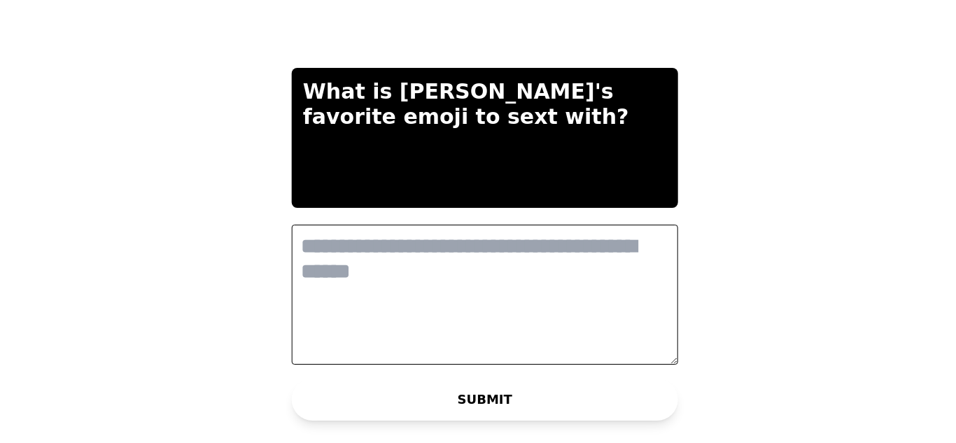
scroll to position [0, 0]
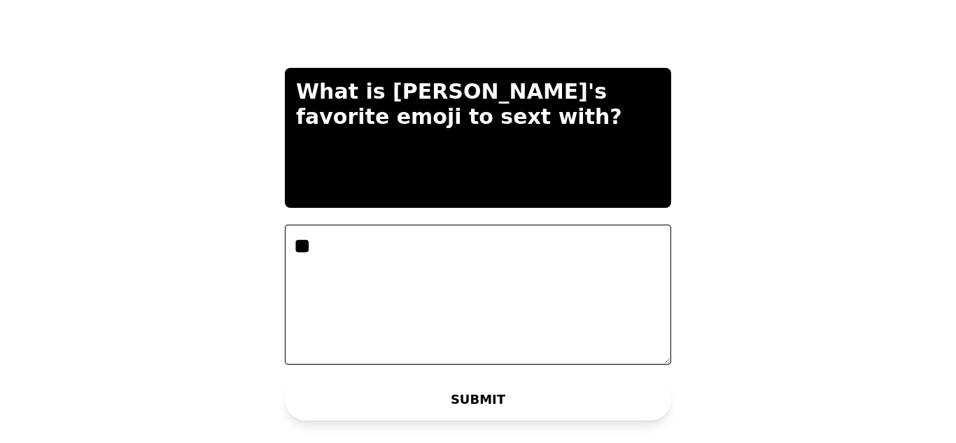
type textarea "**"
click at [474, 402] on div "WAITING ON LOLO TO ADVANCE..." at bounding box center [477, 415] width 219 height 34
click at [476, 393] on button "SUBMIT" at bounding box center [478, 400] width 386 height 42
